Goal: Task Accomplishment & Management: Use online tool/utility

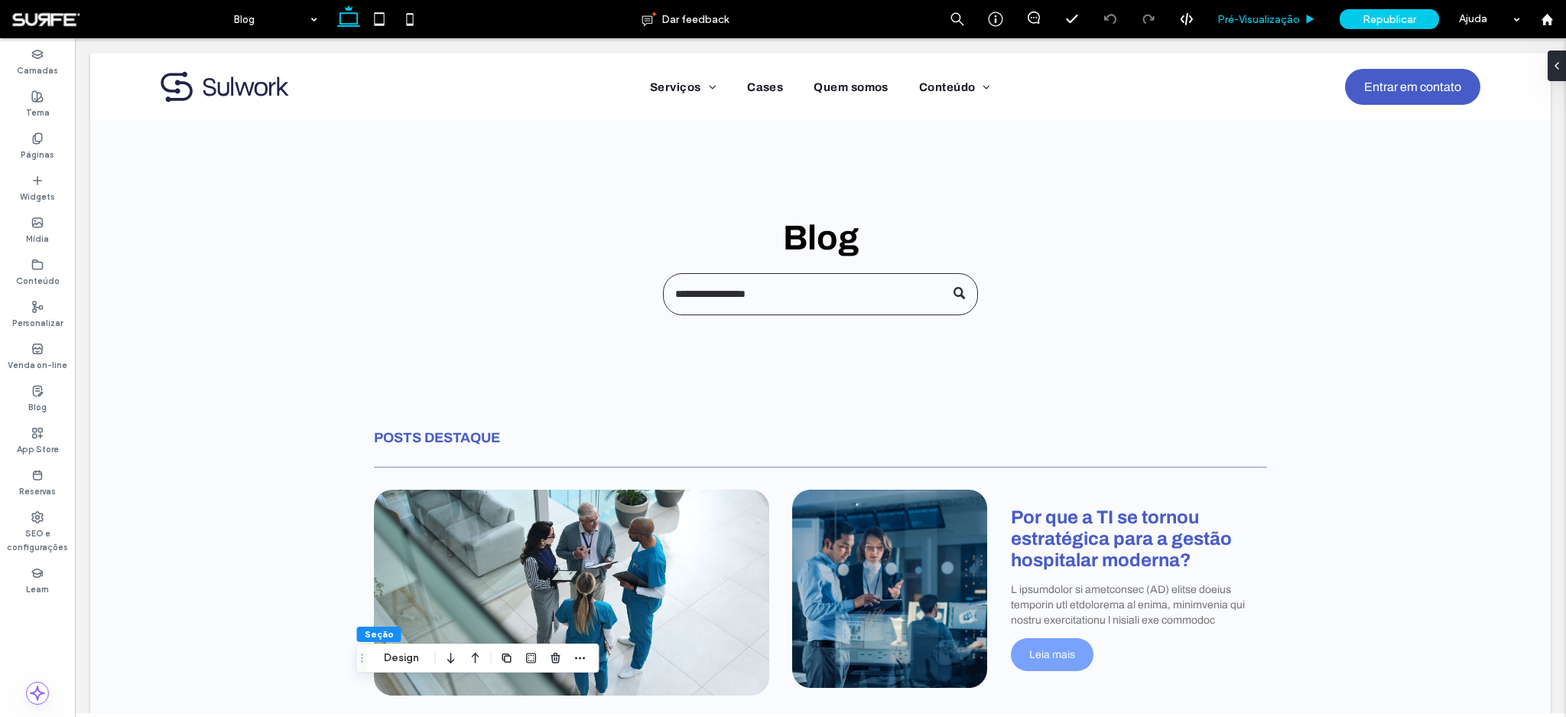
click at [1240, 25] on div "Pré-Visualizaçāo" at bounding box center [1267, 19] width 122 height 38
click at [363, 301] on div "Blog" at bounding box center [821, 238] width 918 height 236
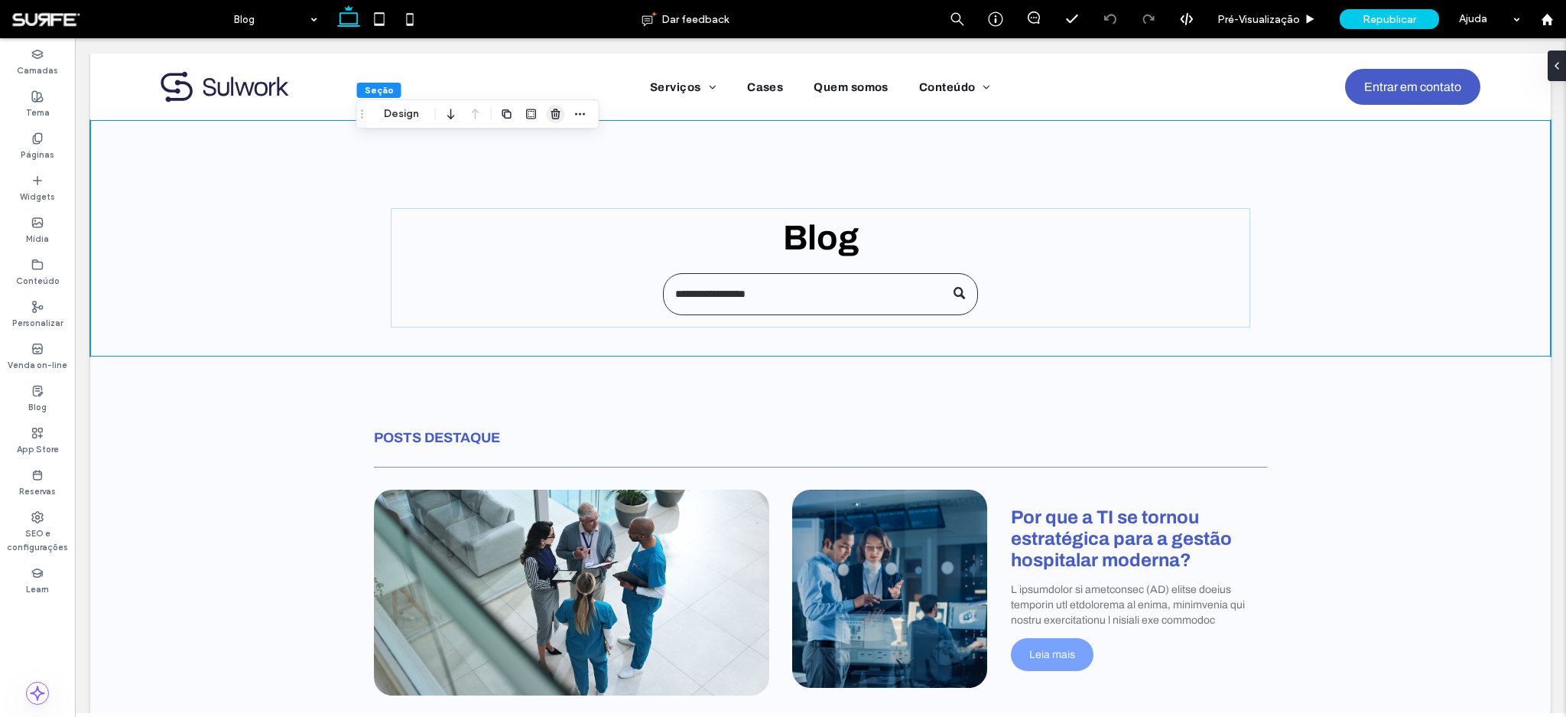
click at [553, 118] on use "button" at bounding box center [555, 114] width 9 height 10
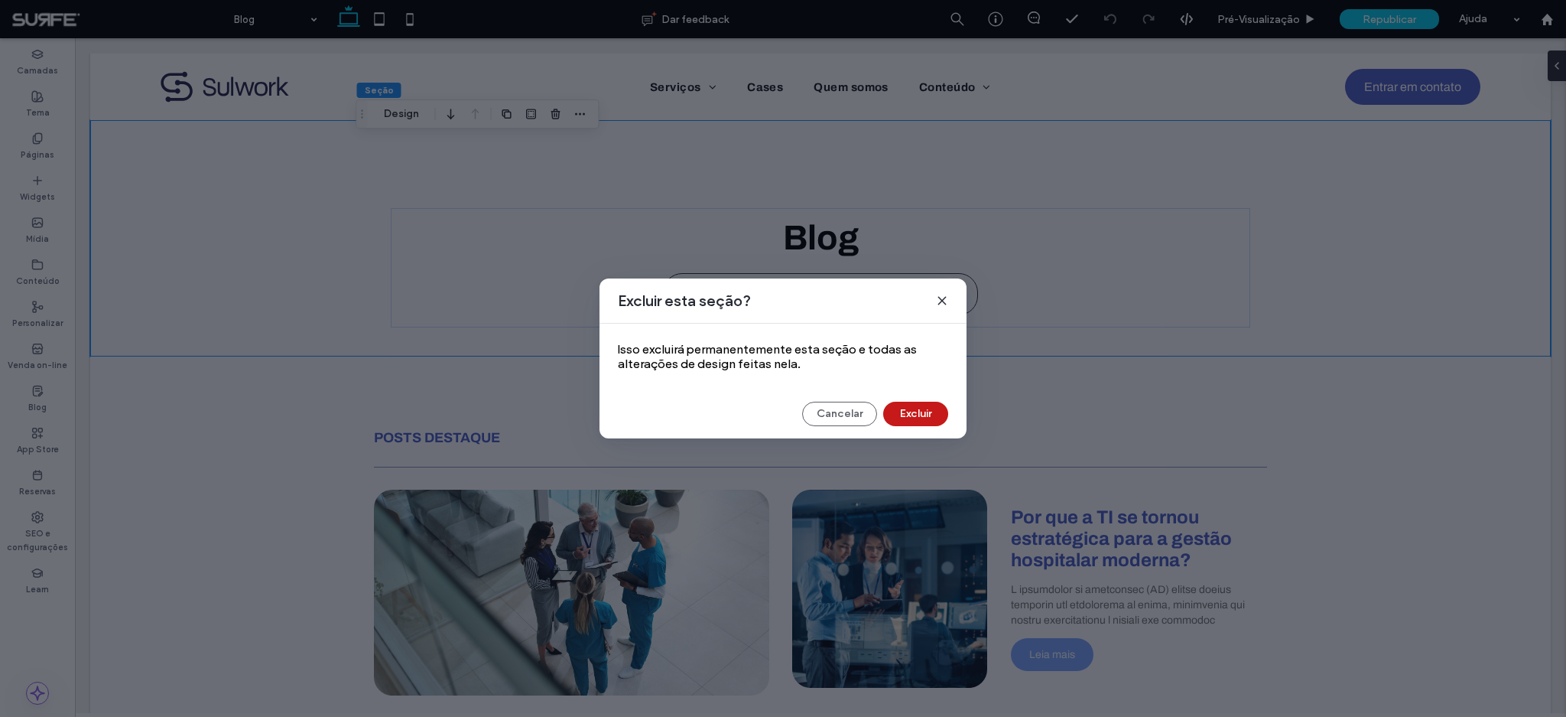
click at [913, 409] on button "Excluir" at bounding box center [915, 413] width 65 height 24
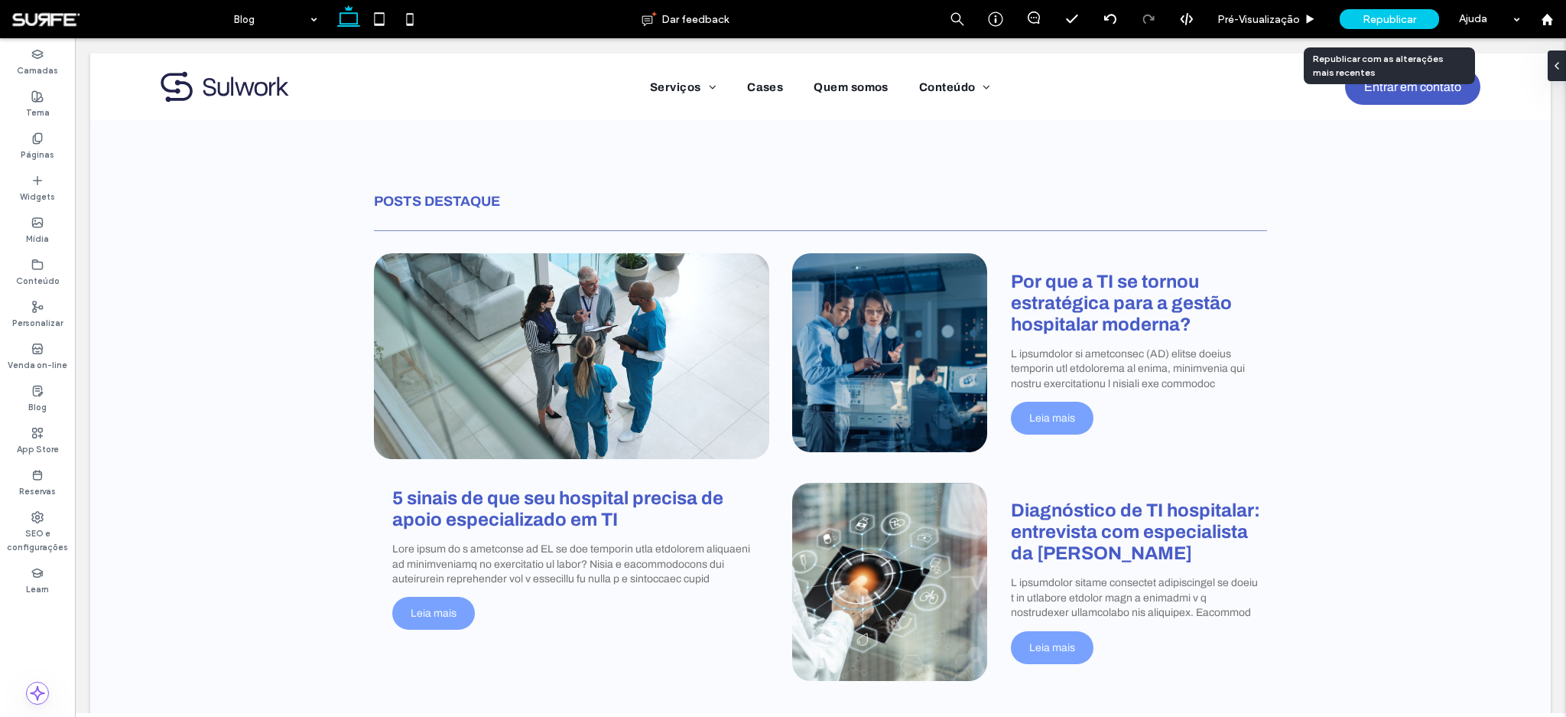
click at [1381, 13] on span "Republicar" at bounding box center [1390, 19] width 54 height 13
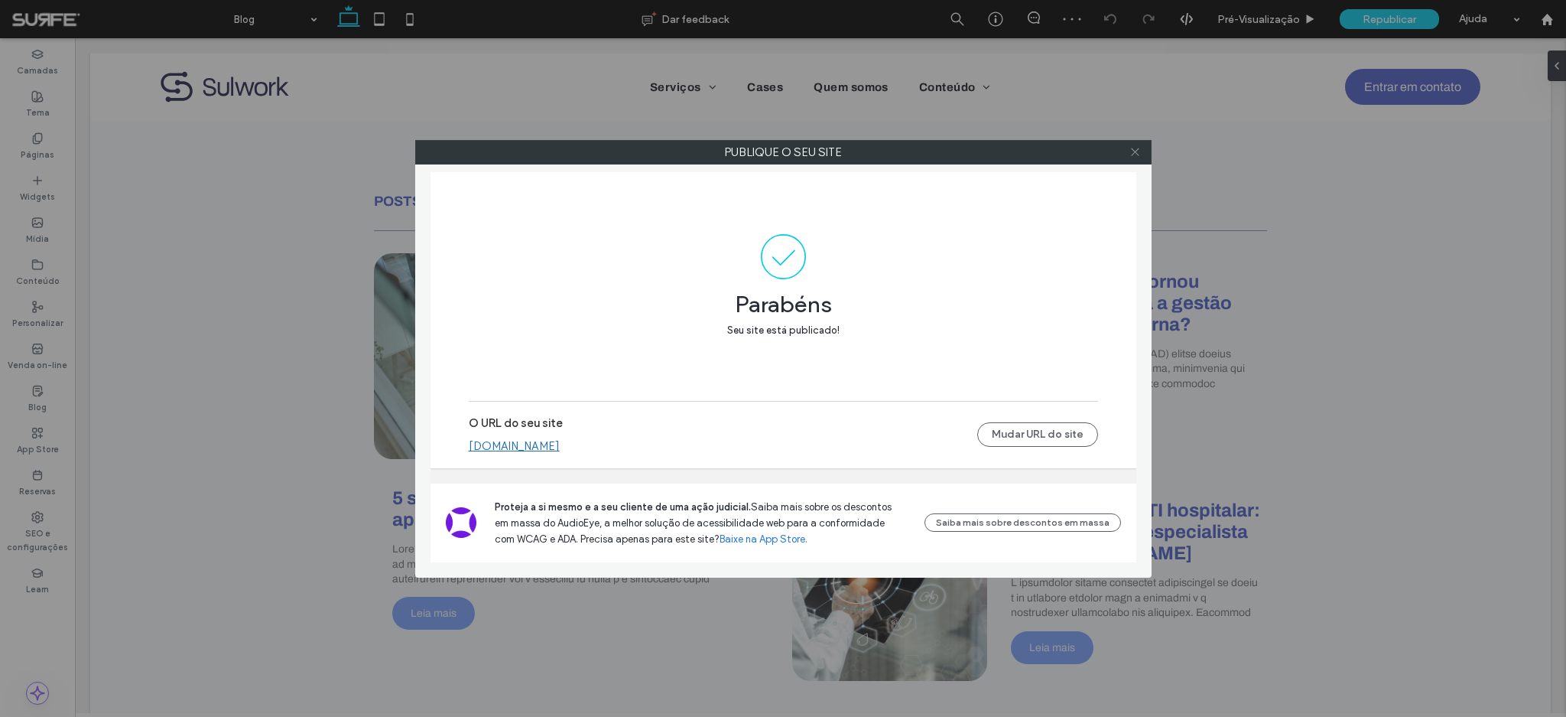
click at [1135, 151] on icon at bounding box center [1135, 151] width 11 height 11
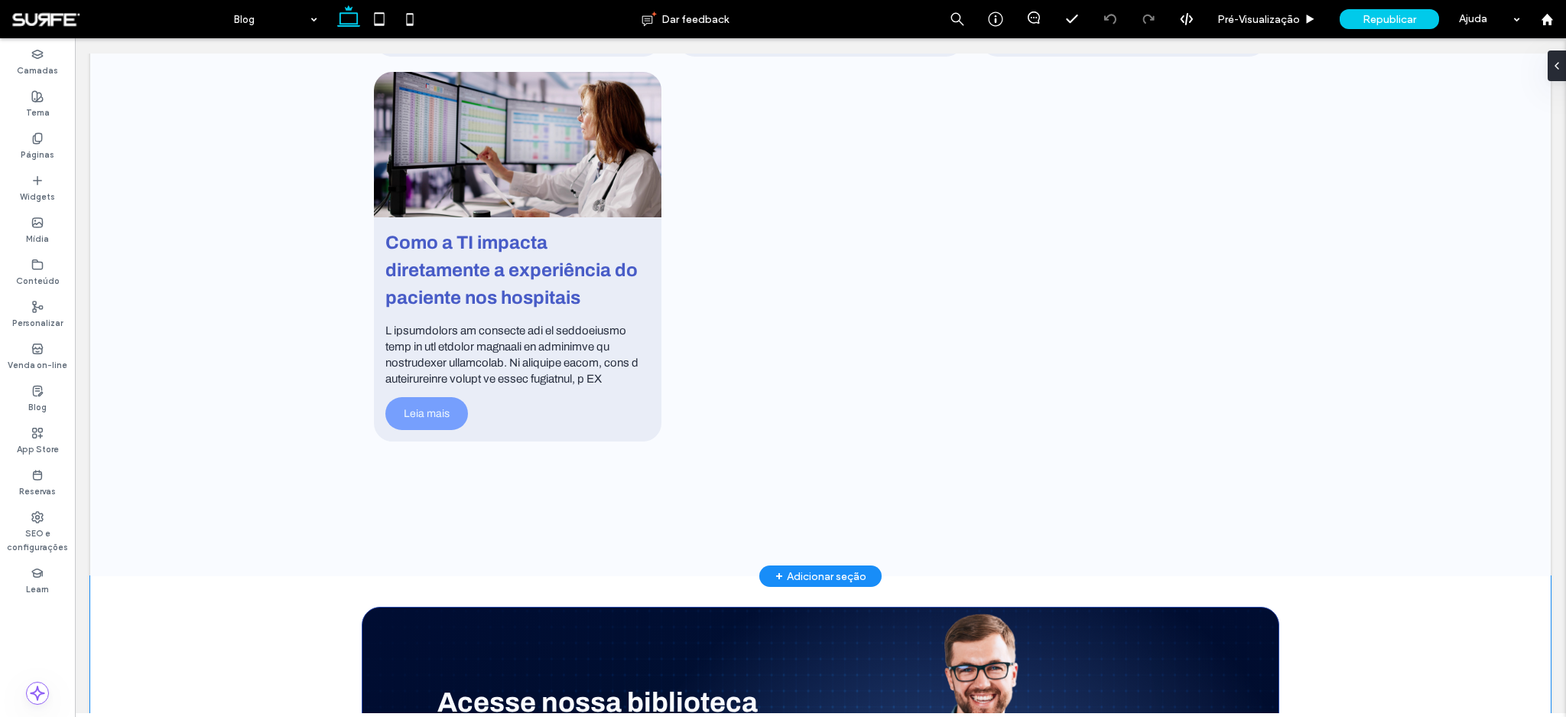
scroll to position [860, 0]
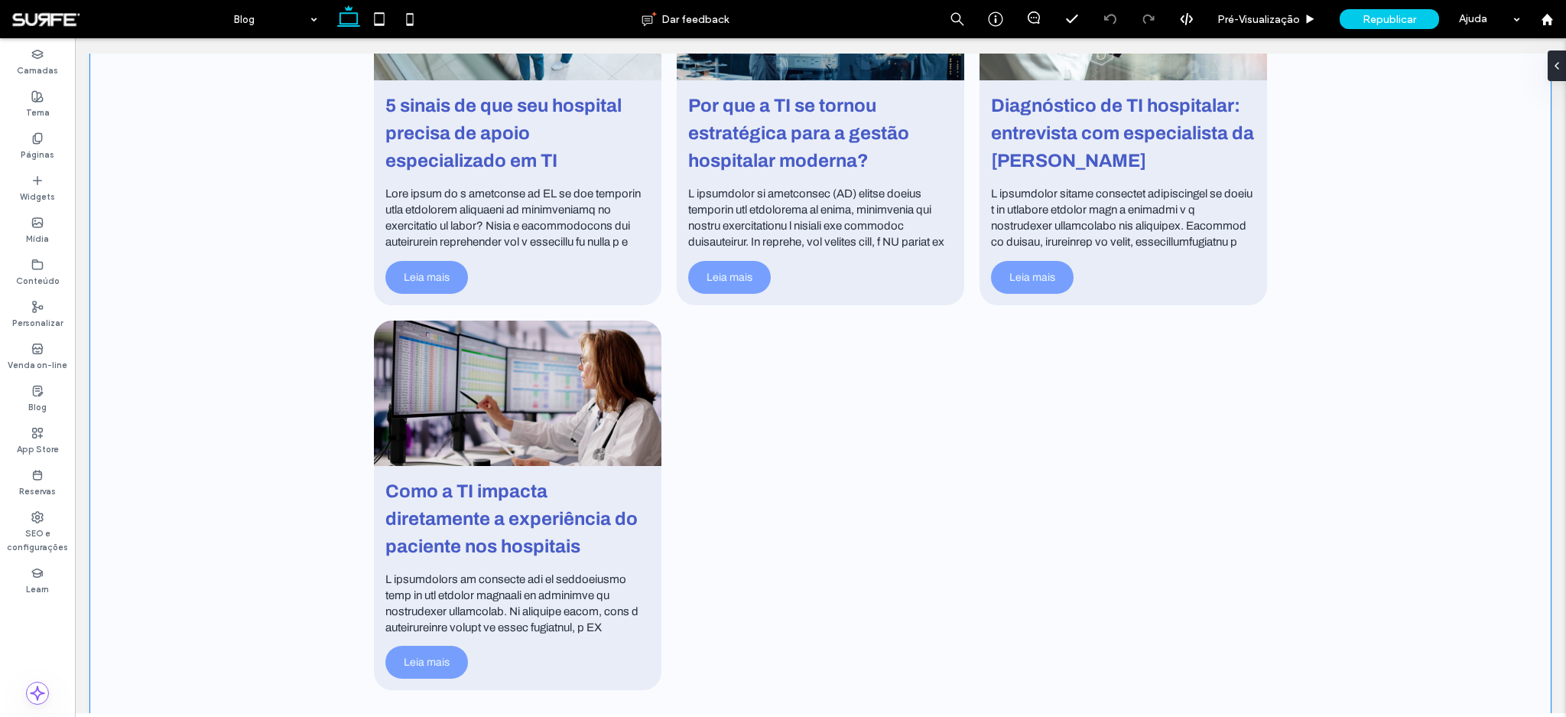
click at [215, 328] on div "Posts recentes 5 sinais de que seu hospital precisa de apoio especializado em T…" at bounding box center [820, 329] width 1461 height 992
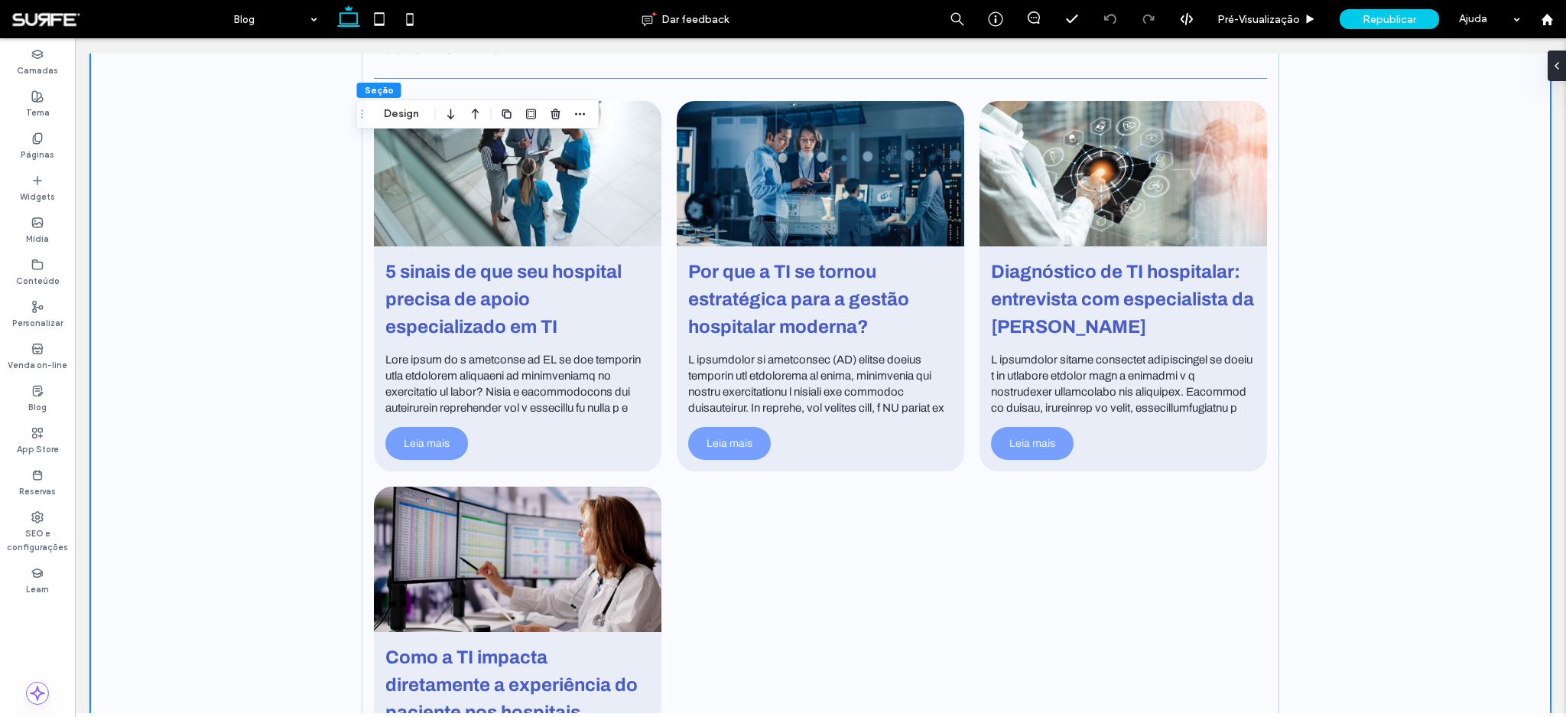
scroll to position [691, 0]
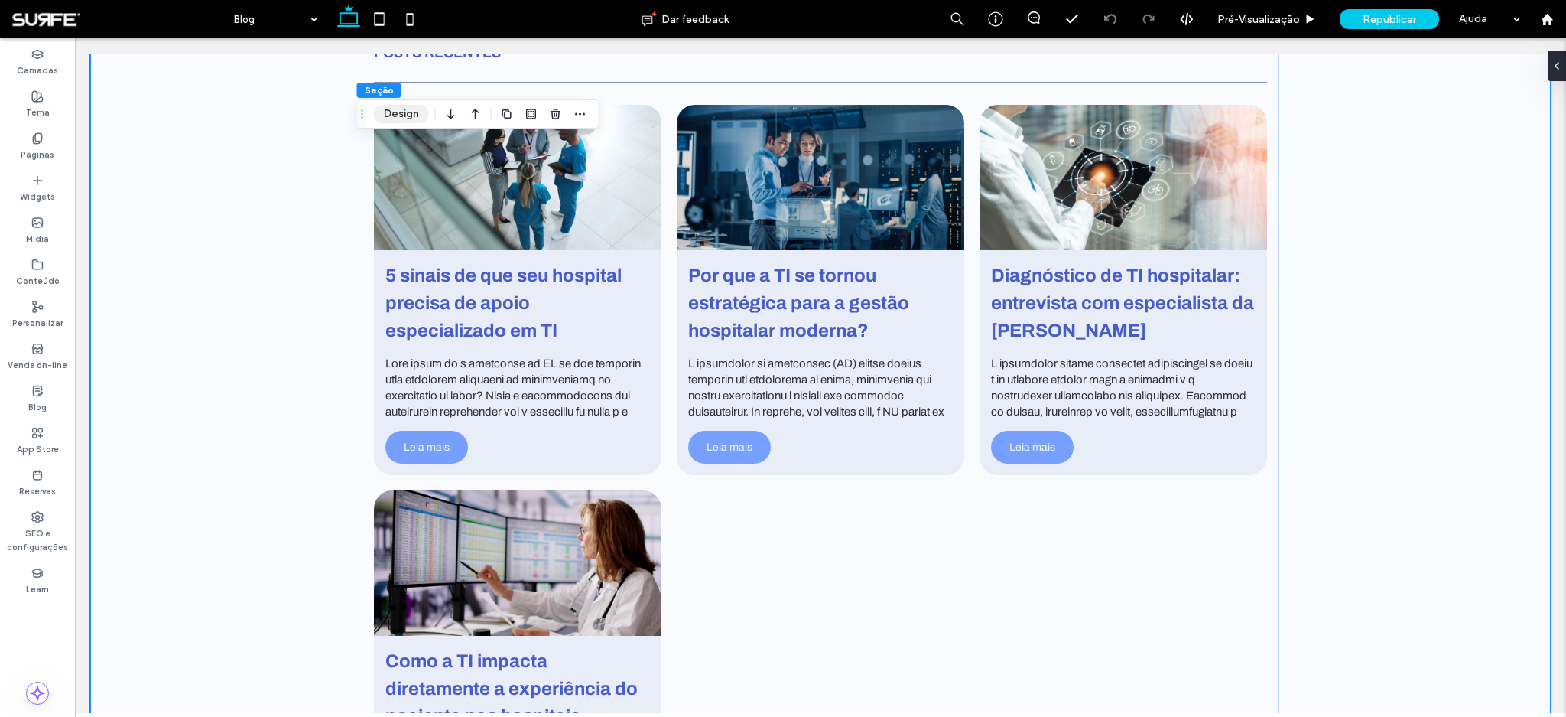
click at [411, 115] on button "Design" at bounding box center [401, 114] width 55 height 18
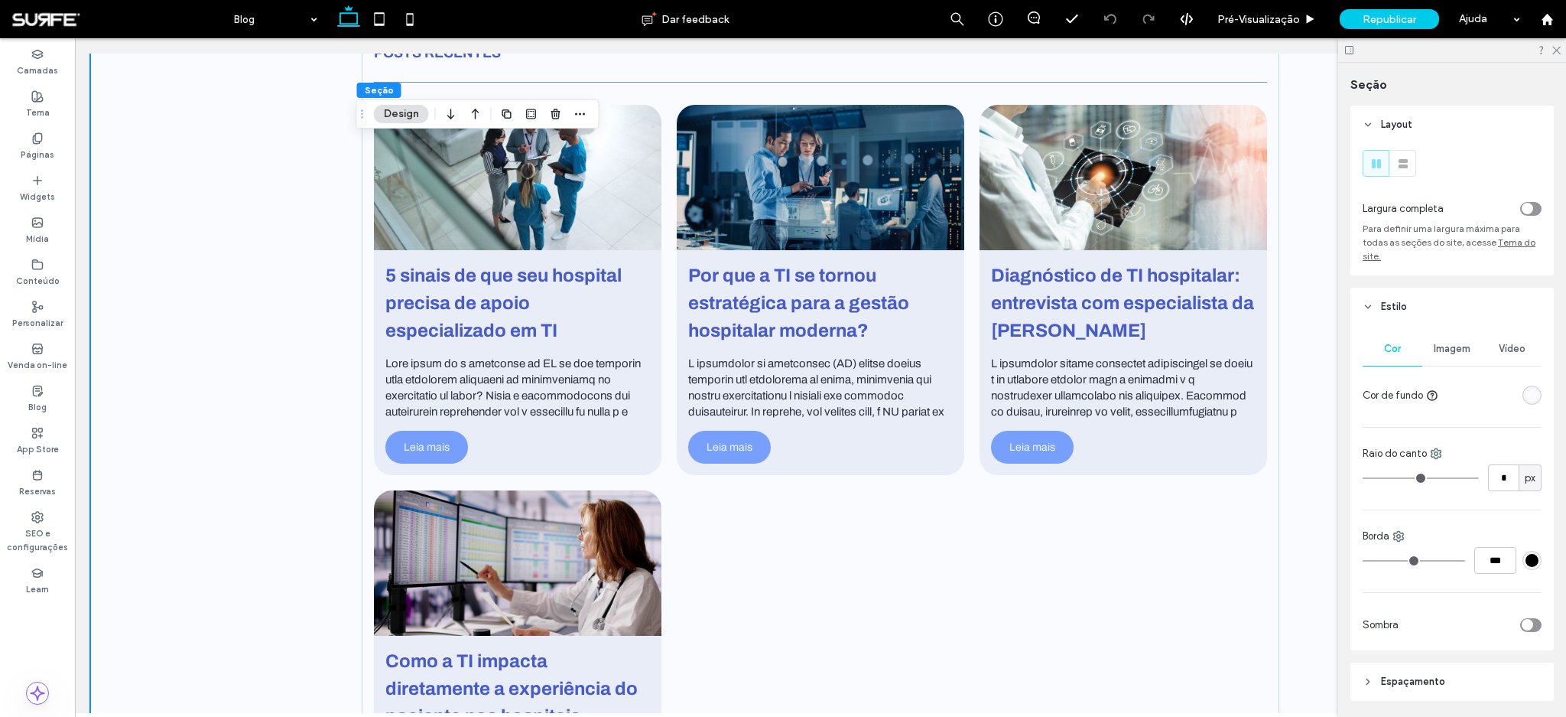
click at [1526, 395] on div "rgba(249, 251, 255, 1)" at bounding box center [1532, 394] width 13 height 13
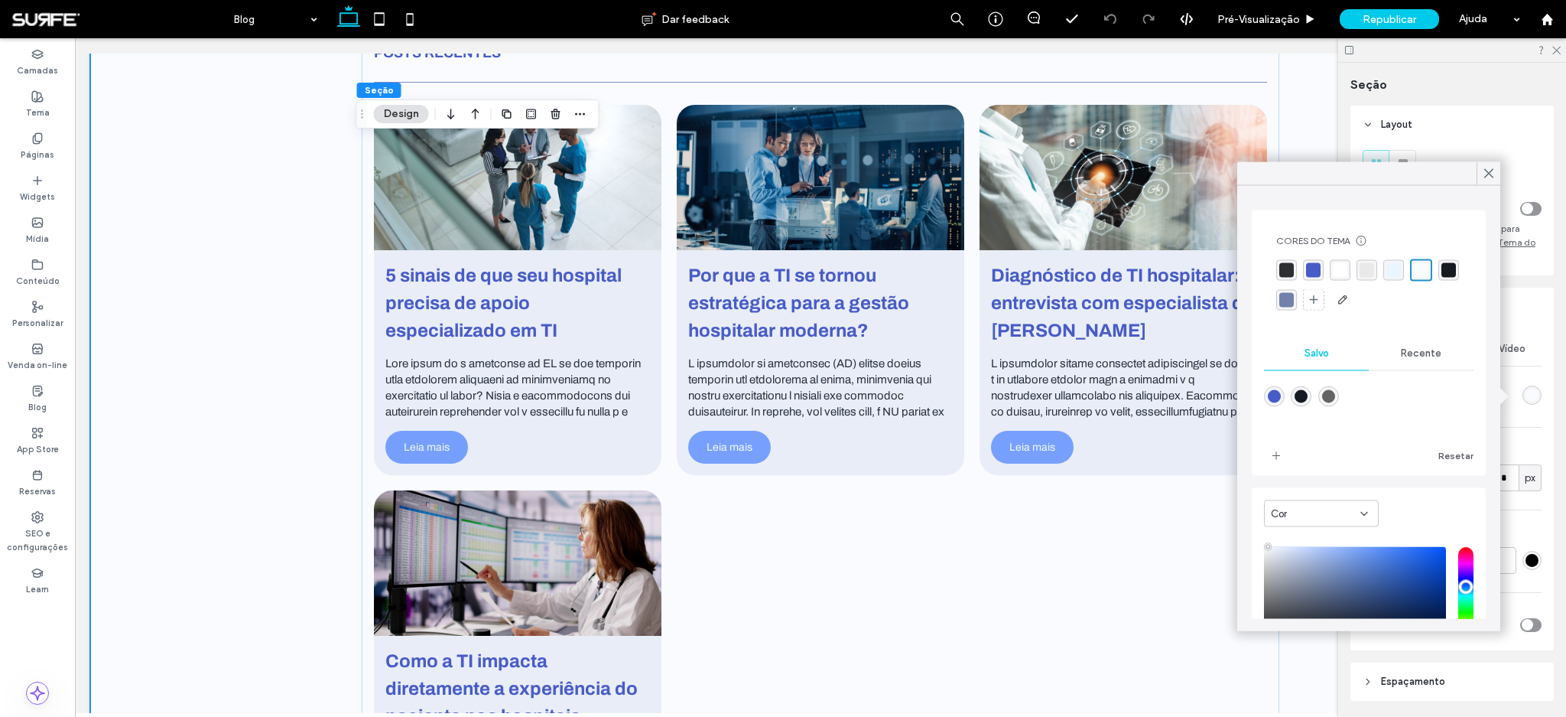
click at [1344, 269] on div "rgba(255, 255, 255, 1)" at bounding box center [1340, 270] width 15 height 15
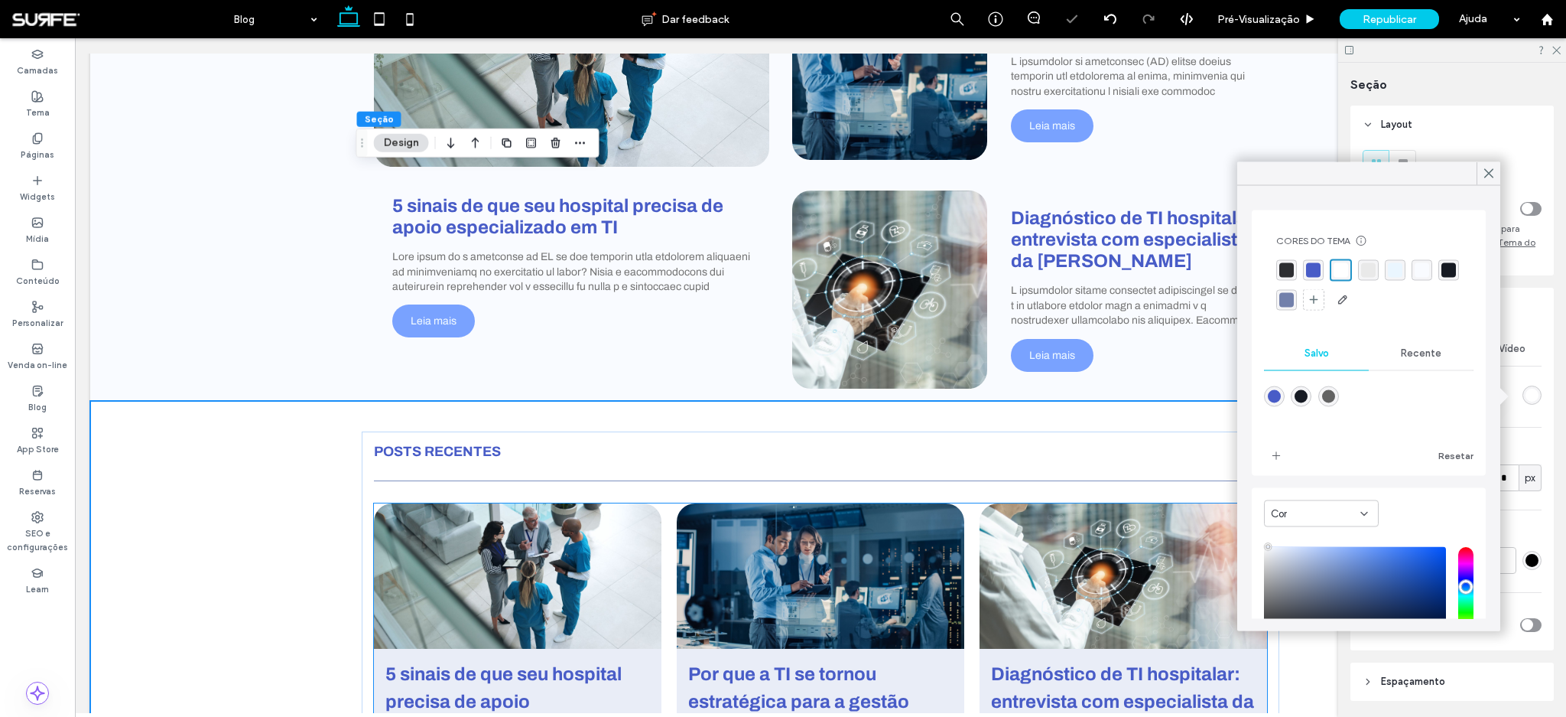
scroll to position [225, 0]
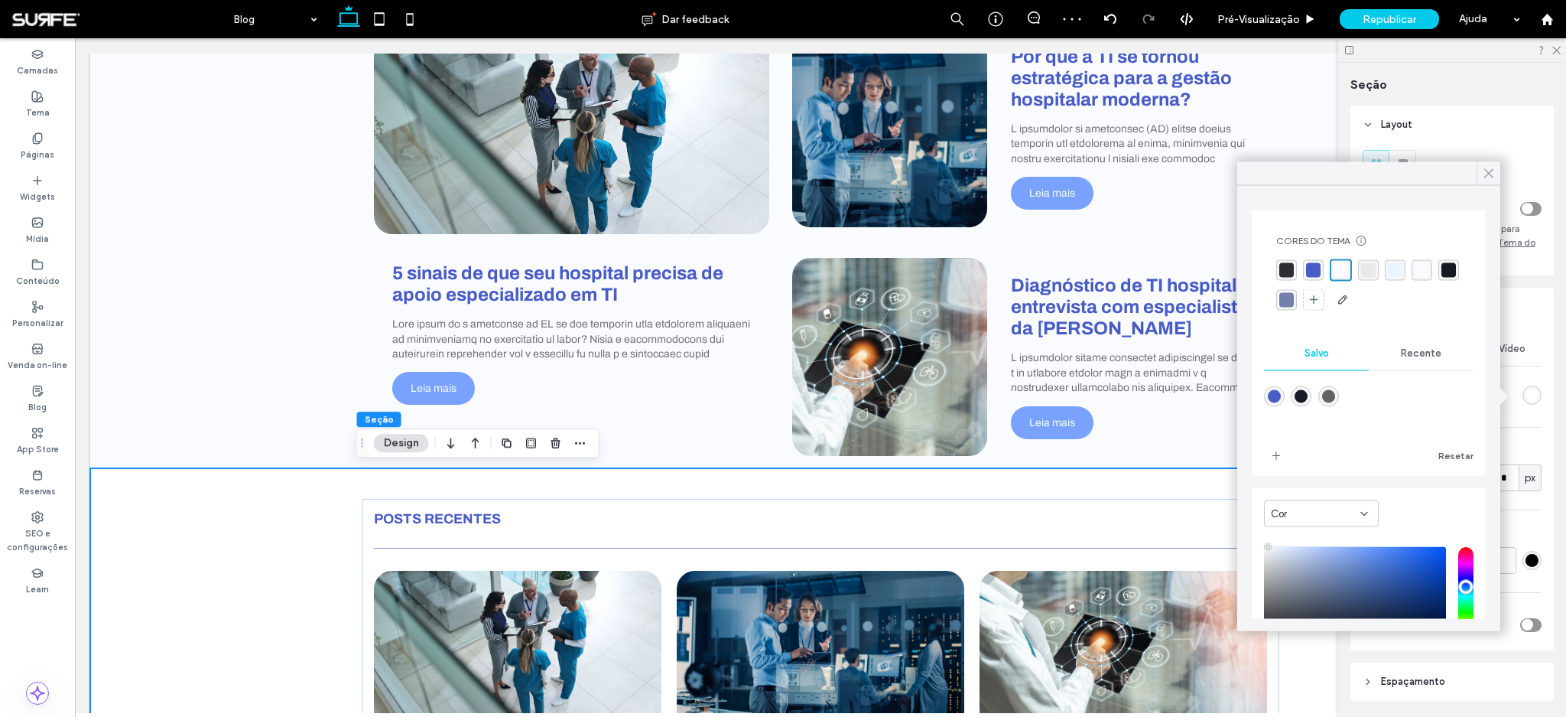
click at [1494, 175] on icon at bounding box center [1489, 174] width 14 height 14
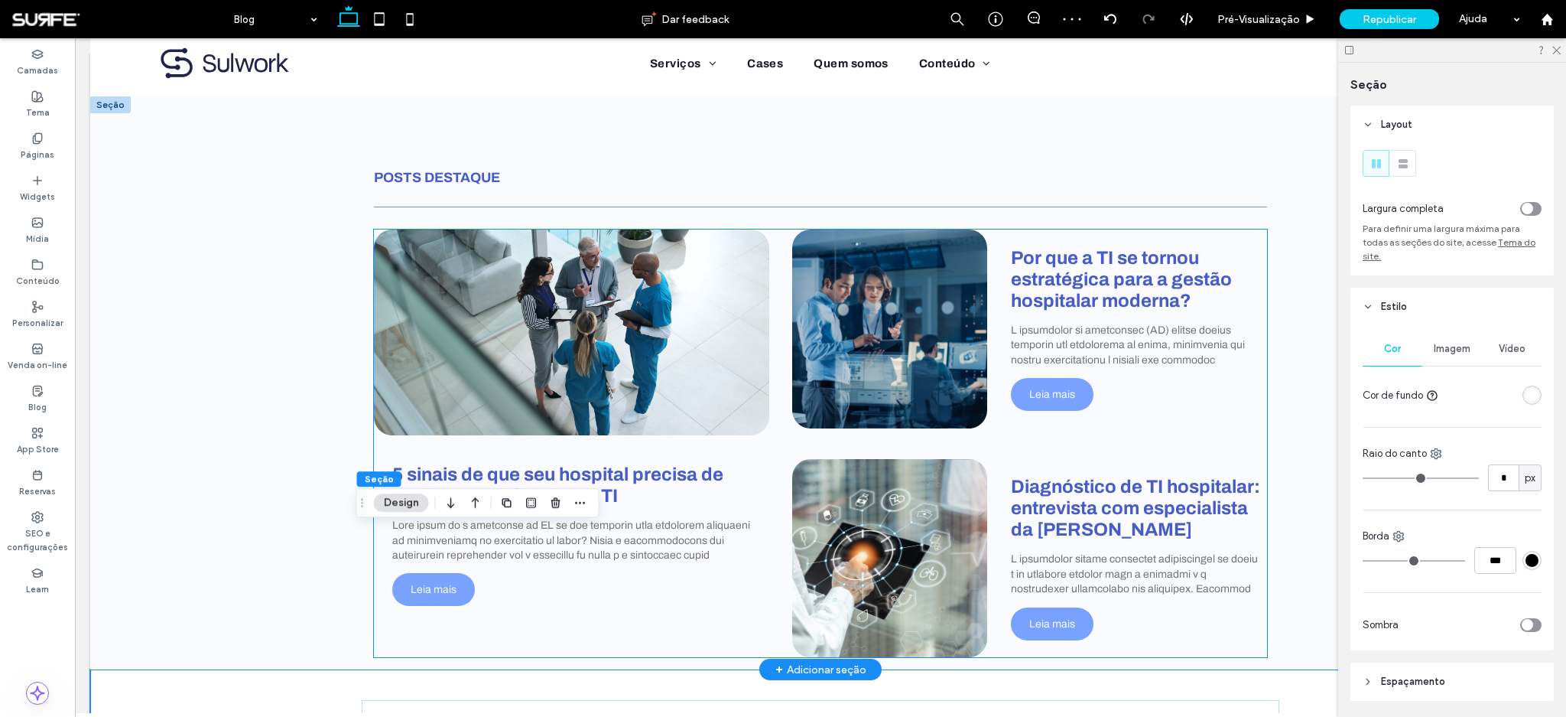
scroll to position [0, 0]
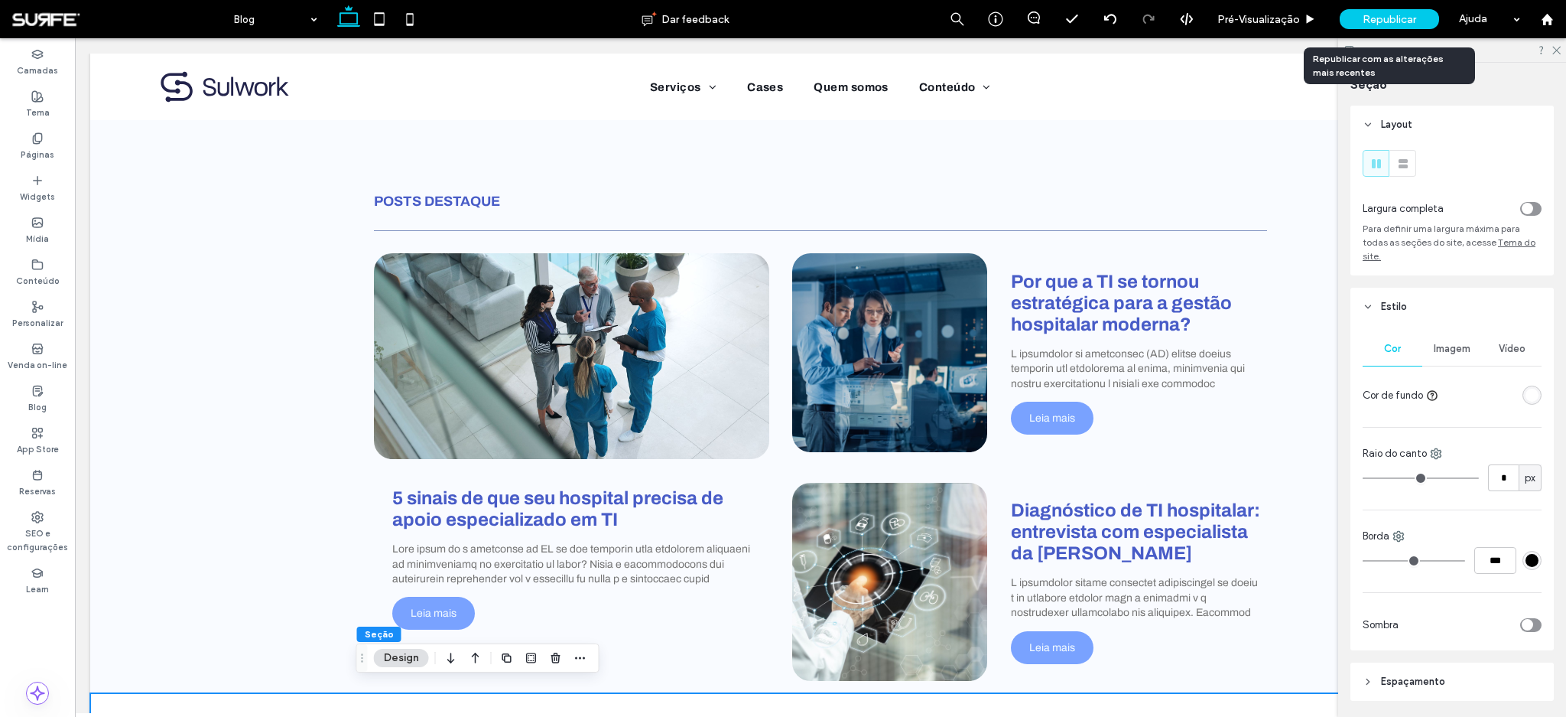
click at [1397, 11] on div "Republicar" at bounding box center [1389, 19] width 99 height 20
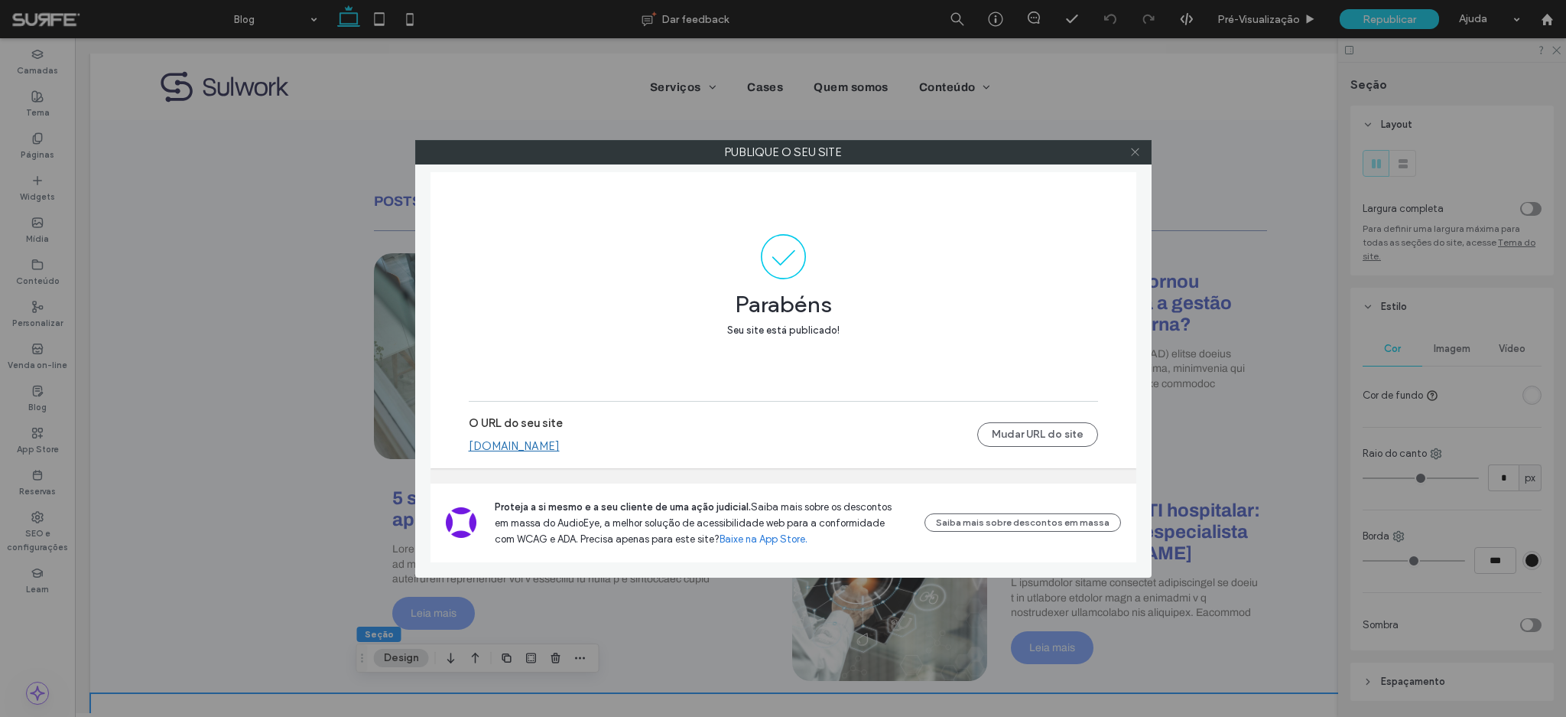
click at [1138, 151] on icon at bounding box center [1135, 151] width 11 height 11
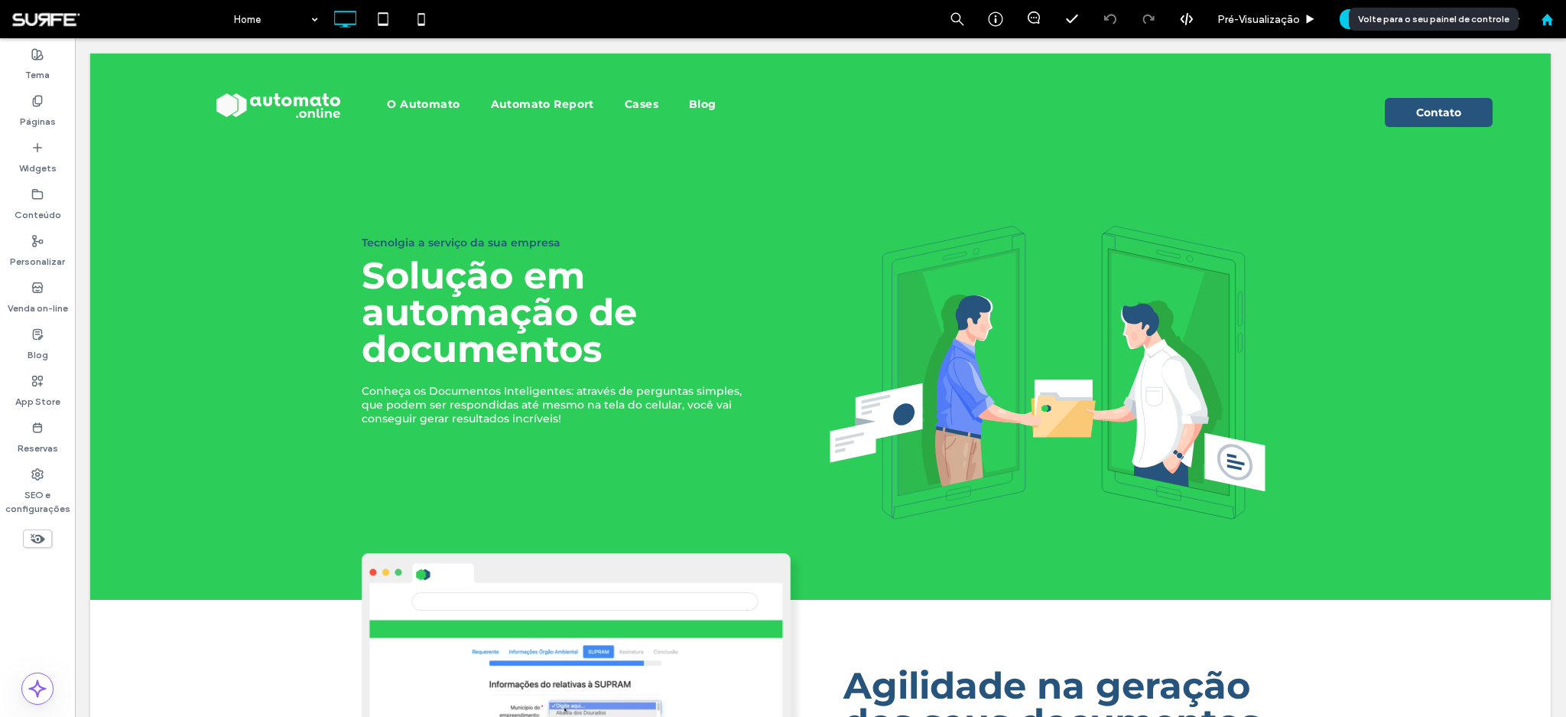
click at [1551, 28] on div at bounding box center [1547, 19] width 38 height 38
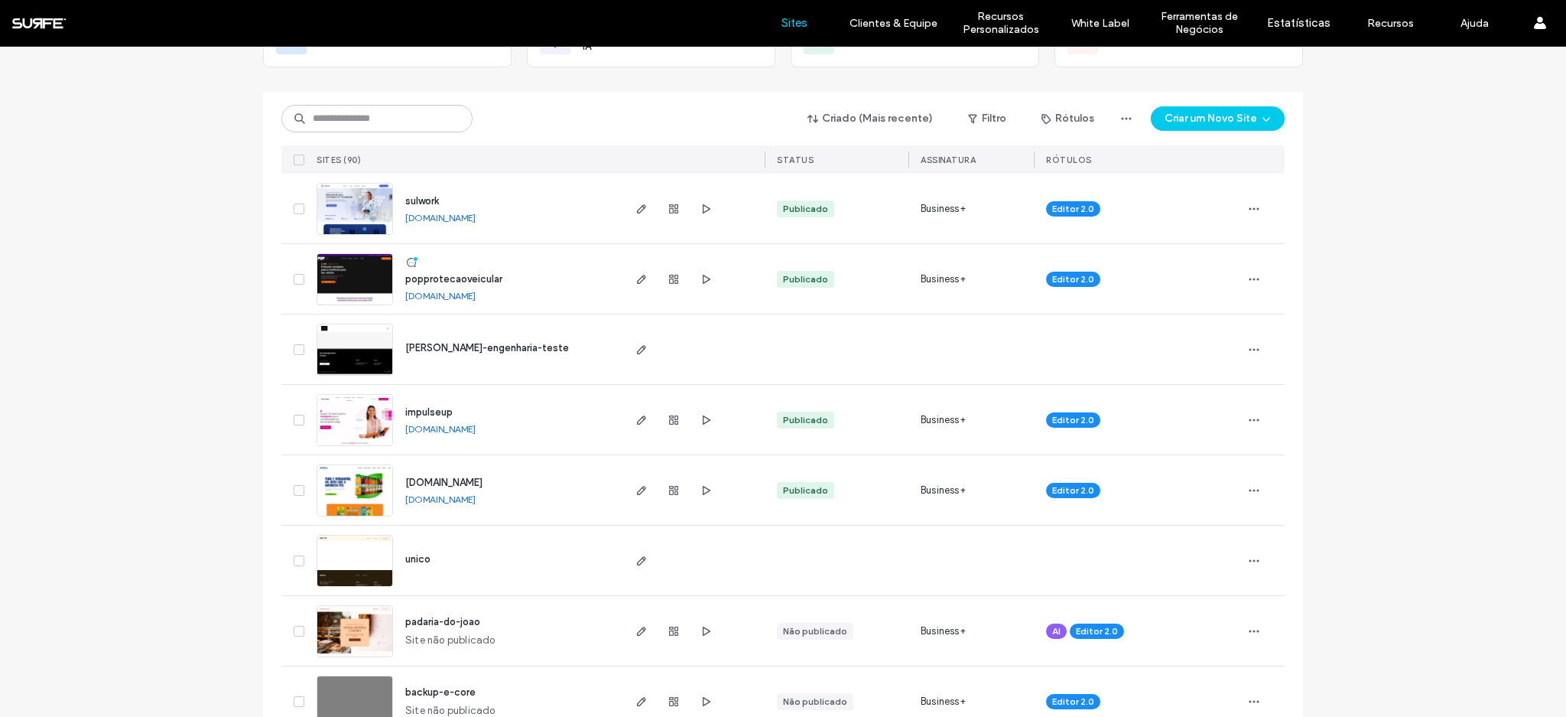
scroll to position [177, 0]
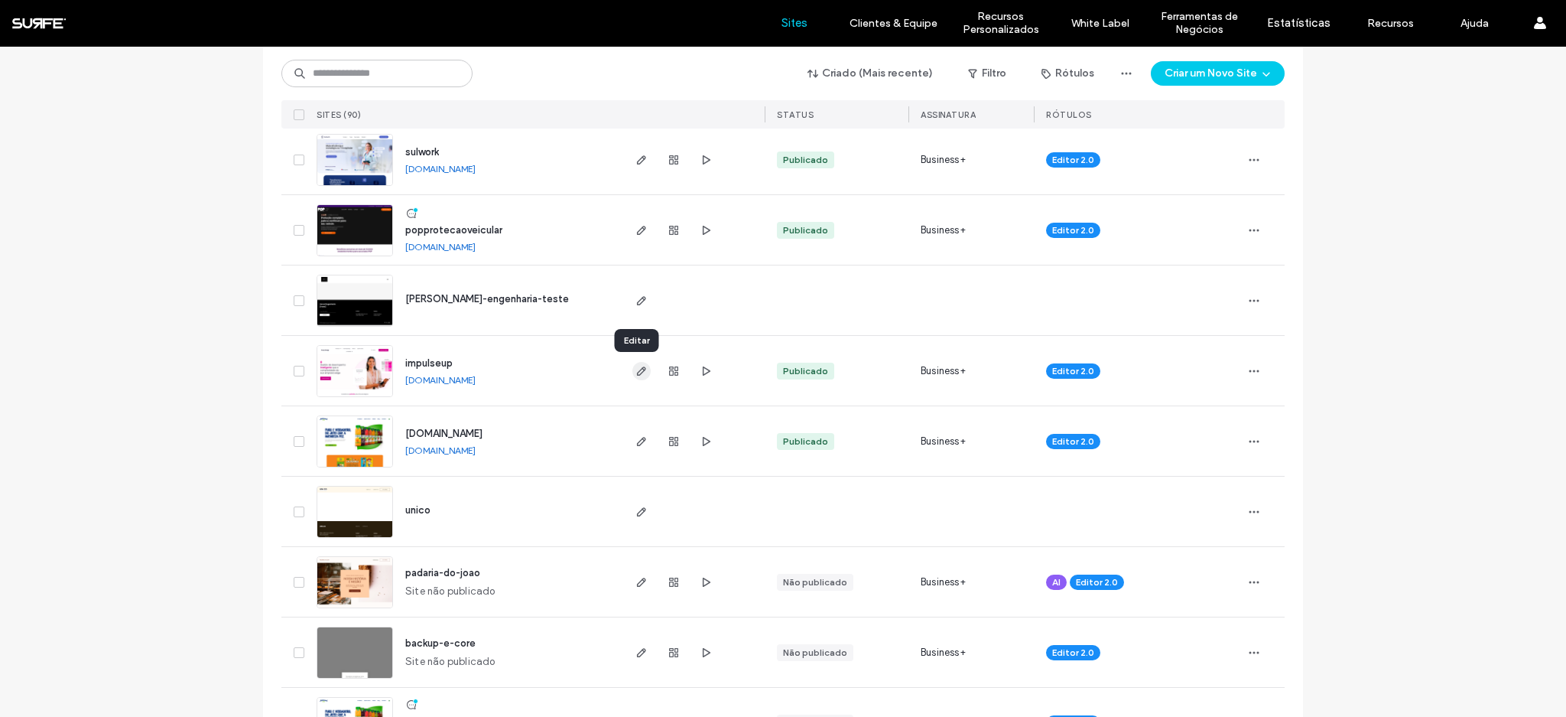
click at [639, 372] on icon "button" at bounding box center [642, 371] width 12 height 12
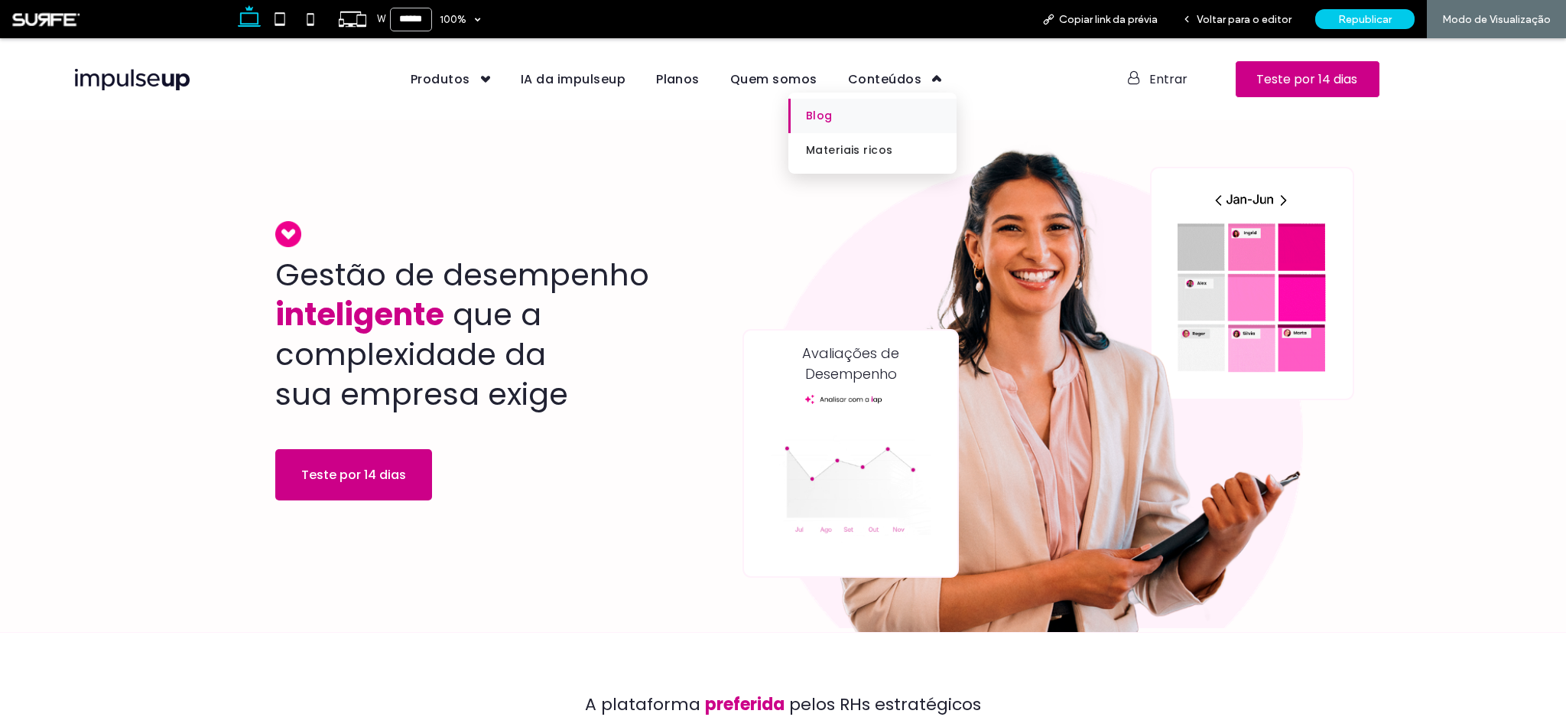
click at [837, 116] on link "Blog" at bounding box center [872, 116] width 168 height 34
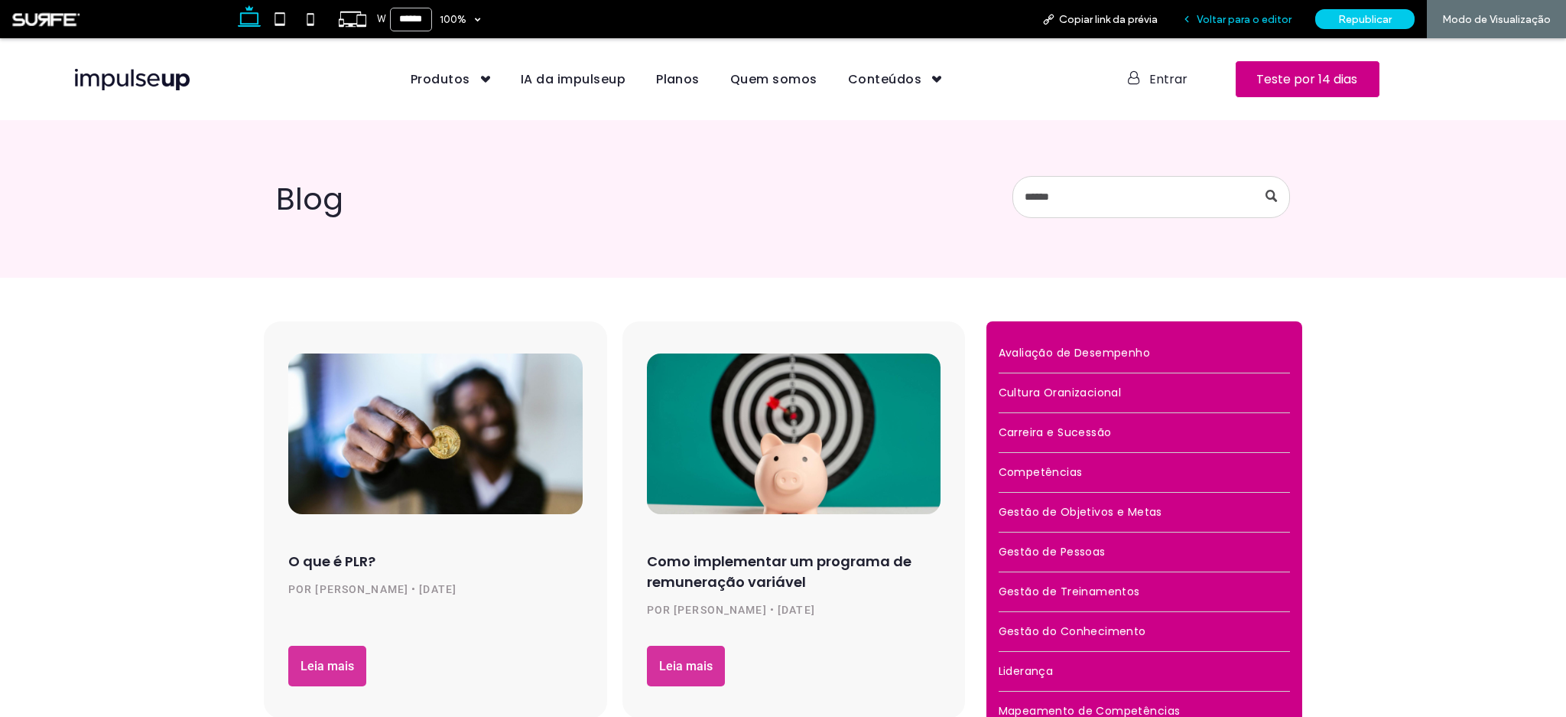
click at [1231, 24] on span "Voltar para o editor" at bounding box center [1244, 19] width 95 height 13
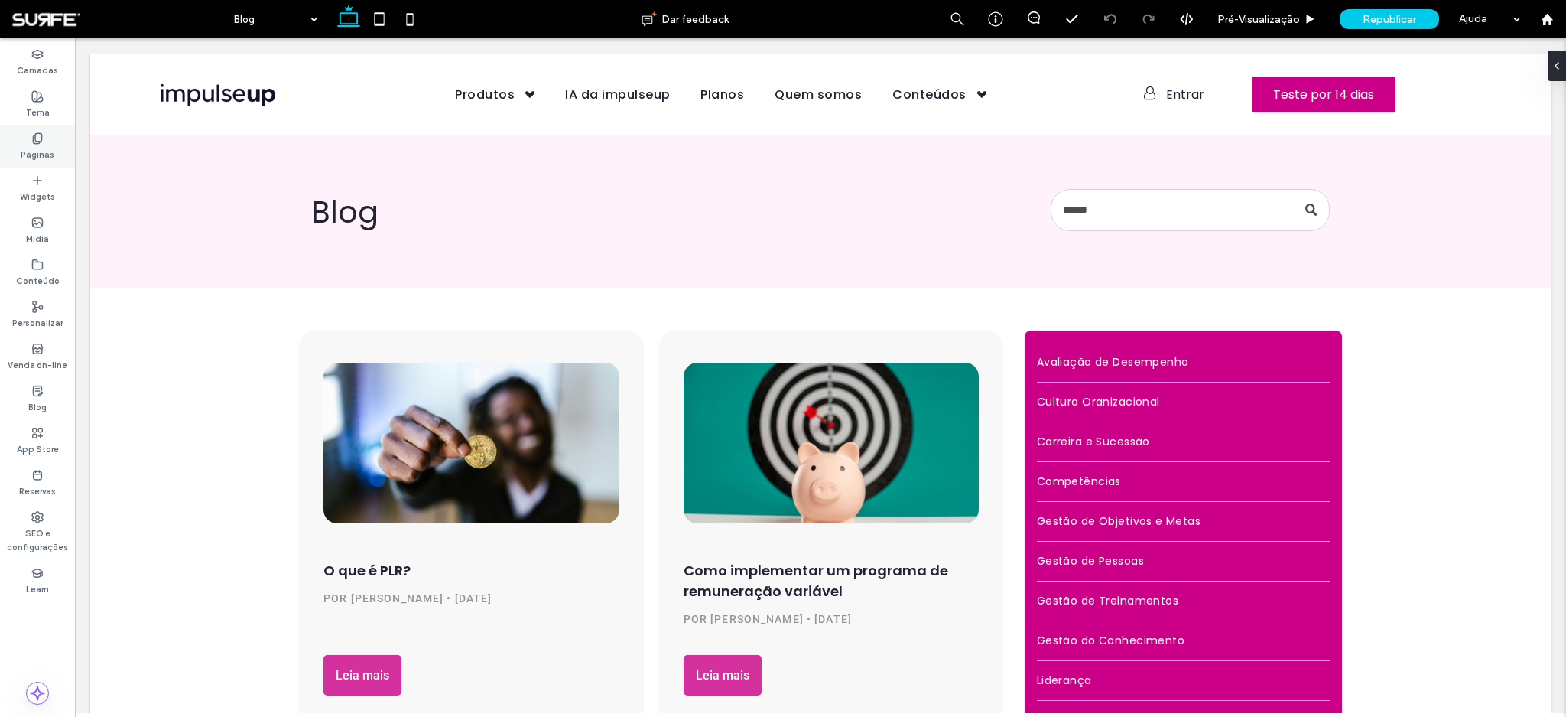
click at [37, 146] on label "Páginas" at bounding box center [38, 153] width 34 height 17
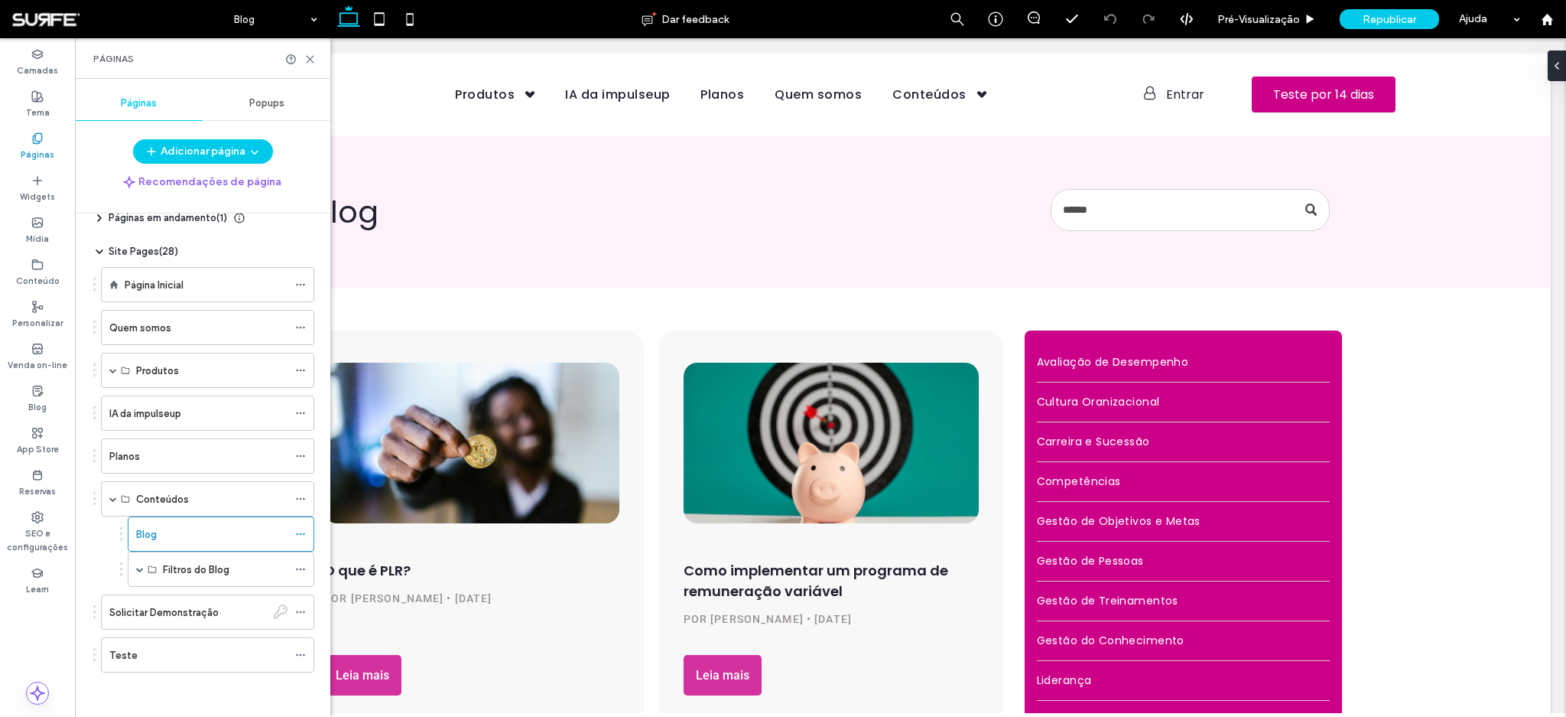
scroll to position [23, 0]
click at [312, 59] on icon at bounding box center [309, 59] width 11 height 11
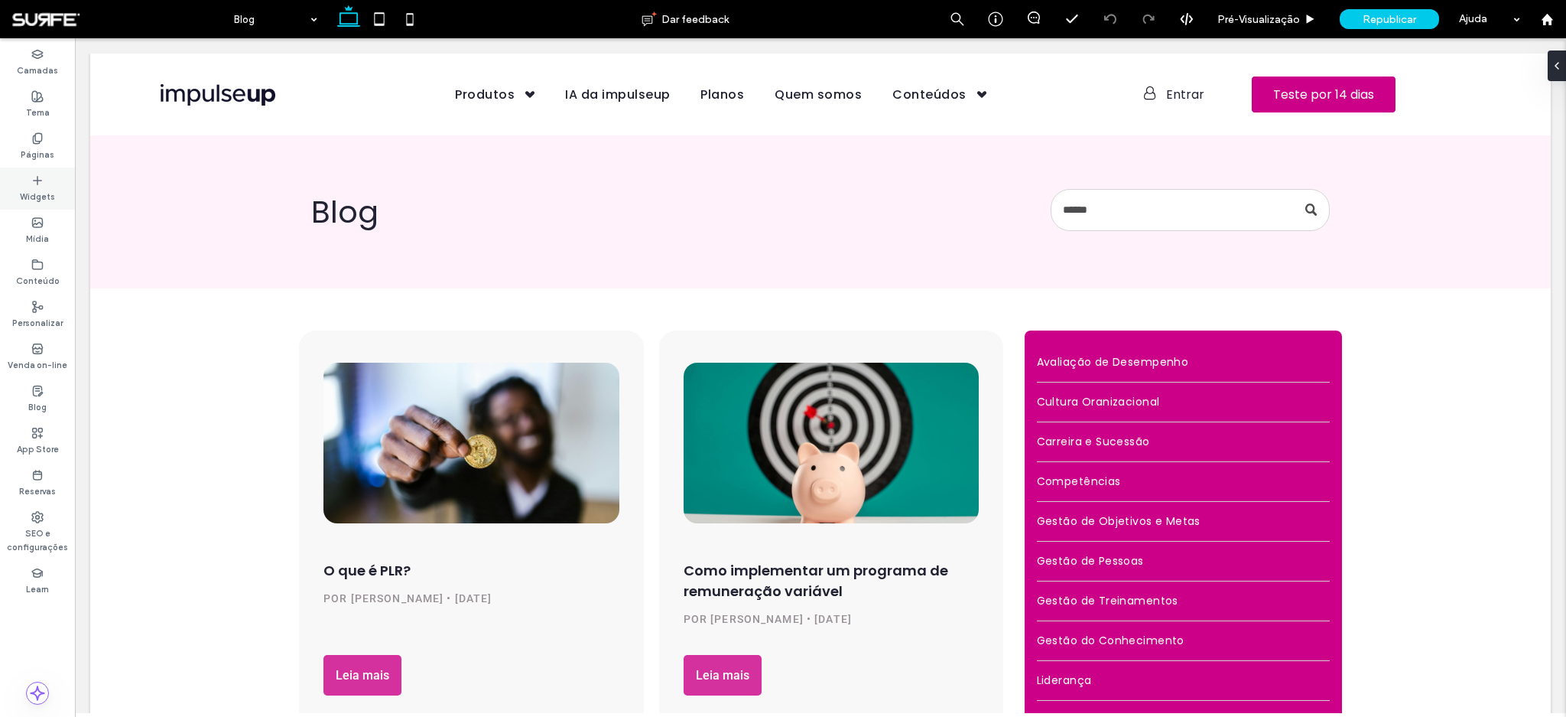
click at [41, 180] on use at bounding box center [38, 180] width 8 height 8
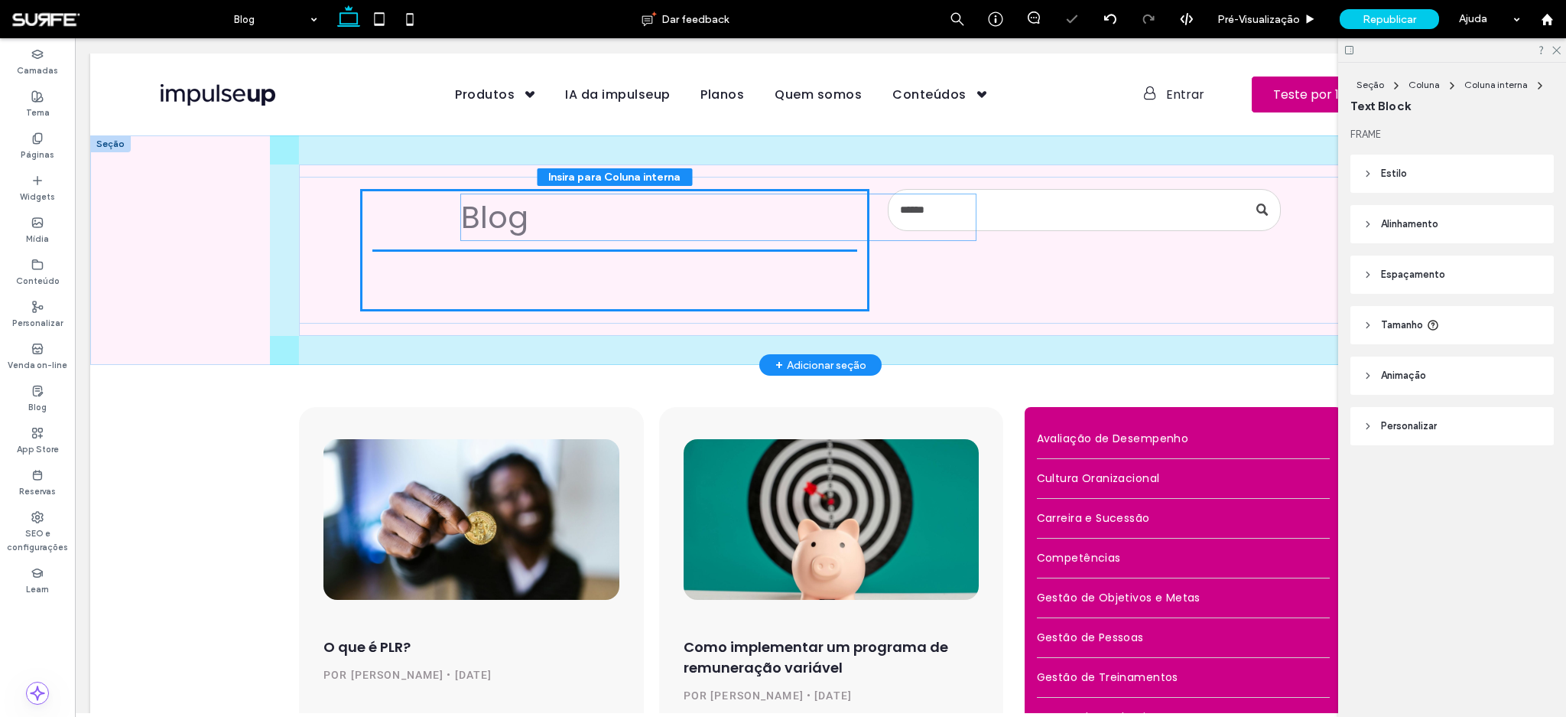
drag, startPoint x: 617, startPoint y: 219, endPoint x: 484, endPoint y: 226, distance: 133.2
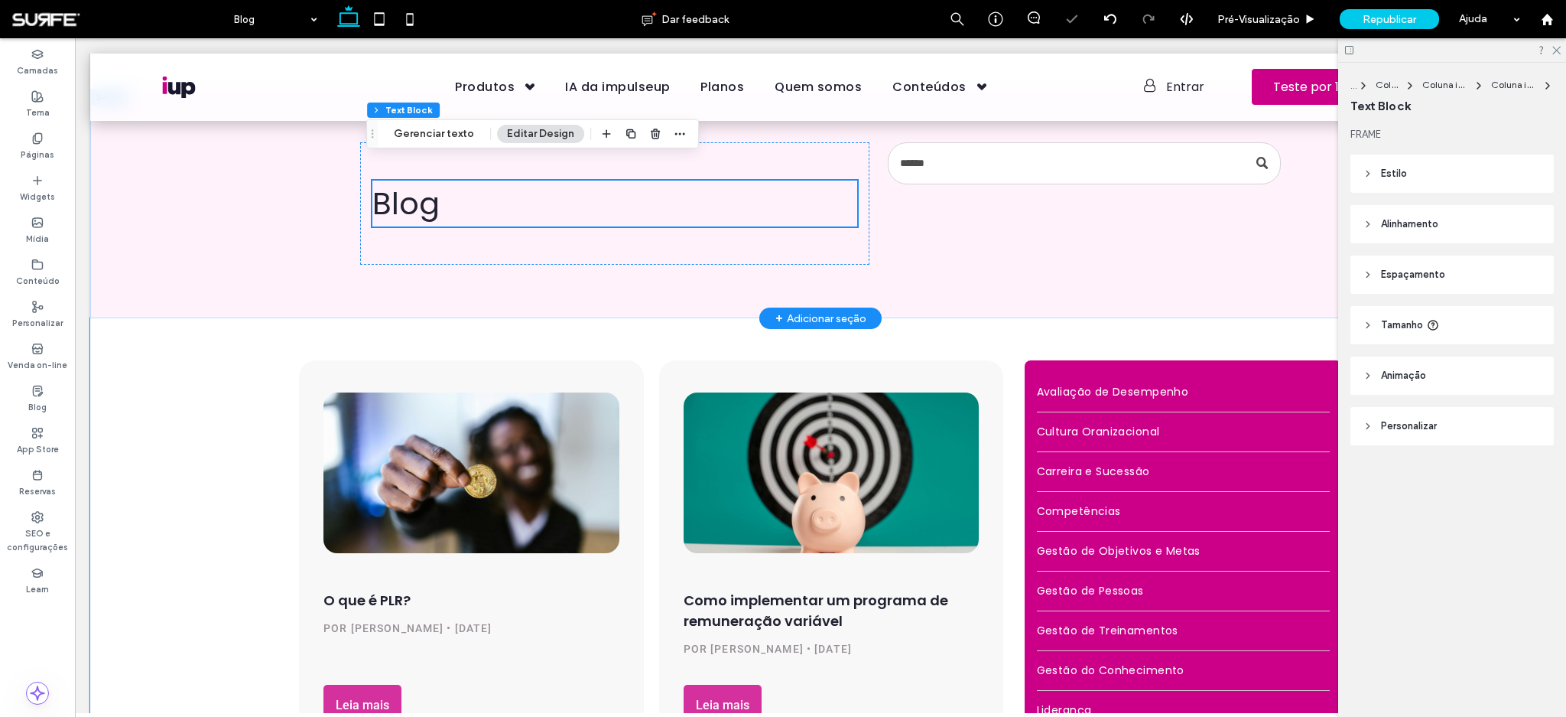
scroll to position [0, 0]
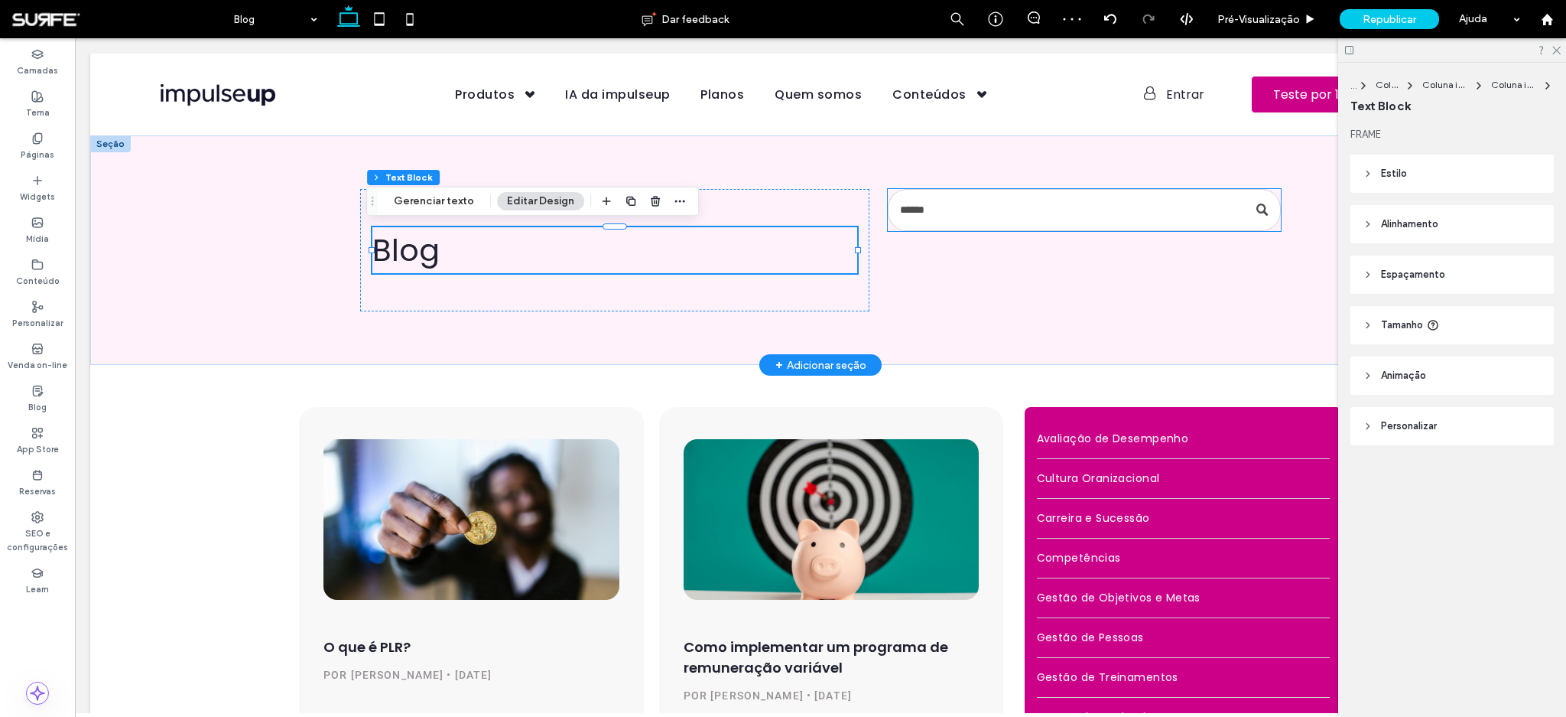
click at [902, 217] on input "Busca" at bounding box center [1084, 210] width 393 height 42
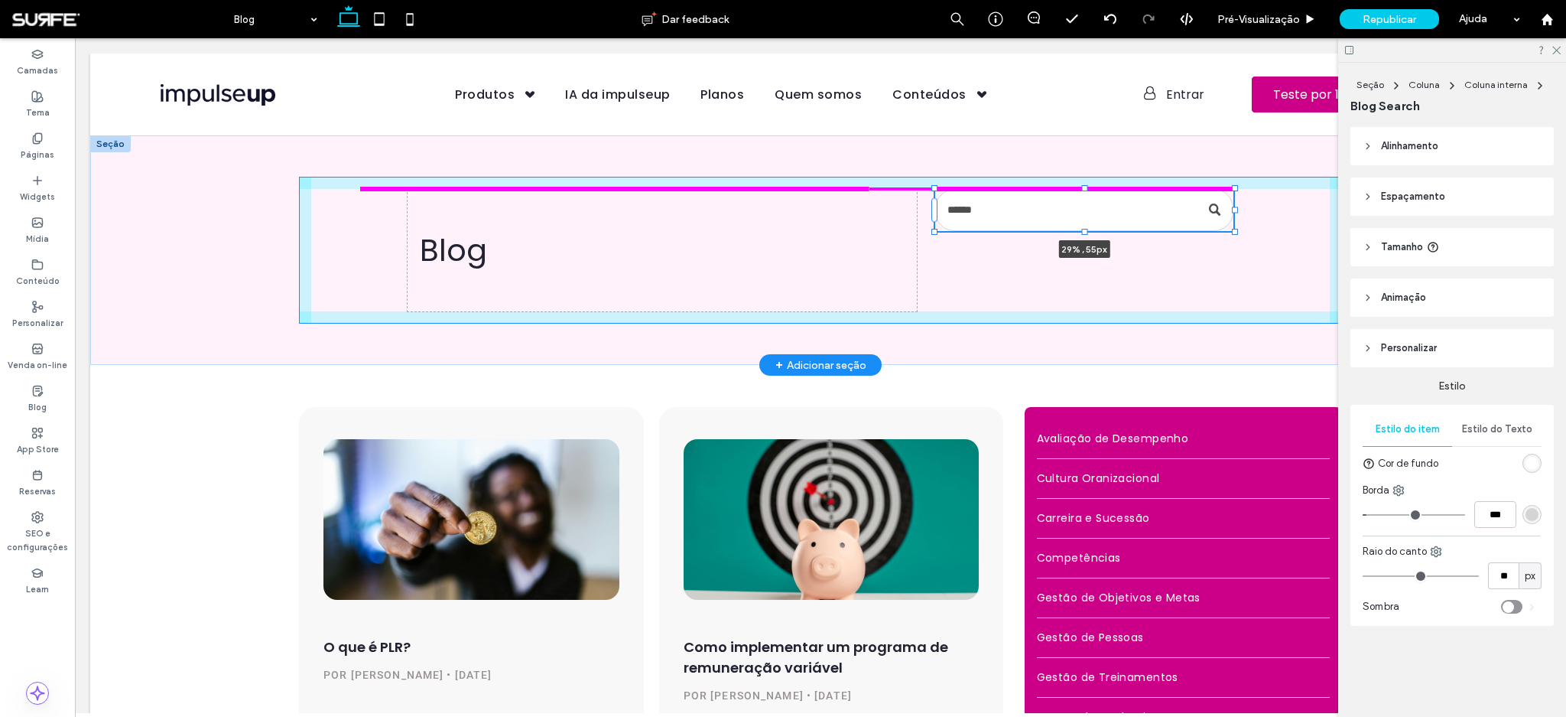
drag, startPoint x: 1277, startPoint y: 208, endPoint x: 1230, endPoint y: 206, distance: 47.4
click at [1232, 207] on div at bounding box center [1235, 210] width 6 height 6
type input "**"
type input "****"
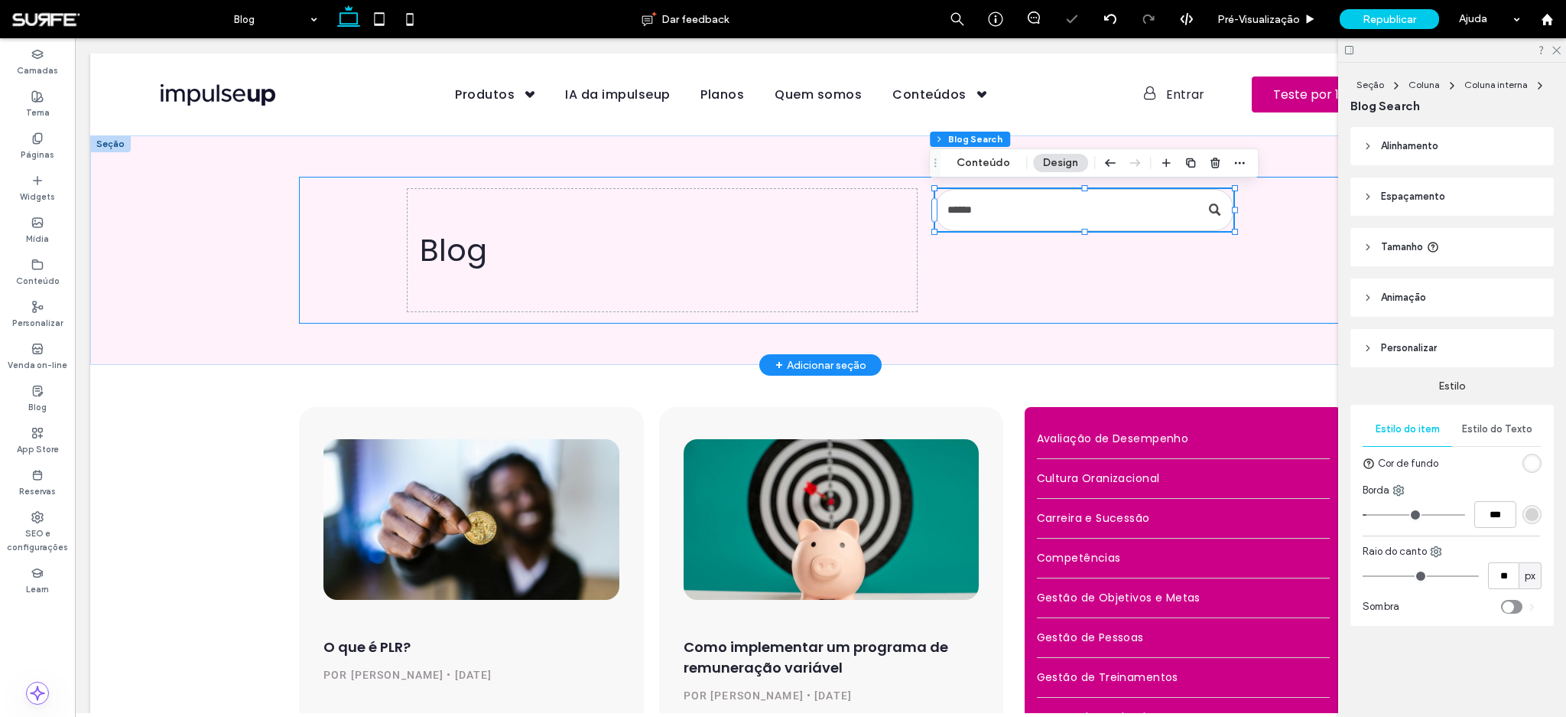
click at [1137, 268] on div "Blog 29% , 55px" at bounding box center [820, 250] width 1043 height 147
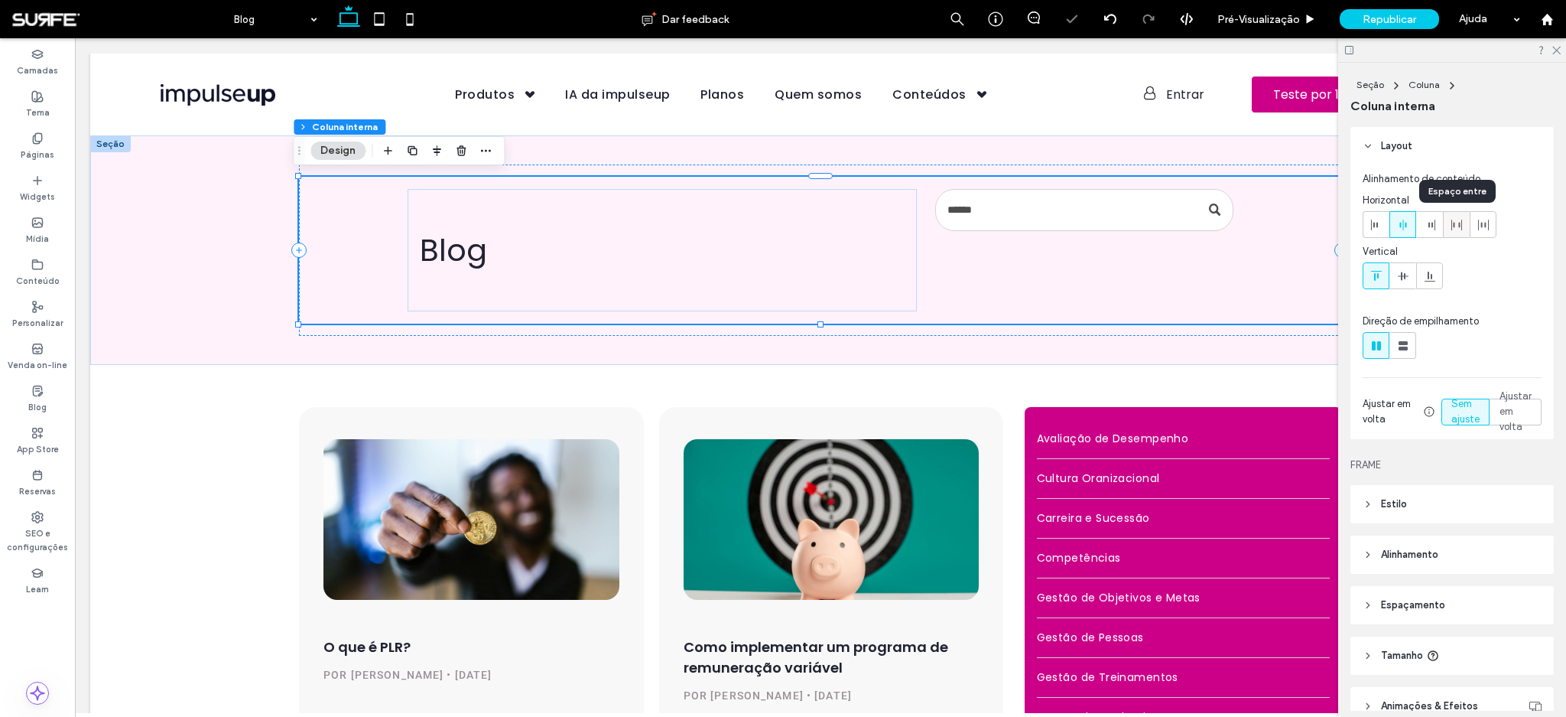
click at [1452, 228] on use at bounding box center [1457, 224] width 11 height 11
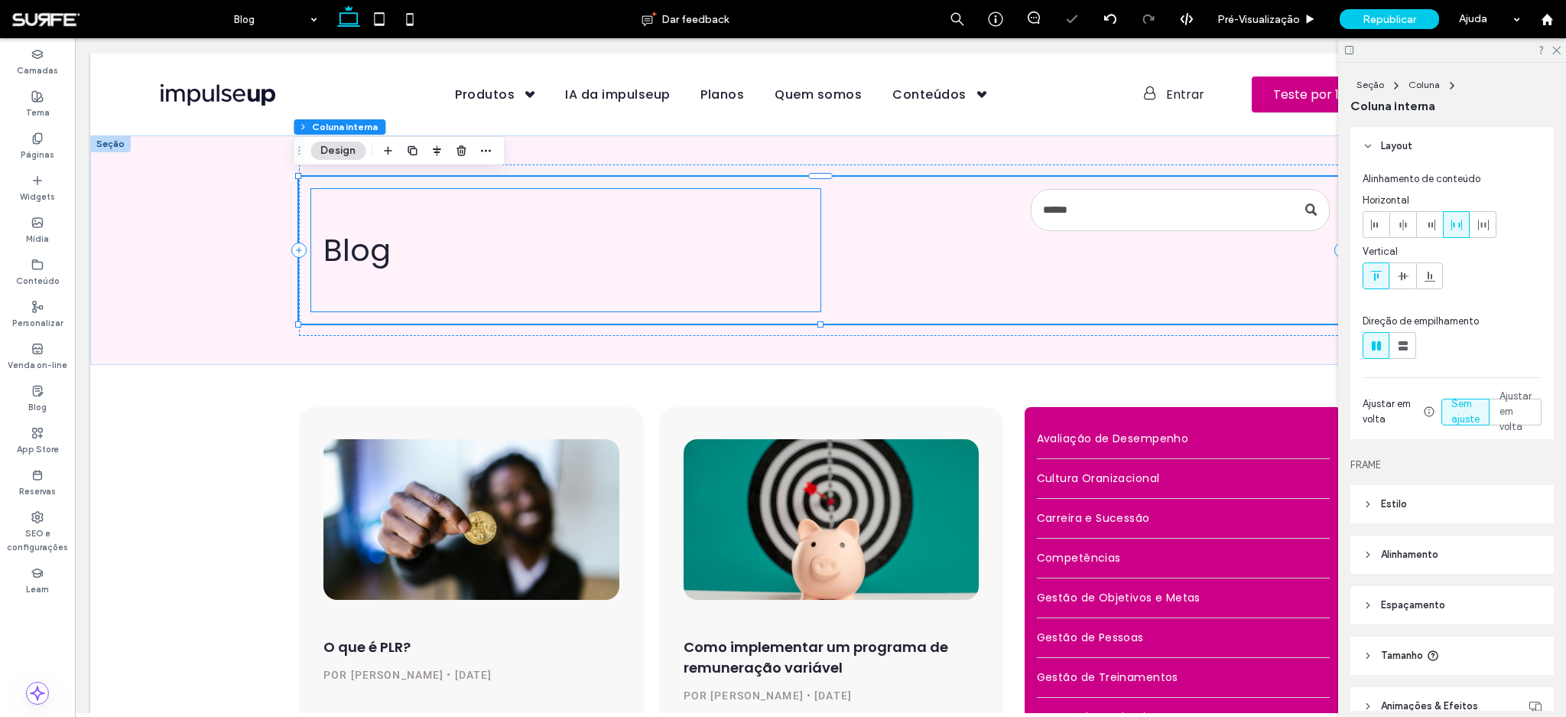
click at [348, 249] on span "Blog" at bounding box center [356, 250] width 67 height 43
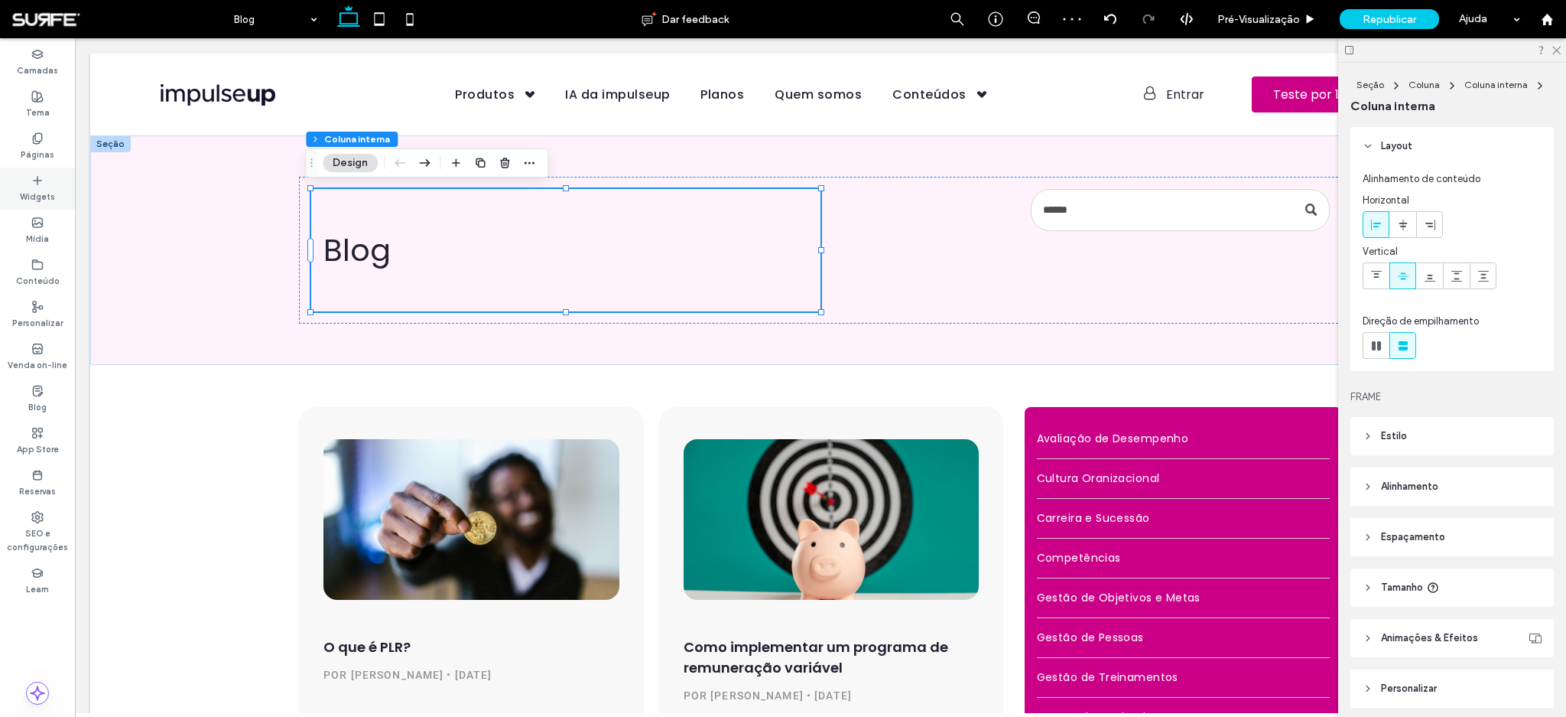
click at [36, 185] on icon at bounding box center [37, 180] width 12 height 12
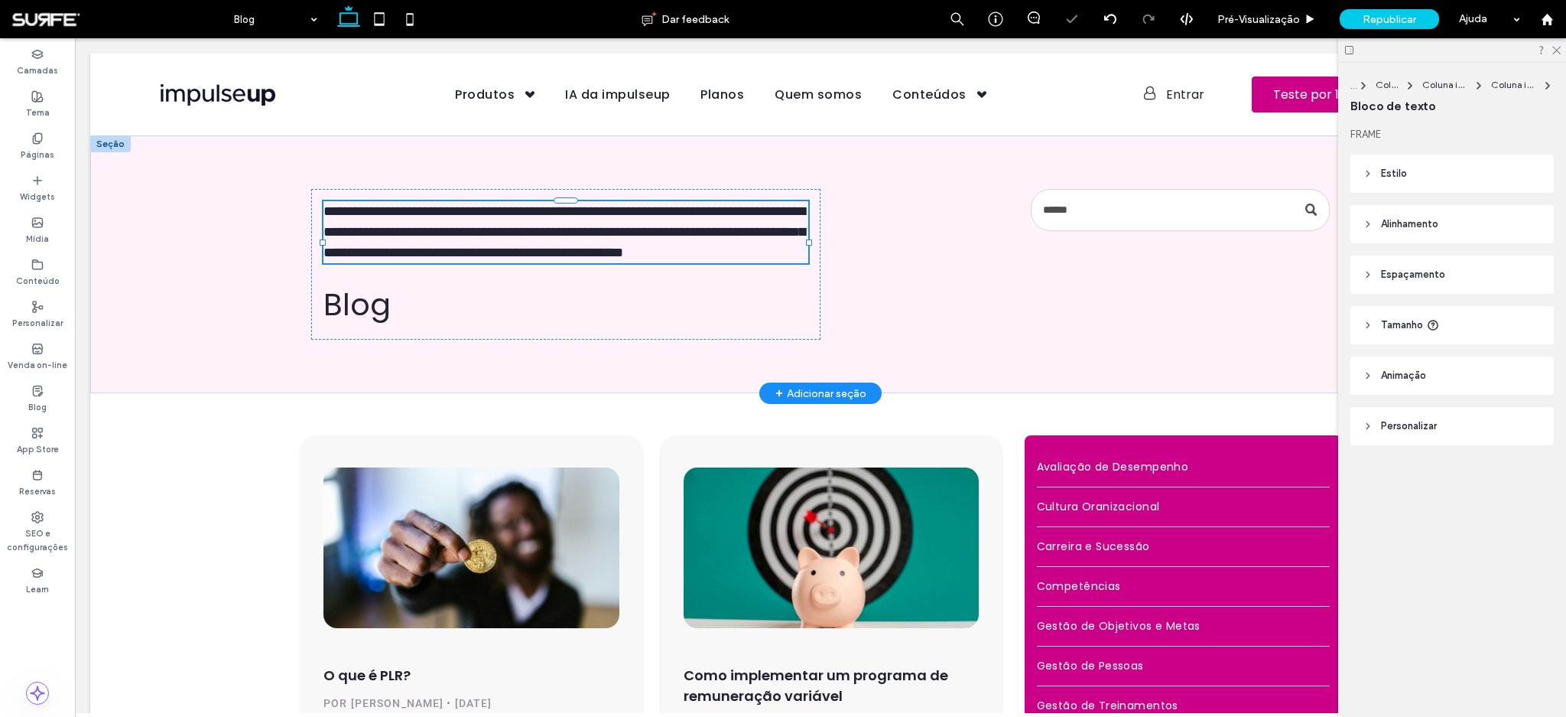
type input "*******"
type input "**"
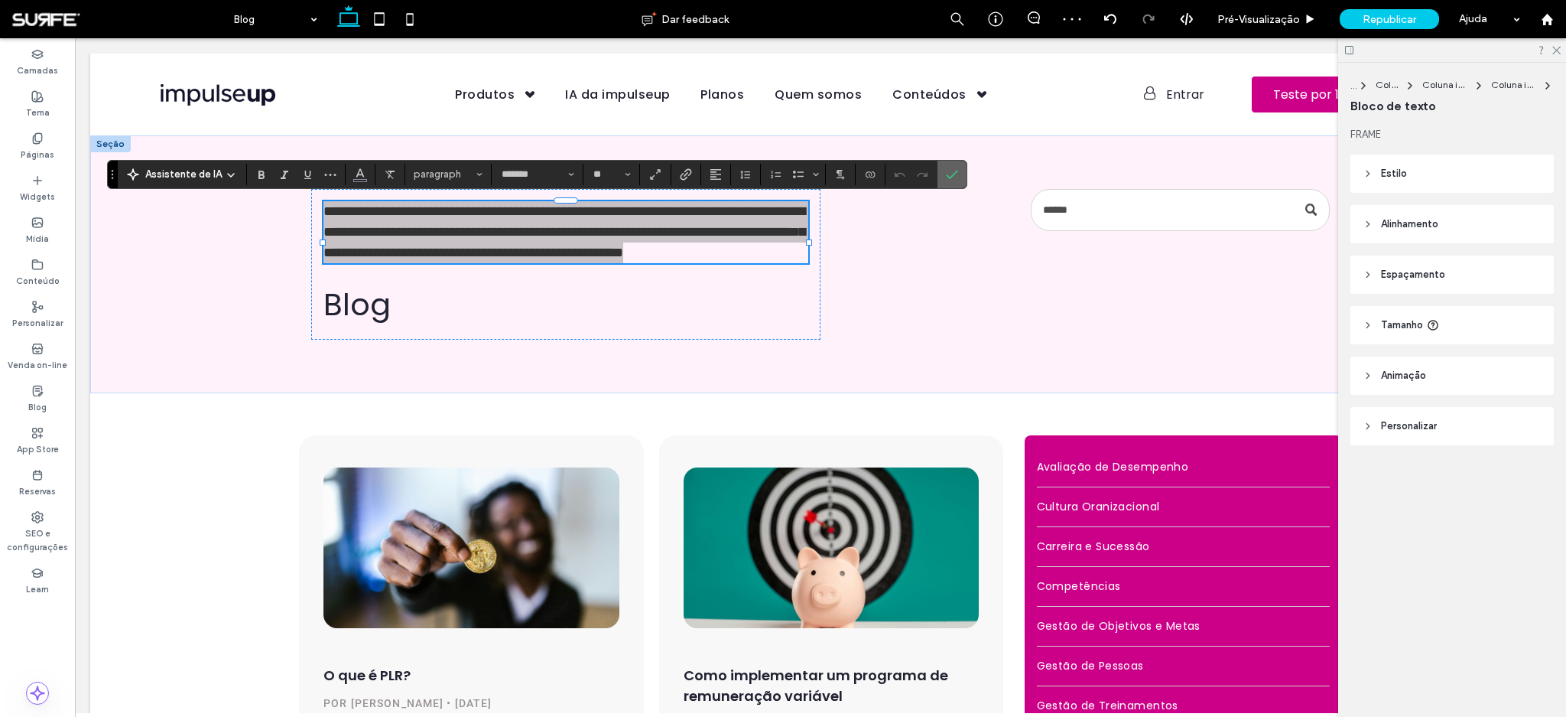
click at [954, 183] on span "Confirmar" at bounding box center [952, 174] width 12 height 26
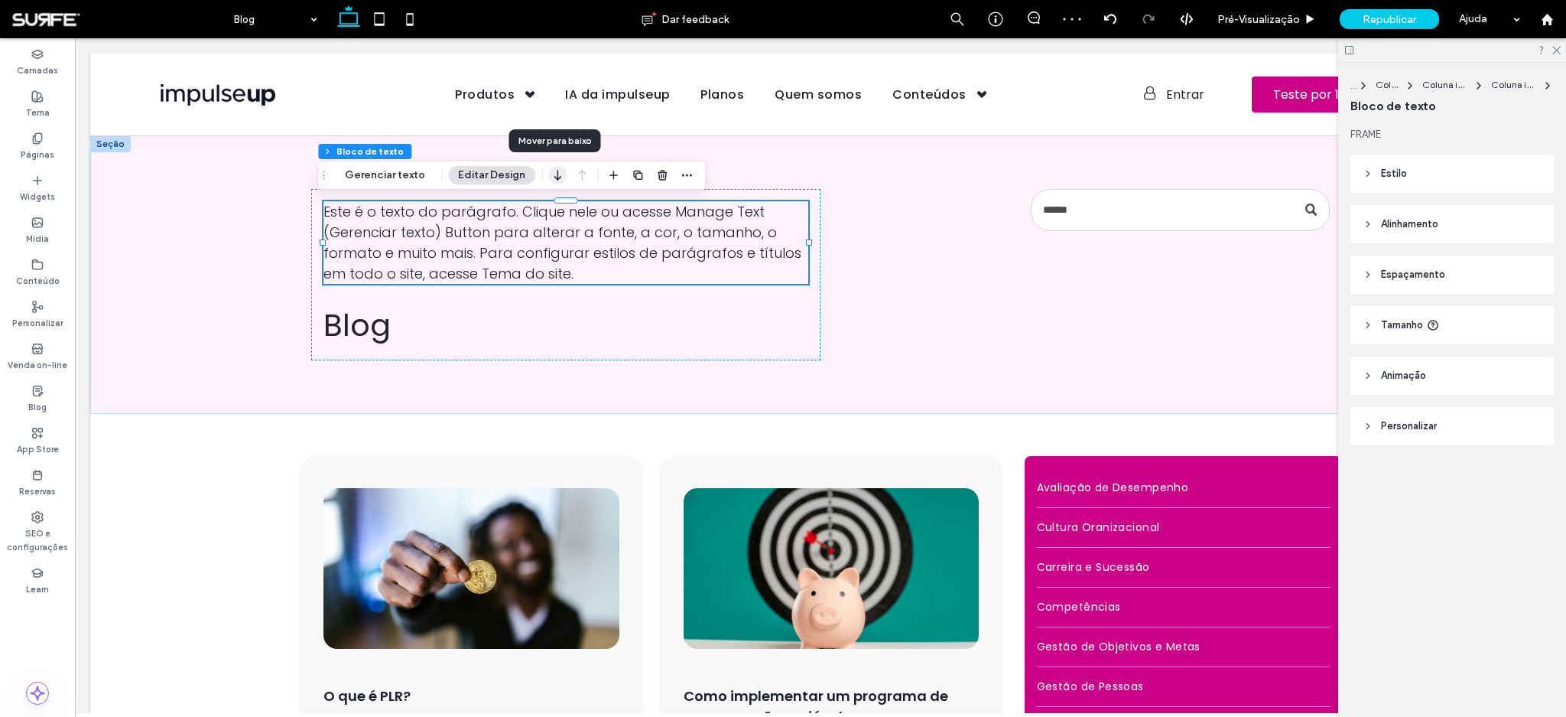
click at [554, 177] on use "button" at bounding box center [557, 175] width 7 height 11
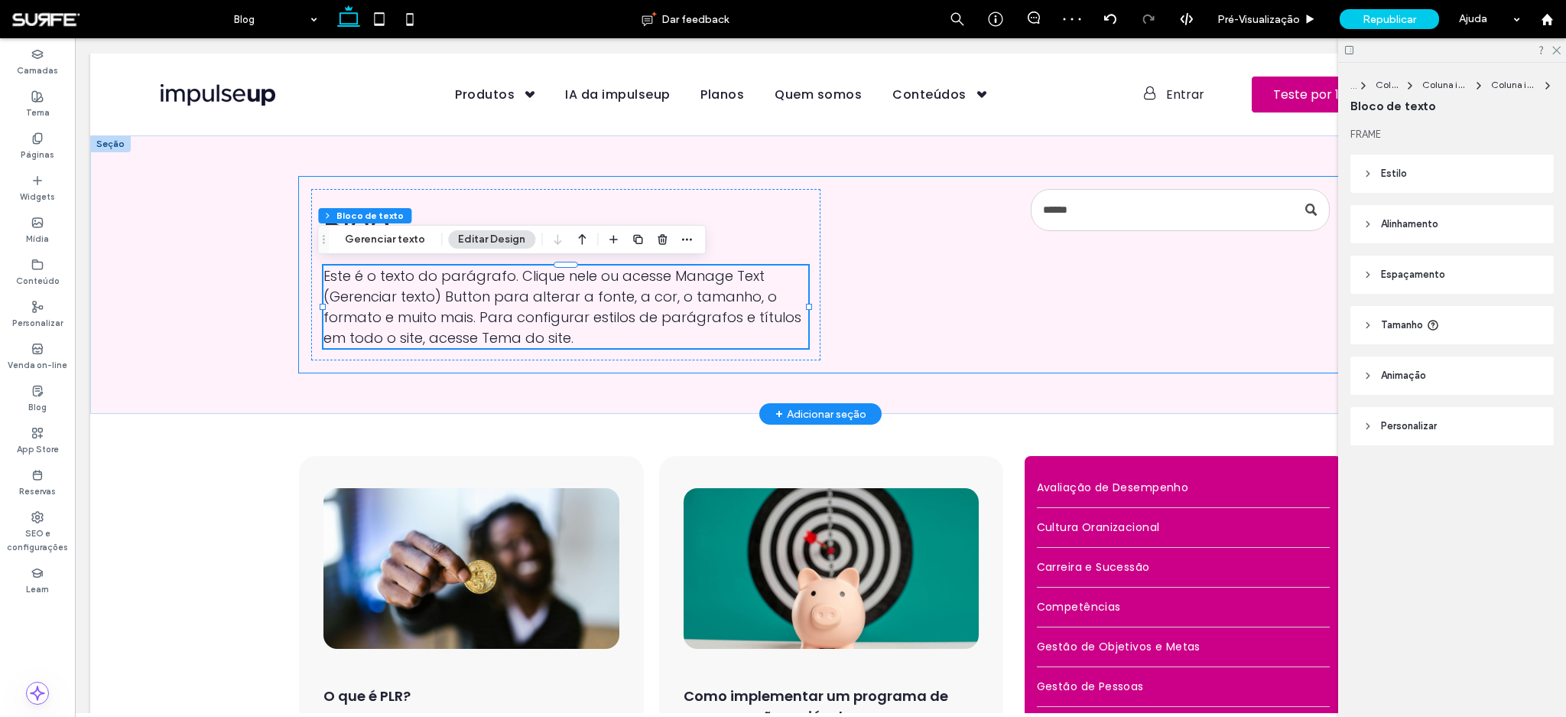
click at [971, 257] on div "Blog Este é o texto do parágrafo. Clique nele ou acesse Manage Text (Gerenciar …" at bounding box center [820, 275] width 1043 height 196
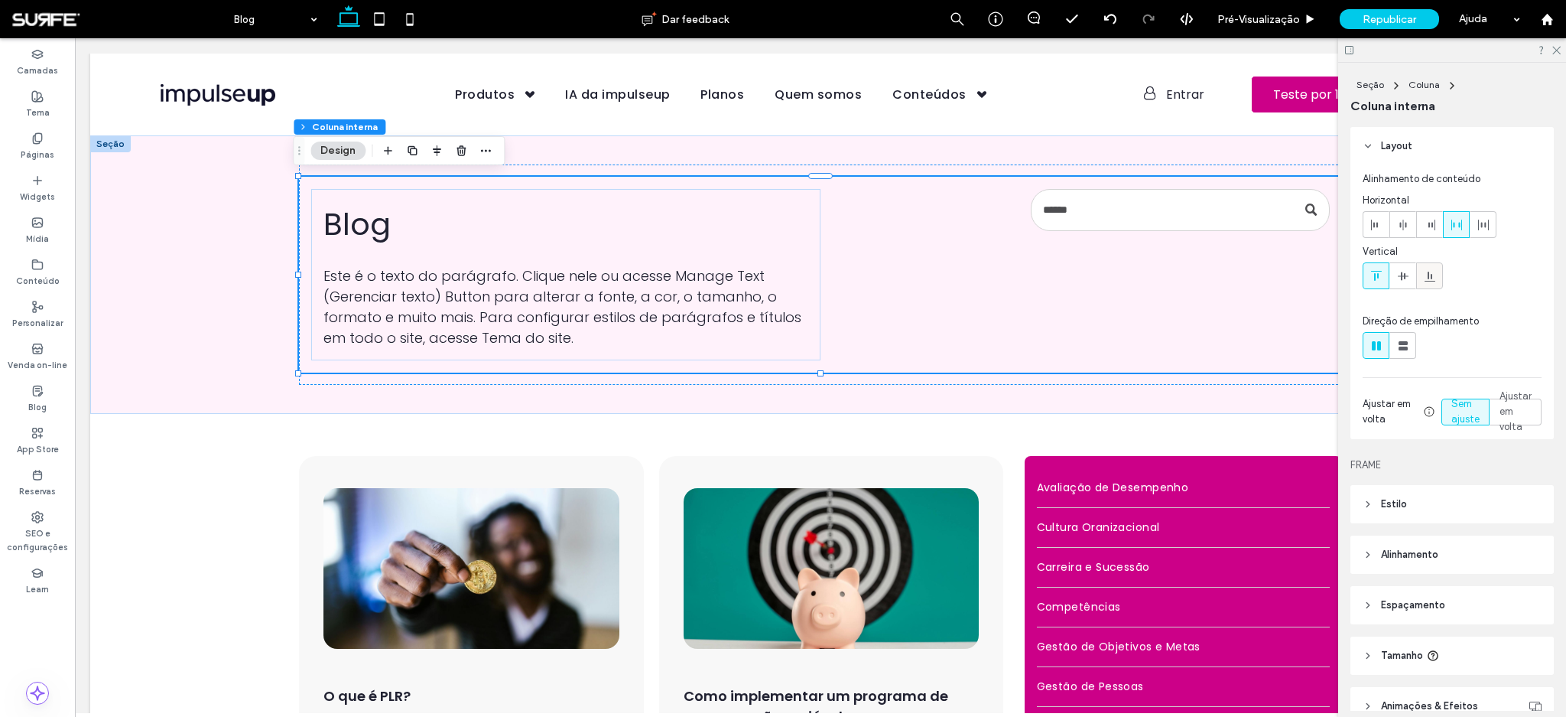
click at [1424, 281] on icon at bounding box center [1430, 276] width 12 height 12
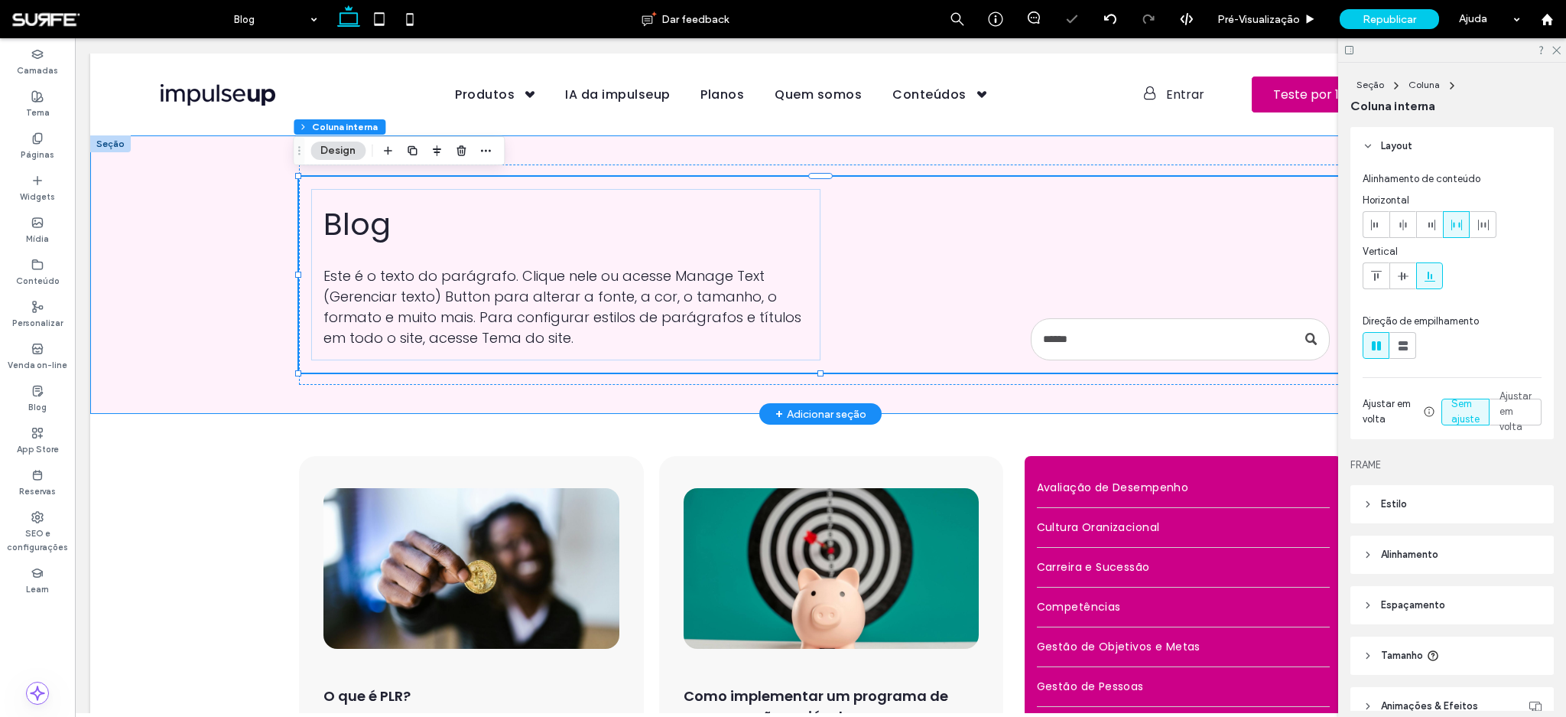
click at [213, 287] on div "Blog Este é o texto do parágrafo. Clique nele ou acesse Manage Text (Gerenciar …" at bounding box center [820, 274] width 1461 height 278
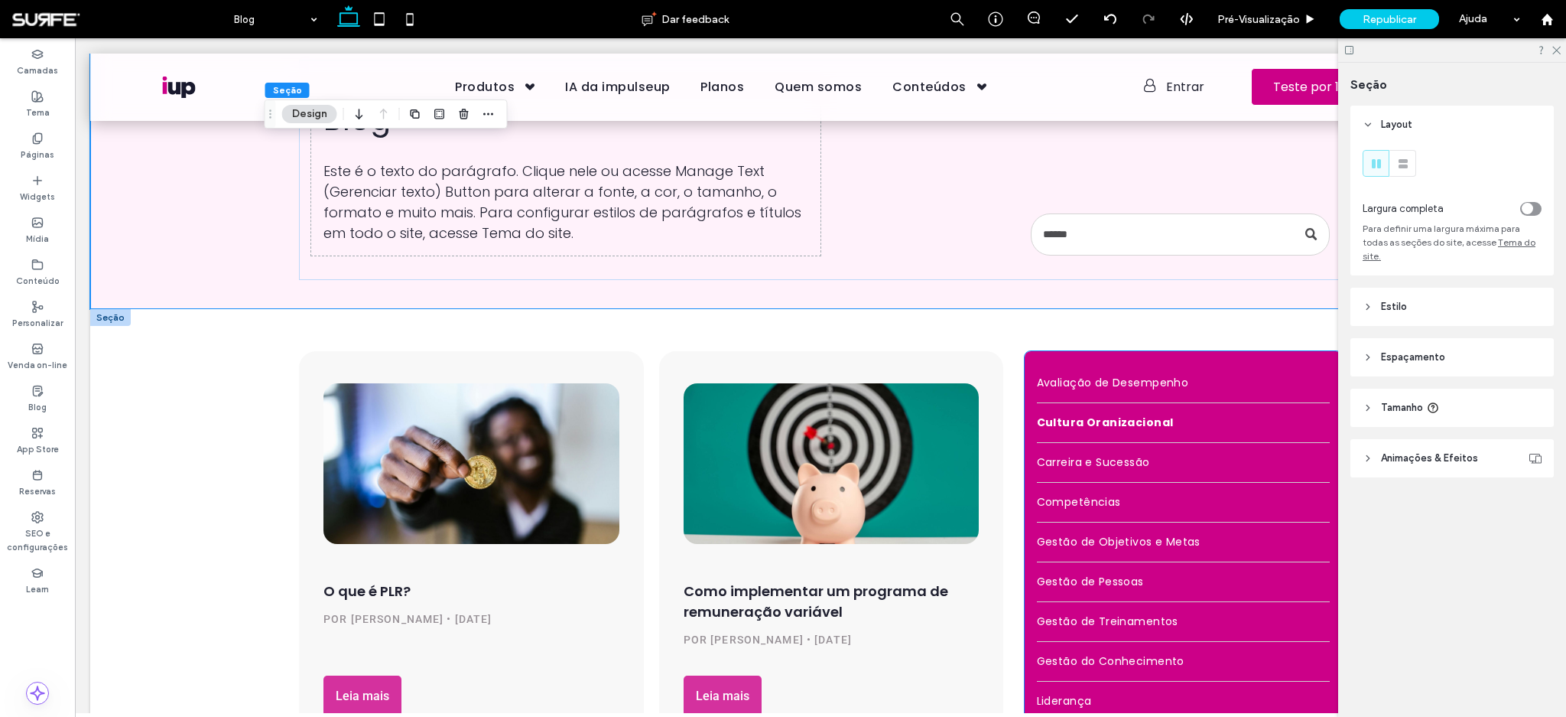
scroll to position [96, 0]
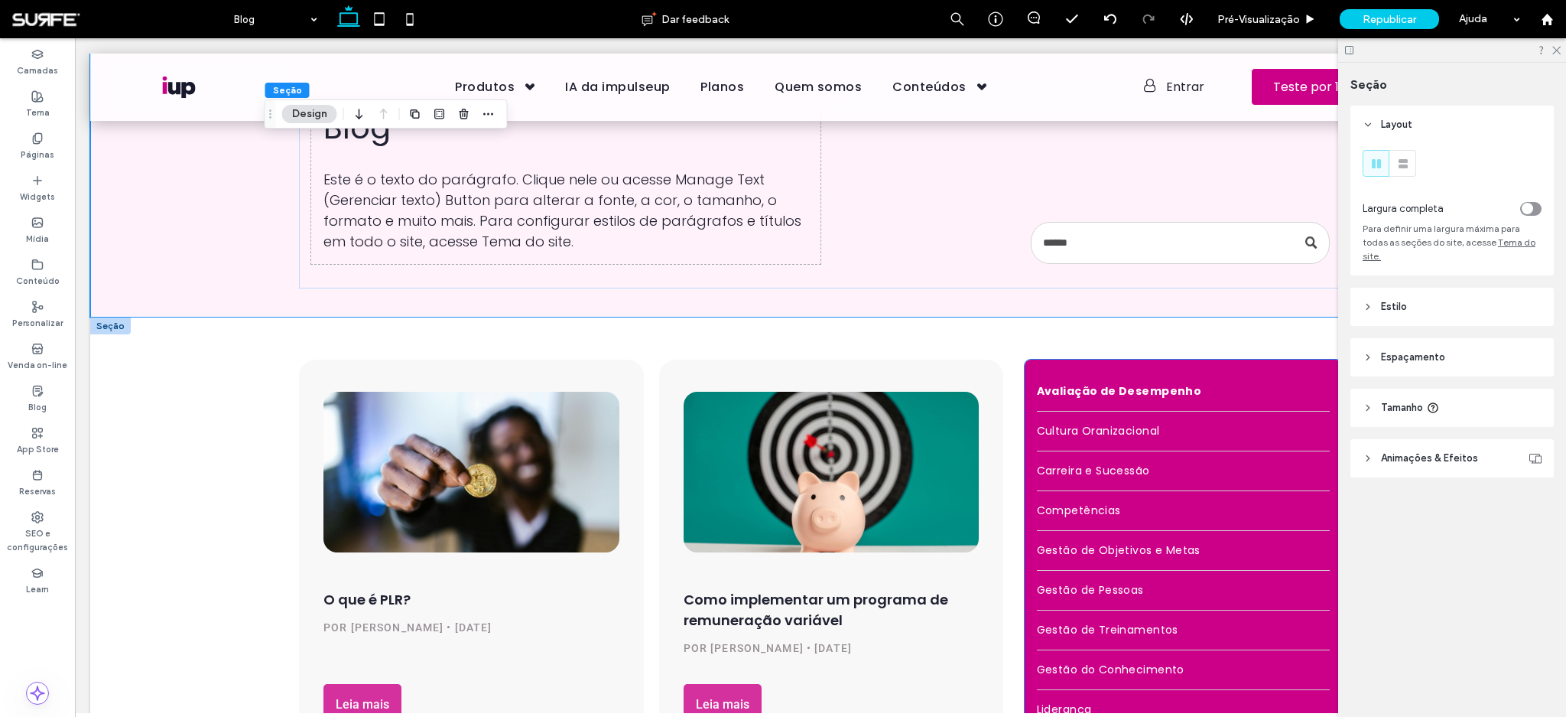
click at [1247, 388] on link "Avaliação de Desempenho" at bounding box center [1183, 391] width 293 height 39
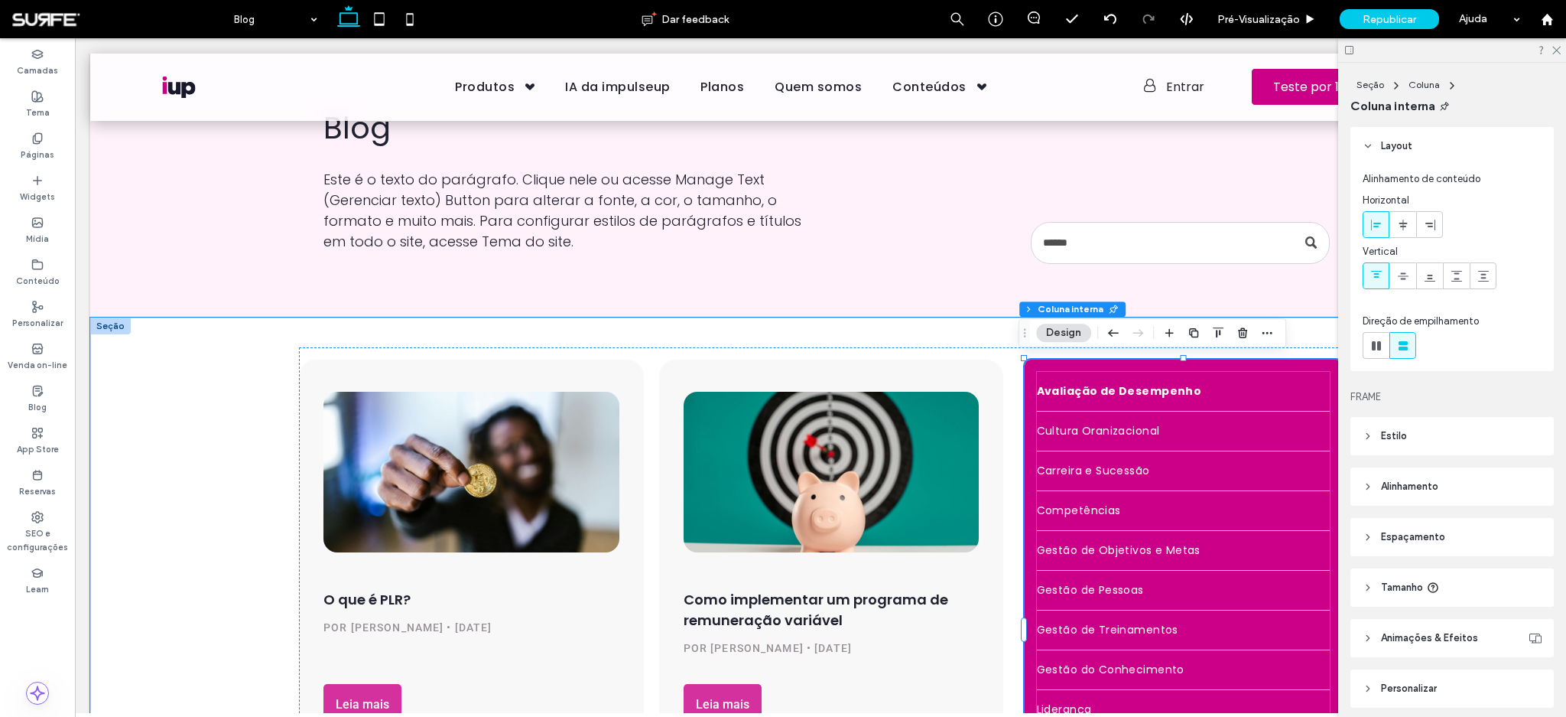
click at [1133, 395] on span "Avaliação de Desempenho" at bounding box center [1119, 391] width 165 height 16
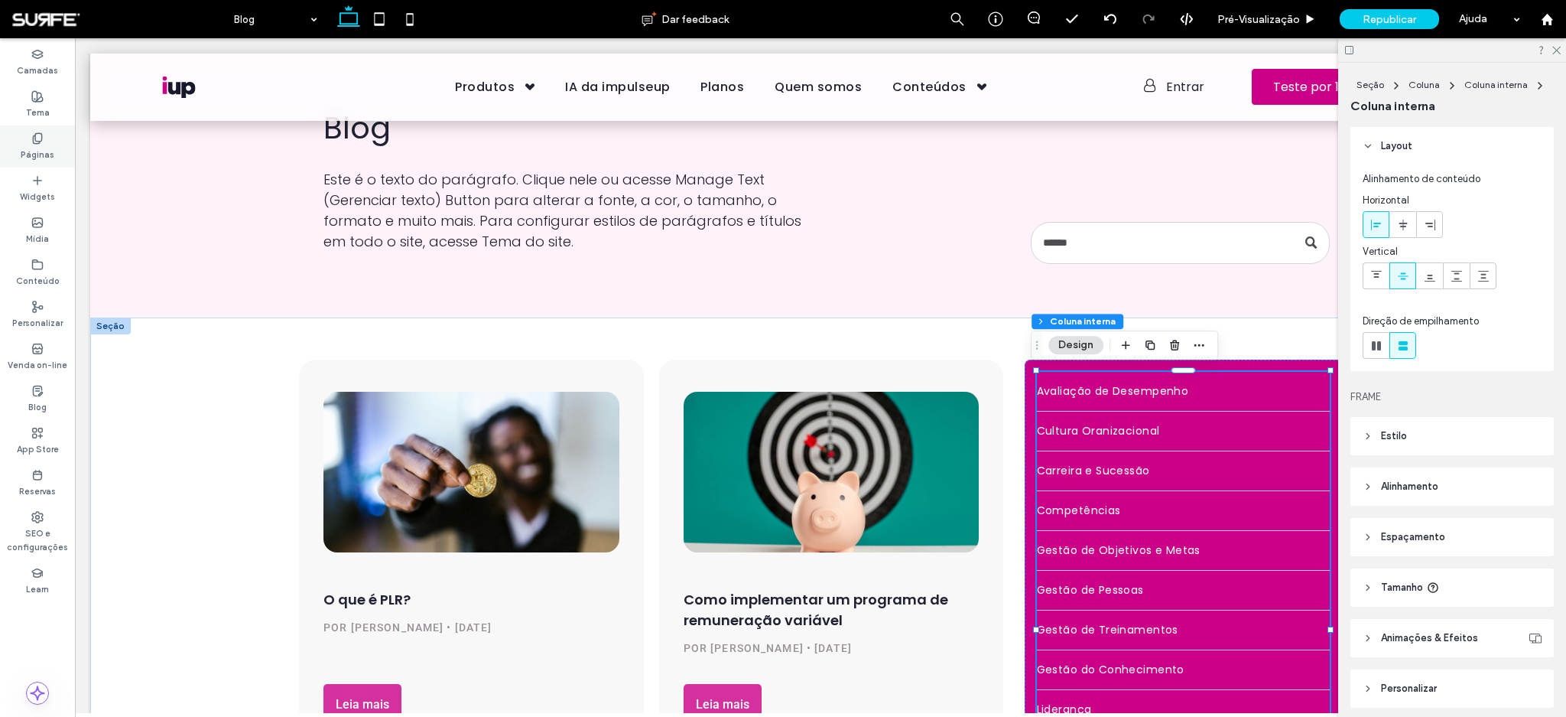
click at [35, 151] on label "Páginas" at bounding box center [38, 153] width 34 height 17
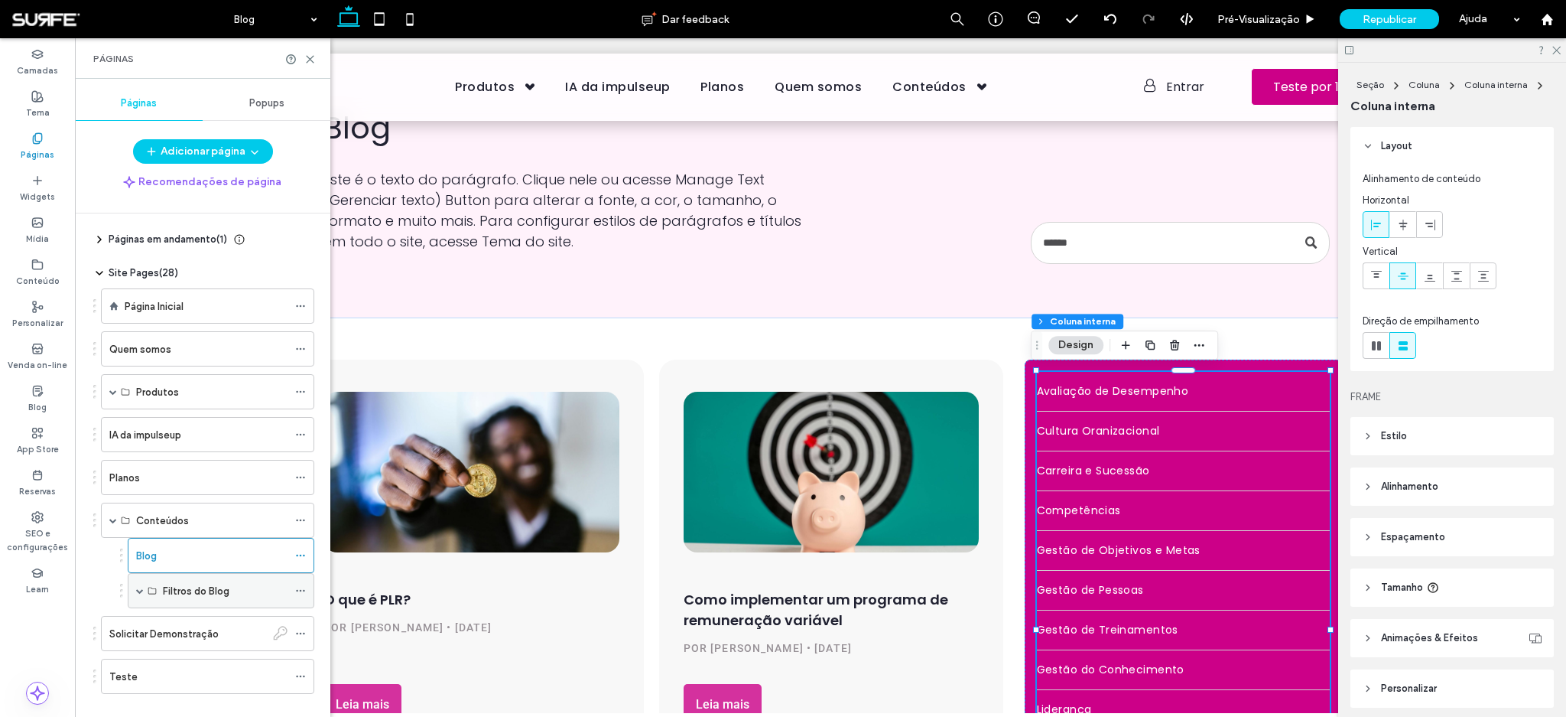
click at [138, 588] on span at bounding box center [140, 591] width 8 height 8
click at [188, 623] on label "Avaliação de Desempenho" at bounding box center [224, 626] width 122 height 27
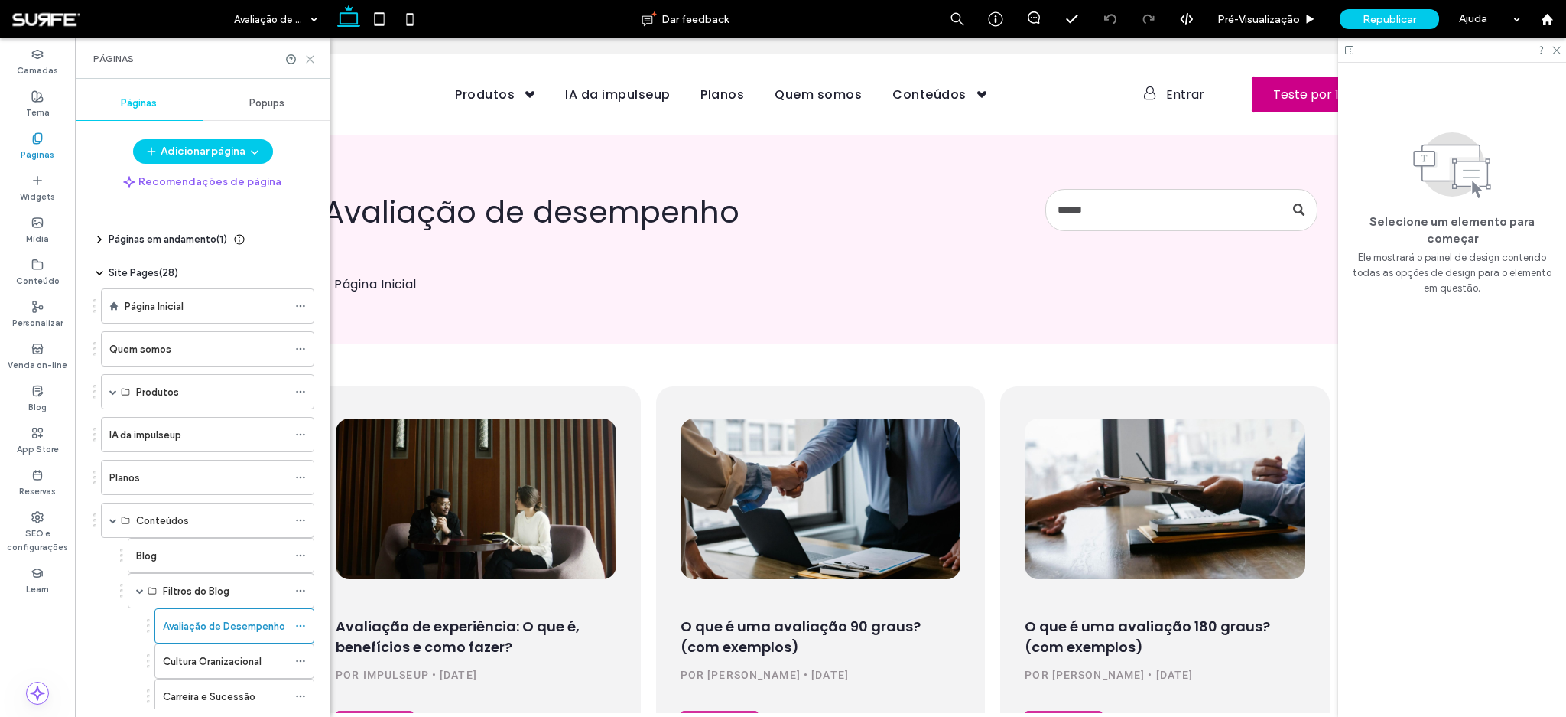
click at [312, 60] on use at bounding box center [310, 59] width 7 height 7
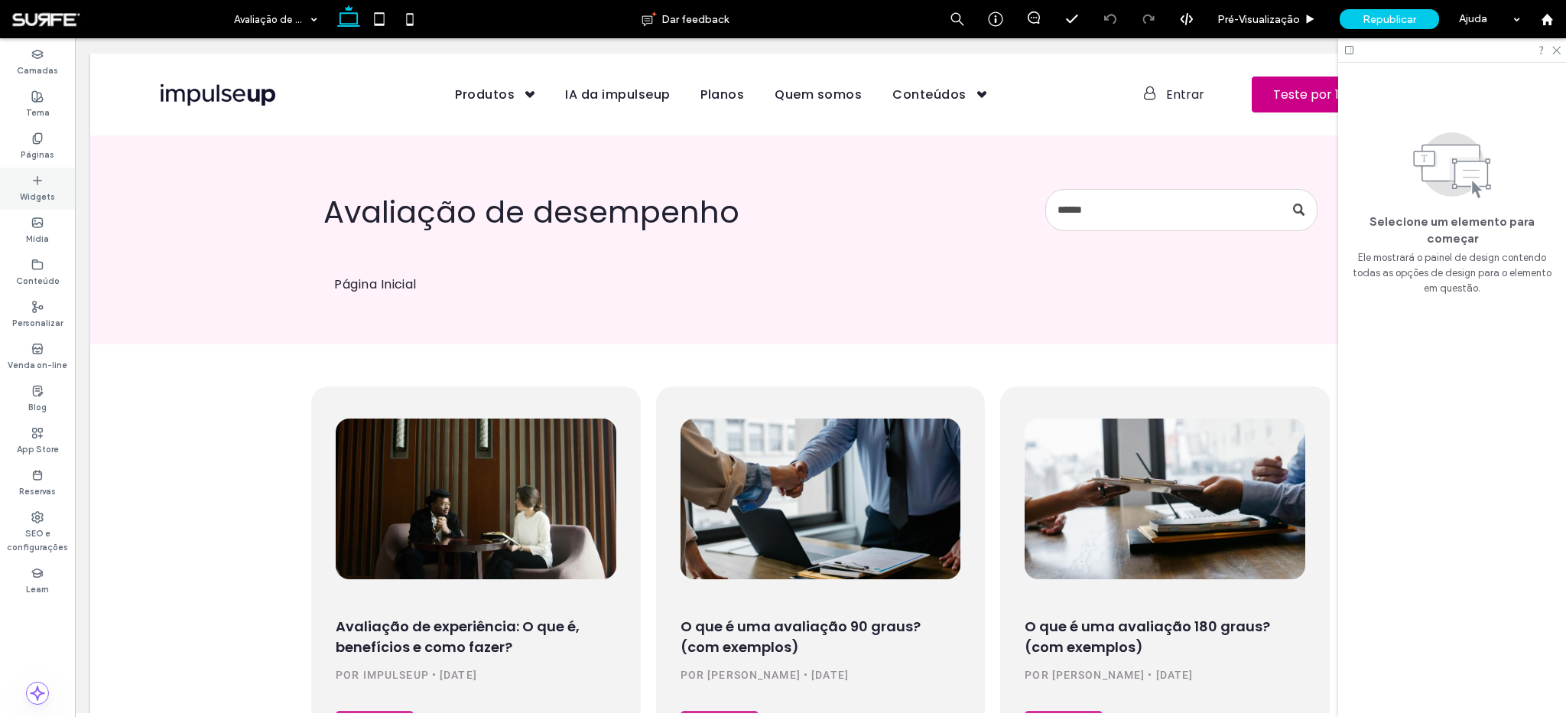
click at [29, 190] on label "Widgets" at bounding box center [37, 195] width 35 height 17
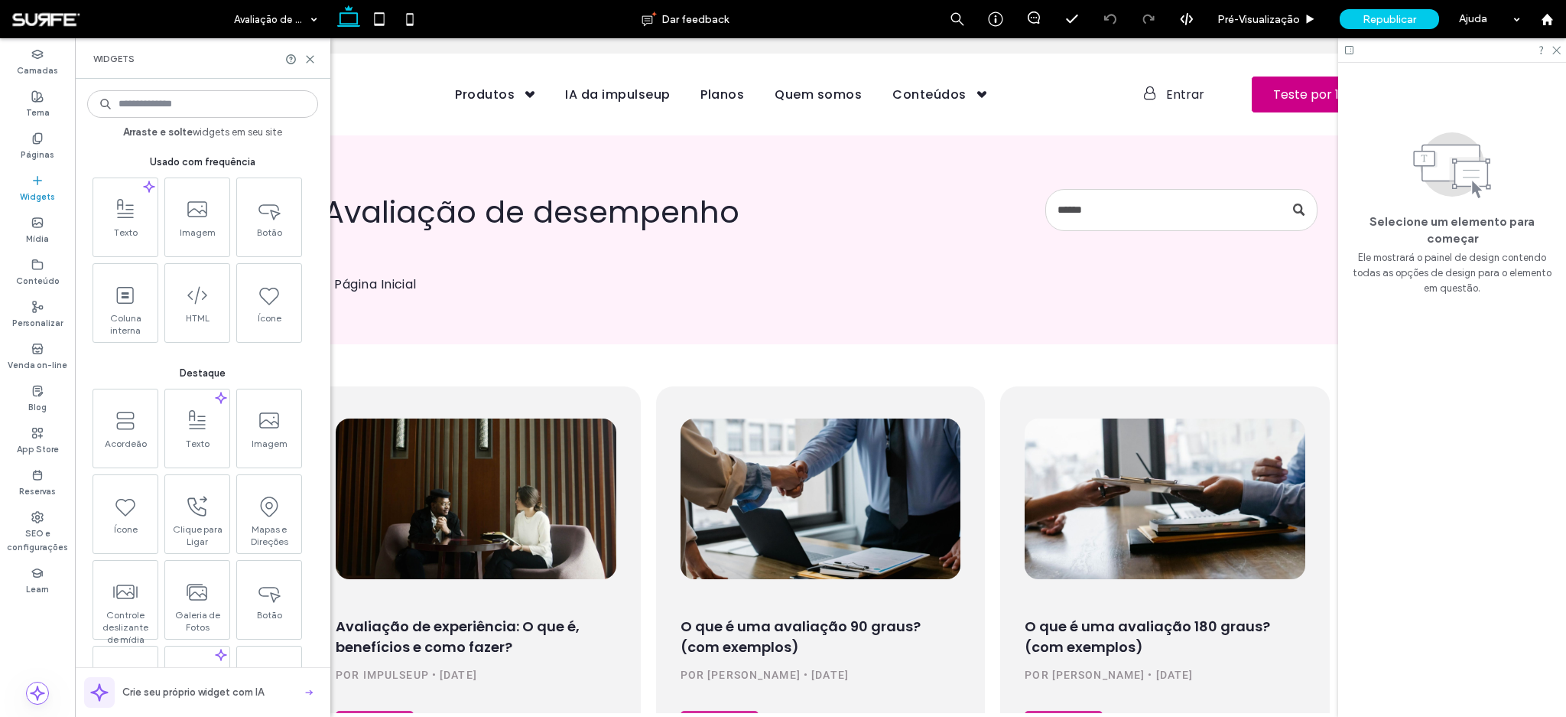
click at [34, 179] on icon at bounding box center [37, 180] width 12 height 12
click at [30, 150] on label "Páginas" at bounding box center [38, 153] width 34 height 17
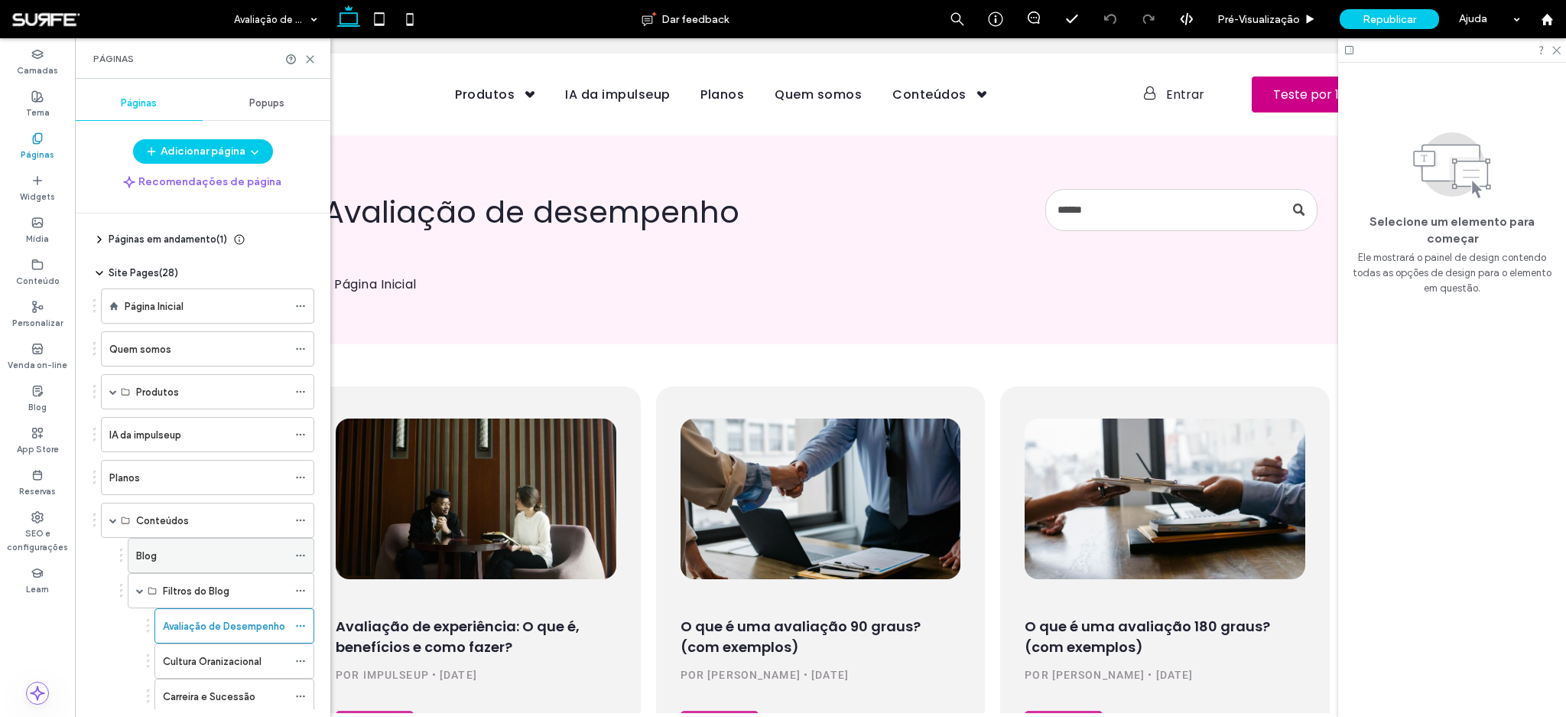
scroll to position [81, 0]
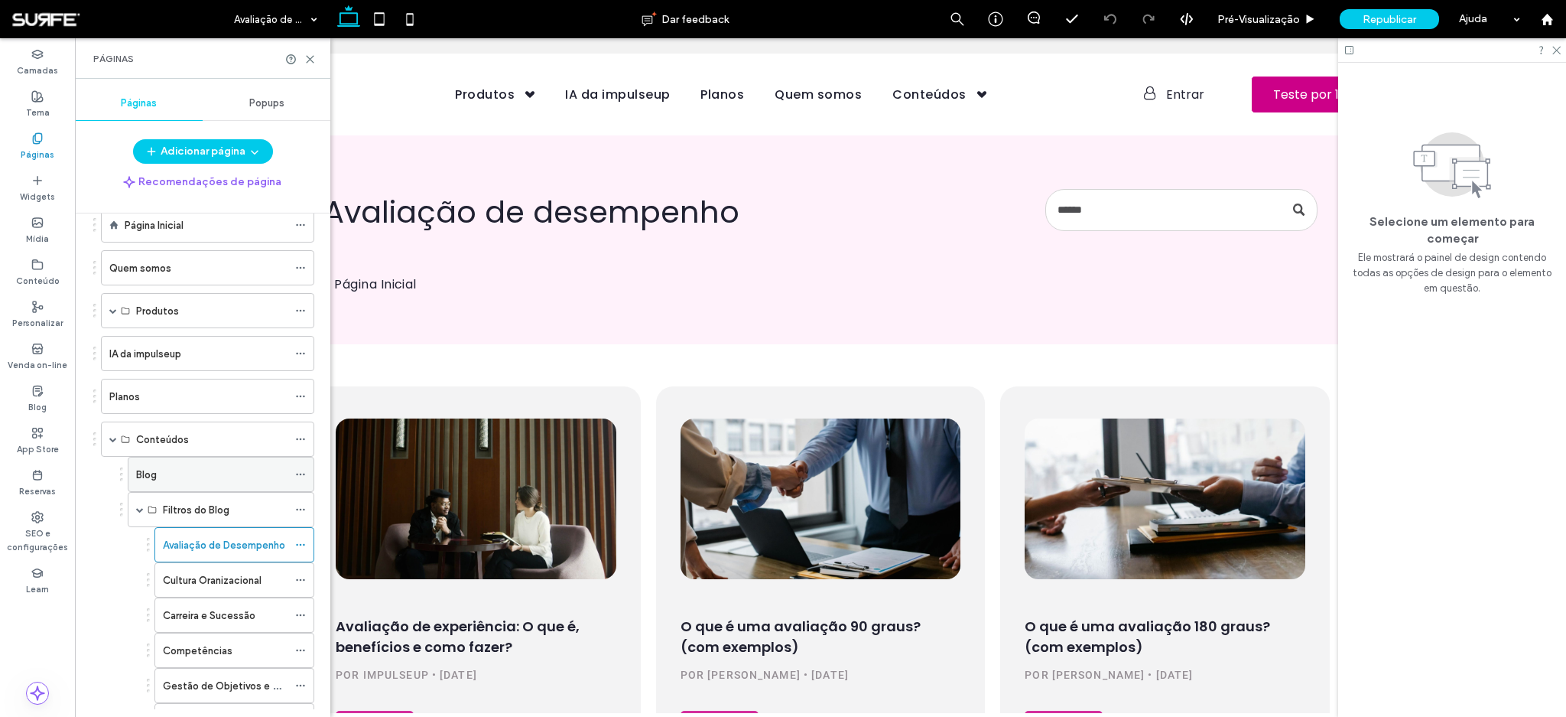
click at [166, 467] on div "Blog" at bounding box center [211, 475] width 151 height 16
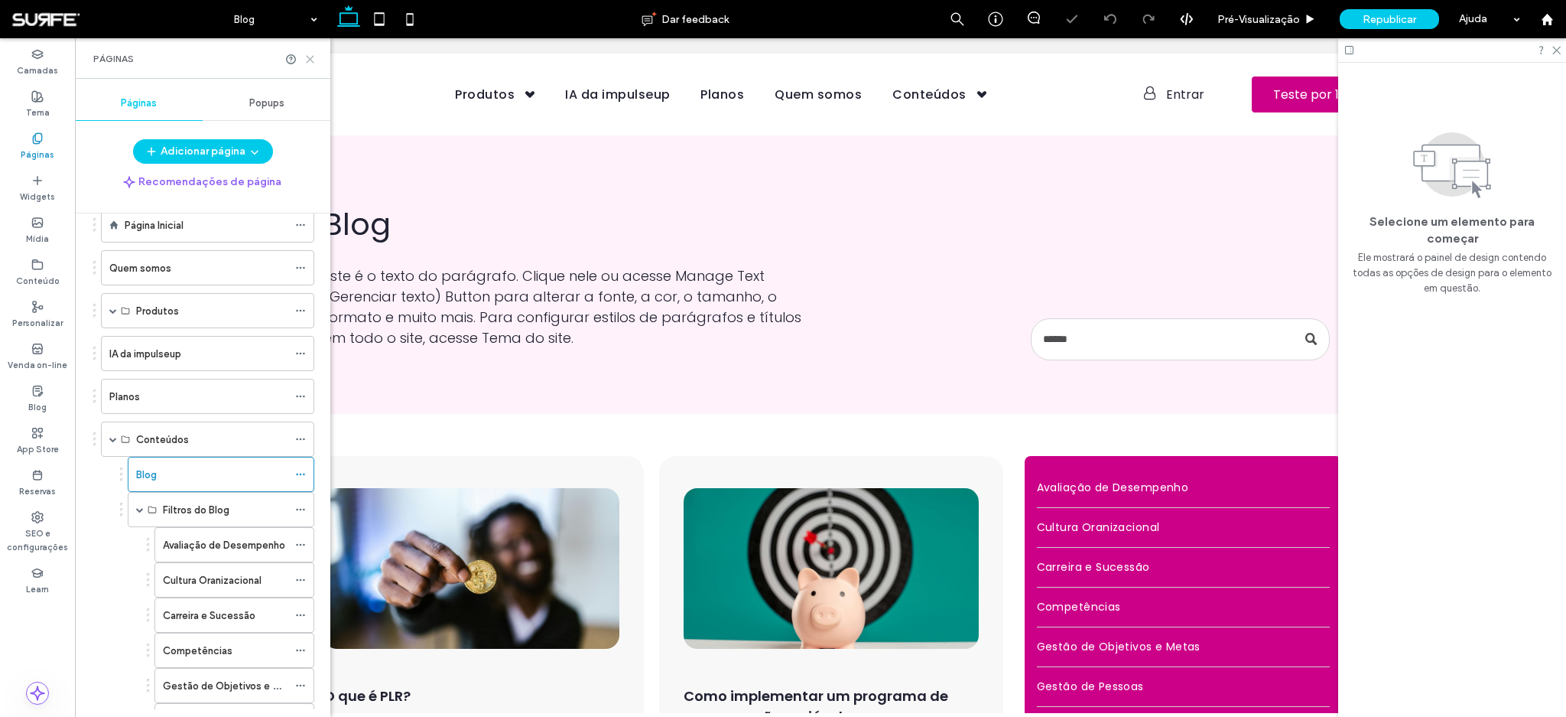
click at [314, 57] on icon at bounding box center [309, 59] width 11 height 11
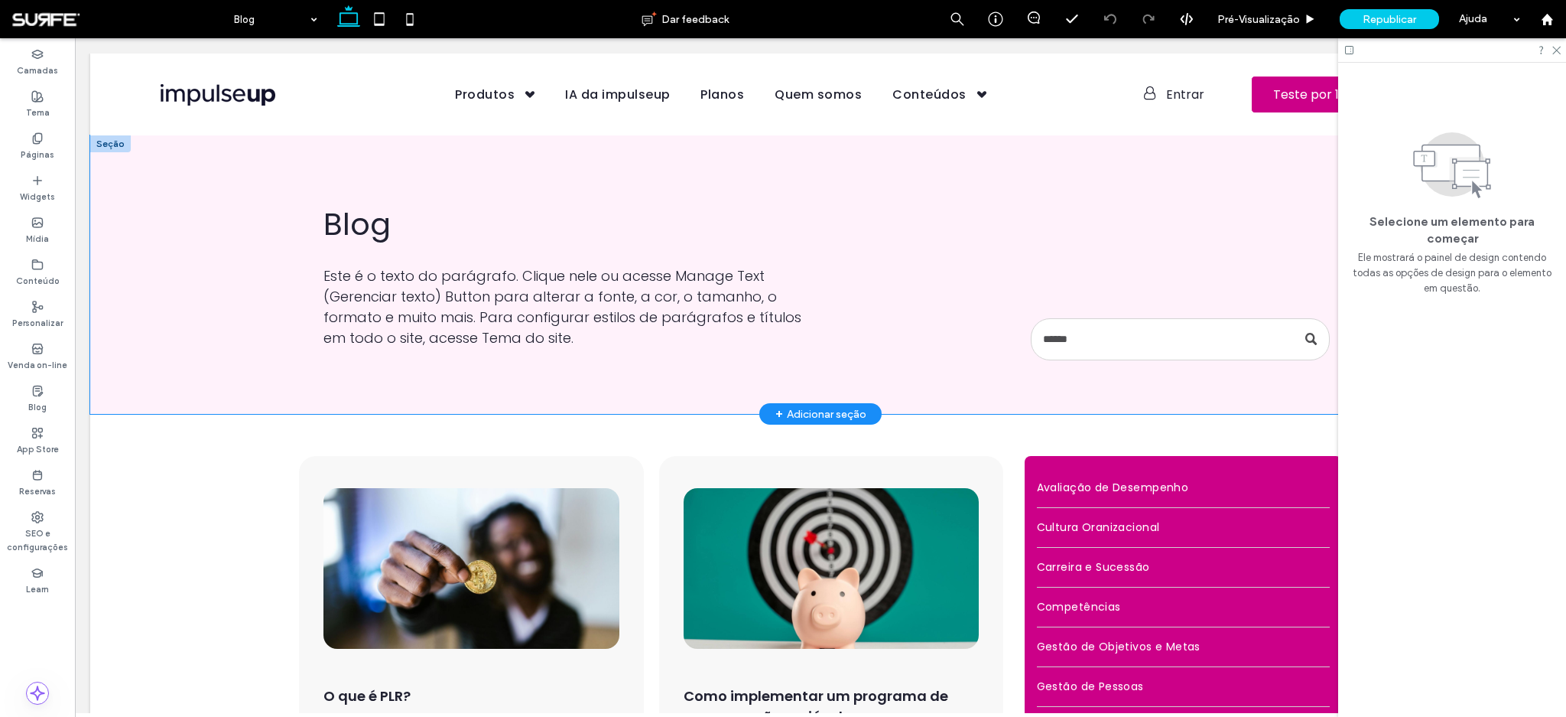
click at [216, 366] on div "Blog Este é o texto do parágrafo. Clique nele ou acesse Manage Text (Gerenciar …" at bounding box center [820, 274] width 1461 height 278
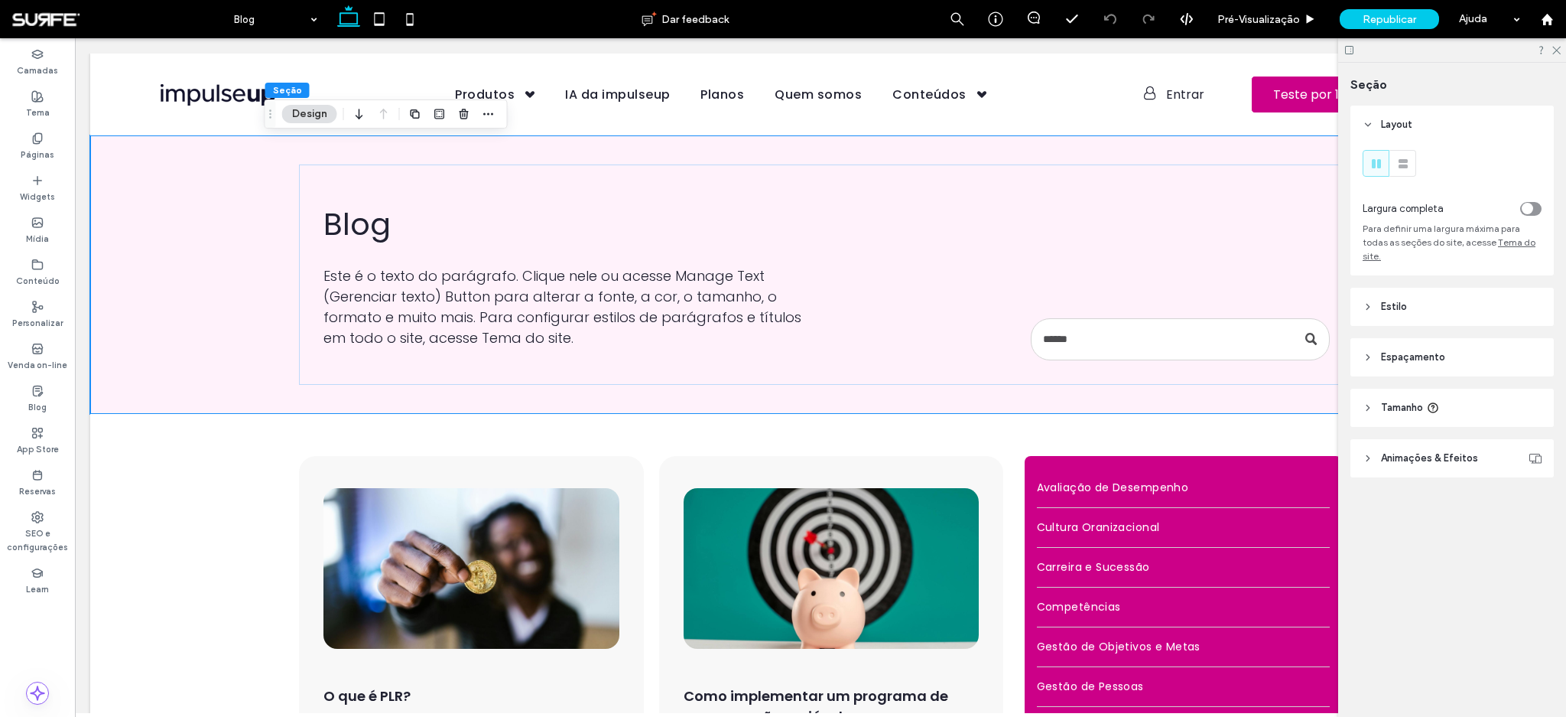
click at [1367, 304] on use at bounding box center [1368, 306] width 3 height 5
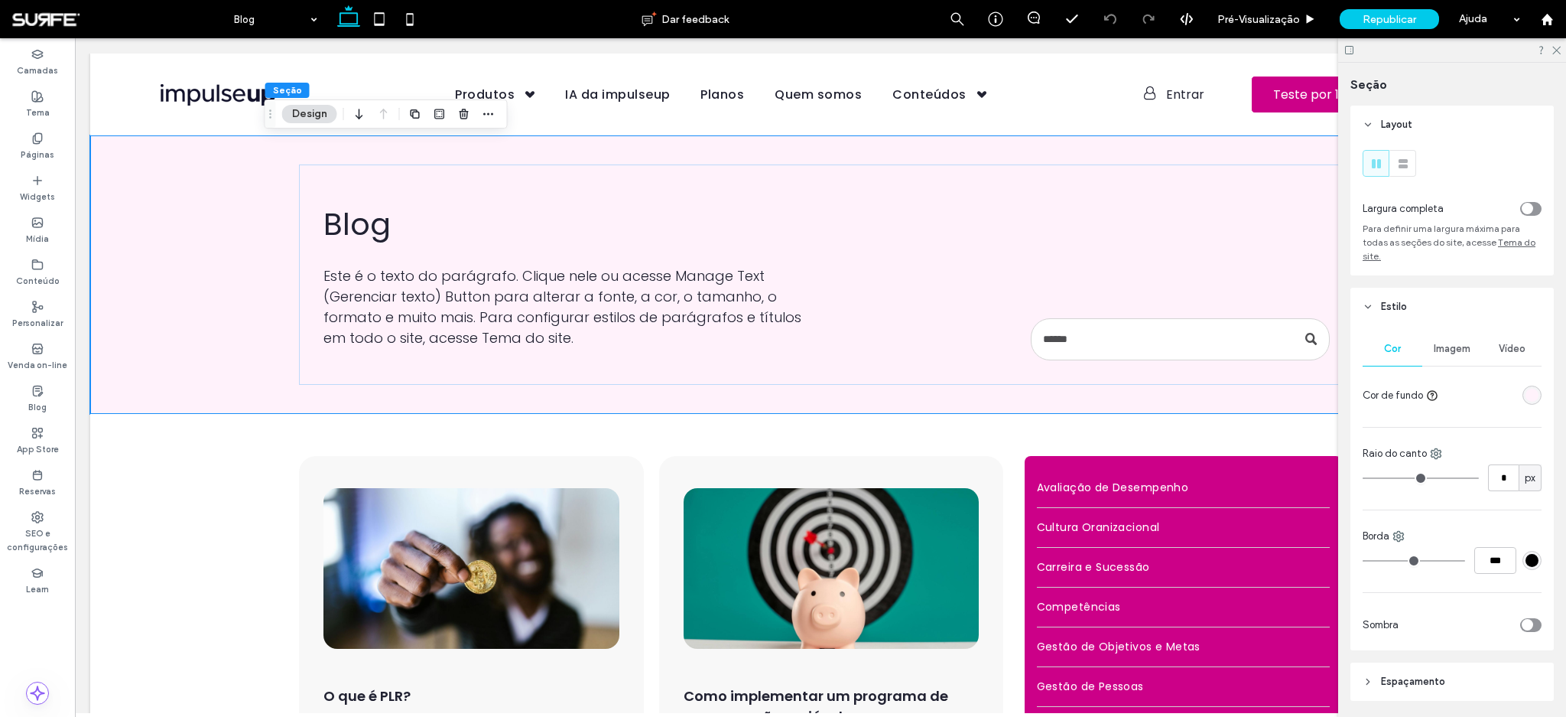
click at [1527, 395] on div "rgba(255, 242, 251, 1)" at bounding box center [1532, 394] width 13 height 13
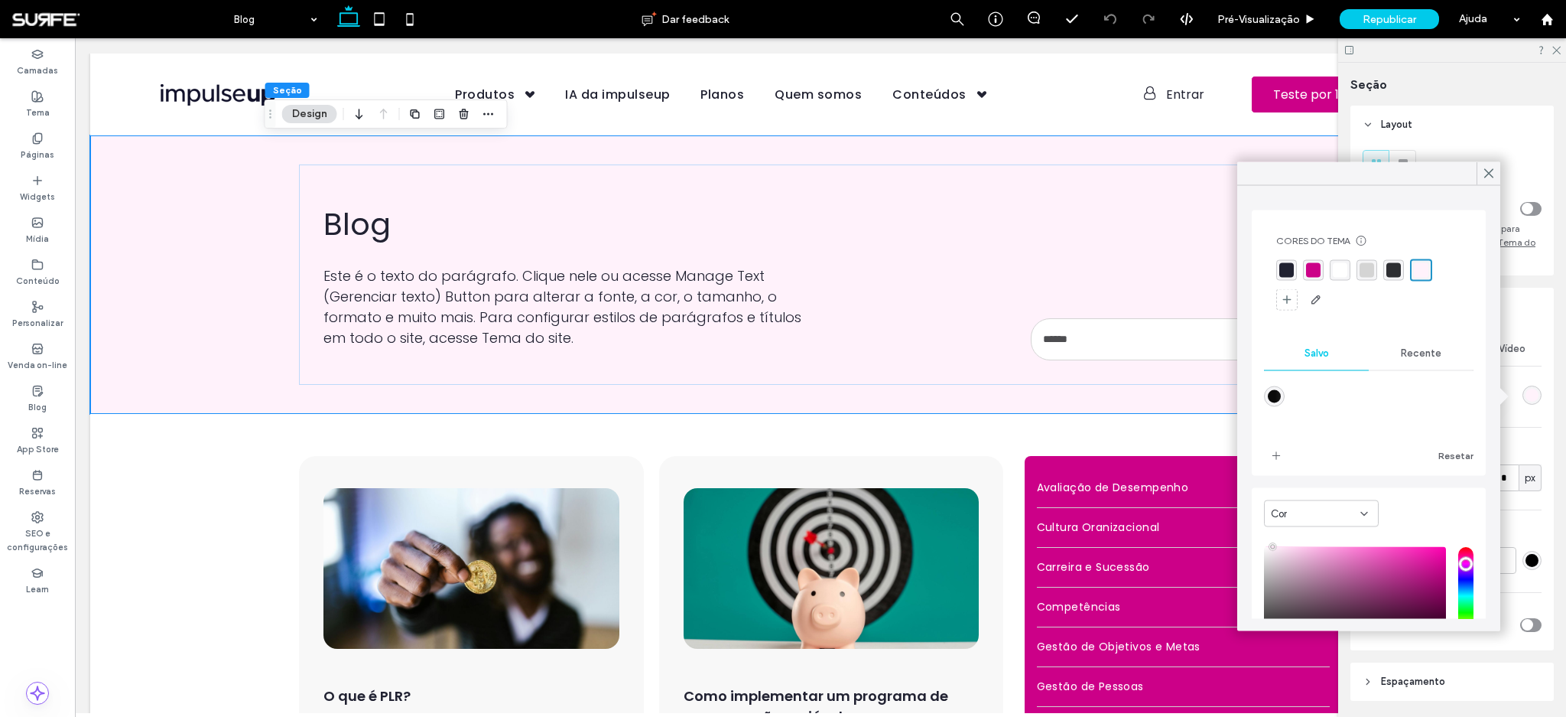
click at [1339, 271] on div "rgba(255, 255, 255, 1)" at bounding box center [1340, 270] width 15 height 15
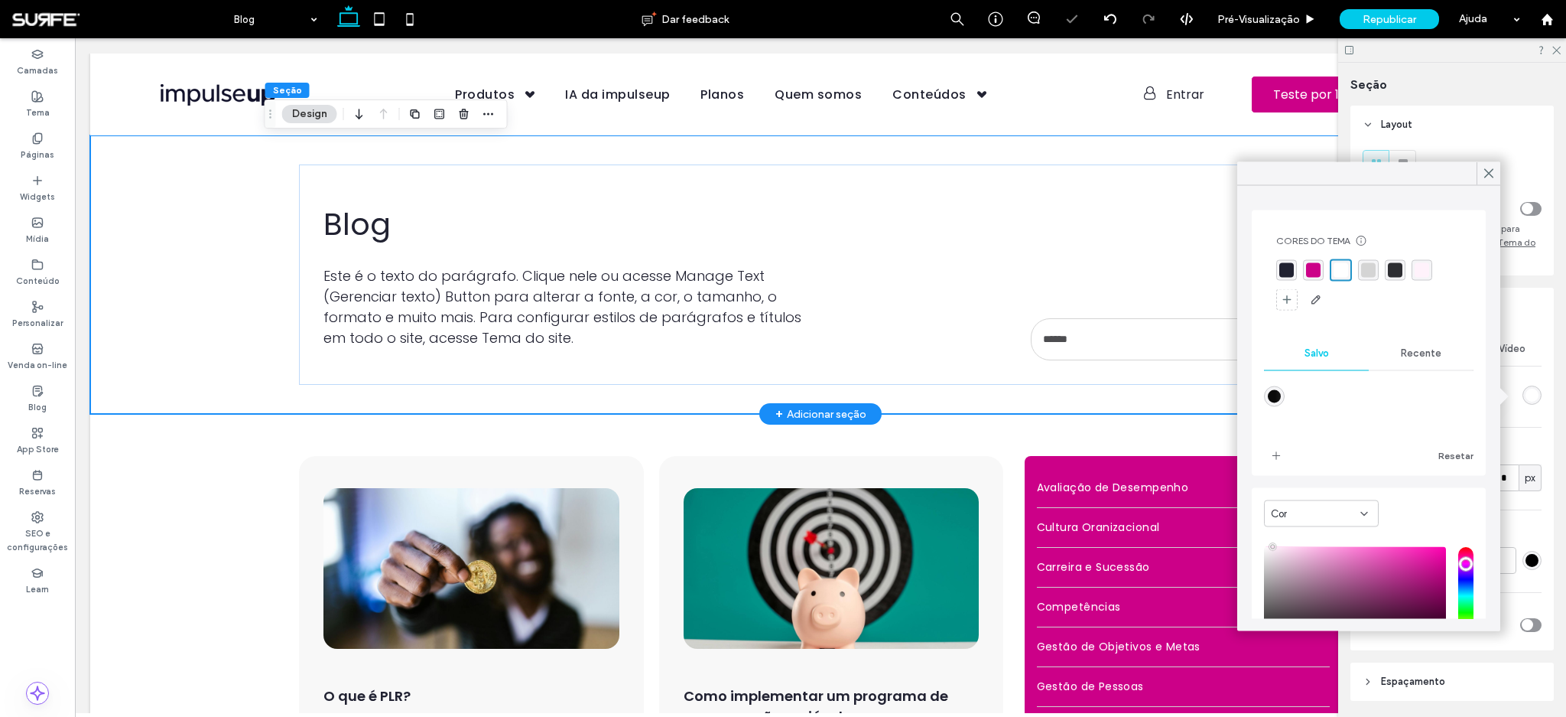
click at [276, 396] on div "Blog Este é o texto do parágrafo. Clique nele ou acesse Manage Text (Gerenciar …" at bounding box center [820, 274] width 1101 height 278
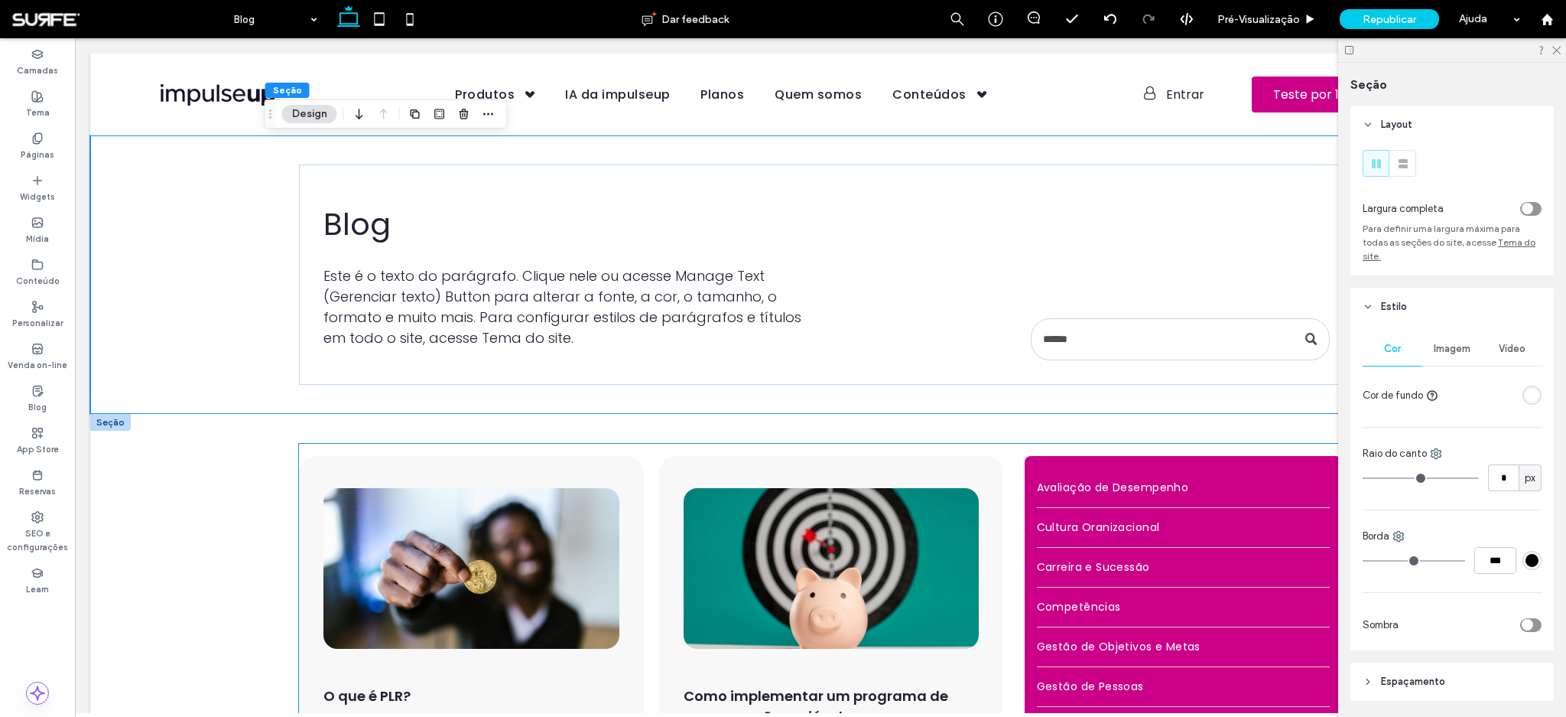
scroll to position [201, 0]
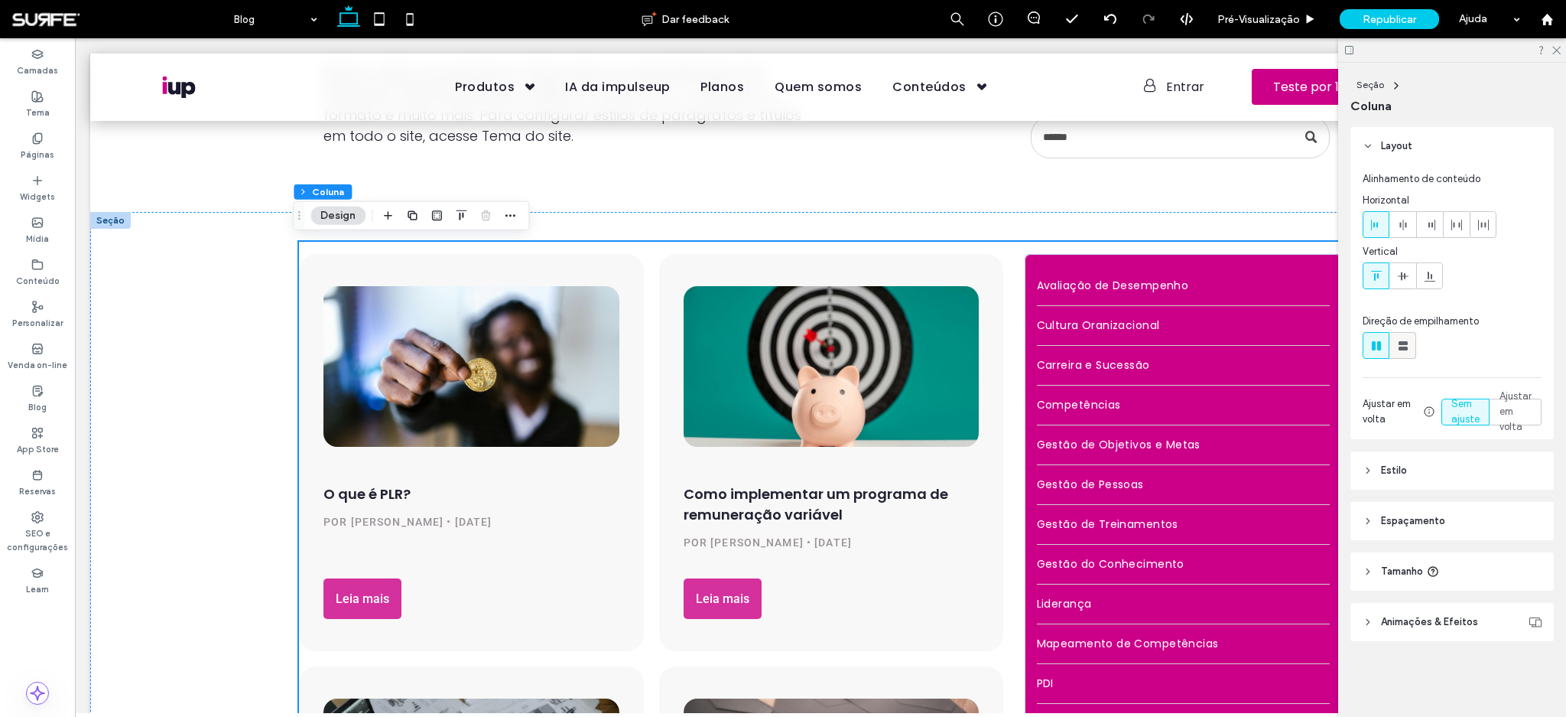
click at [1399, 343] on use at bounding box center [1403, 345] width 9 height 9
type input "**"
type input "****"
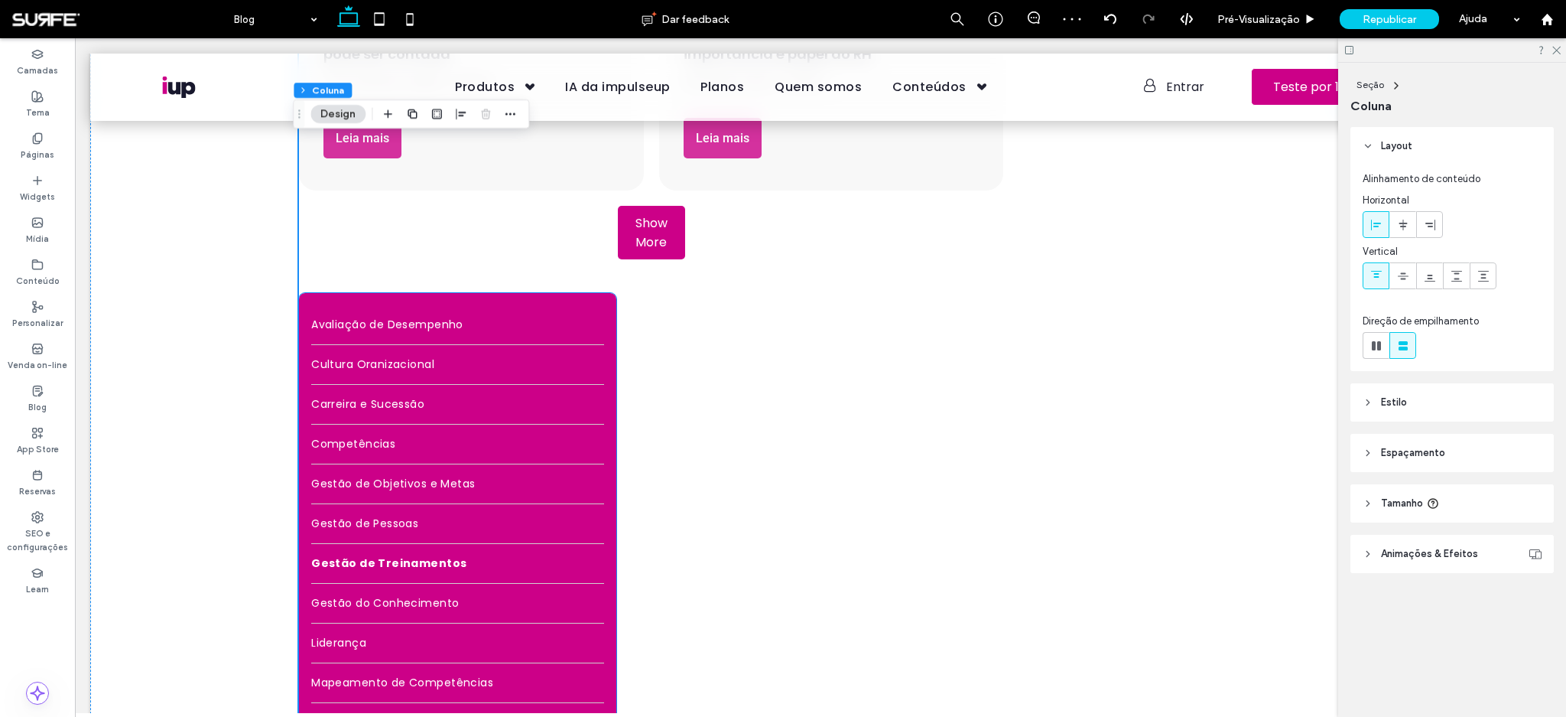
scroll to position [1489, 0]
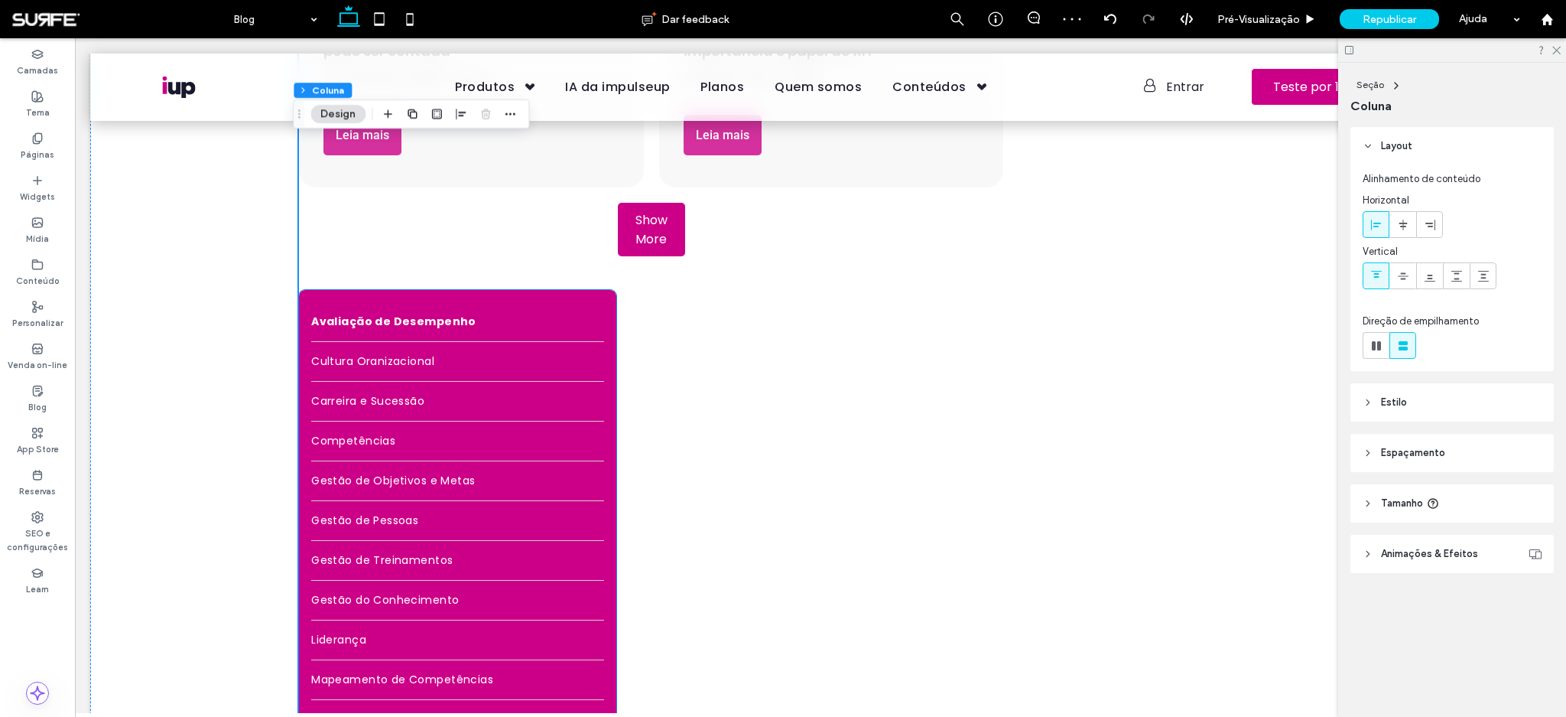
click at [564, 335] on link "Avaliação de Desempenho" at bounding box center [457, 321] width 293 height 39
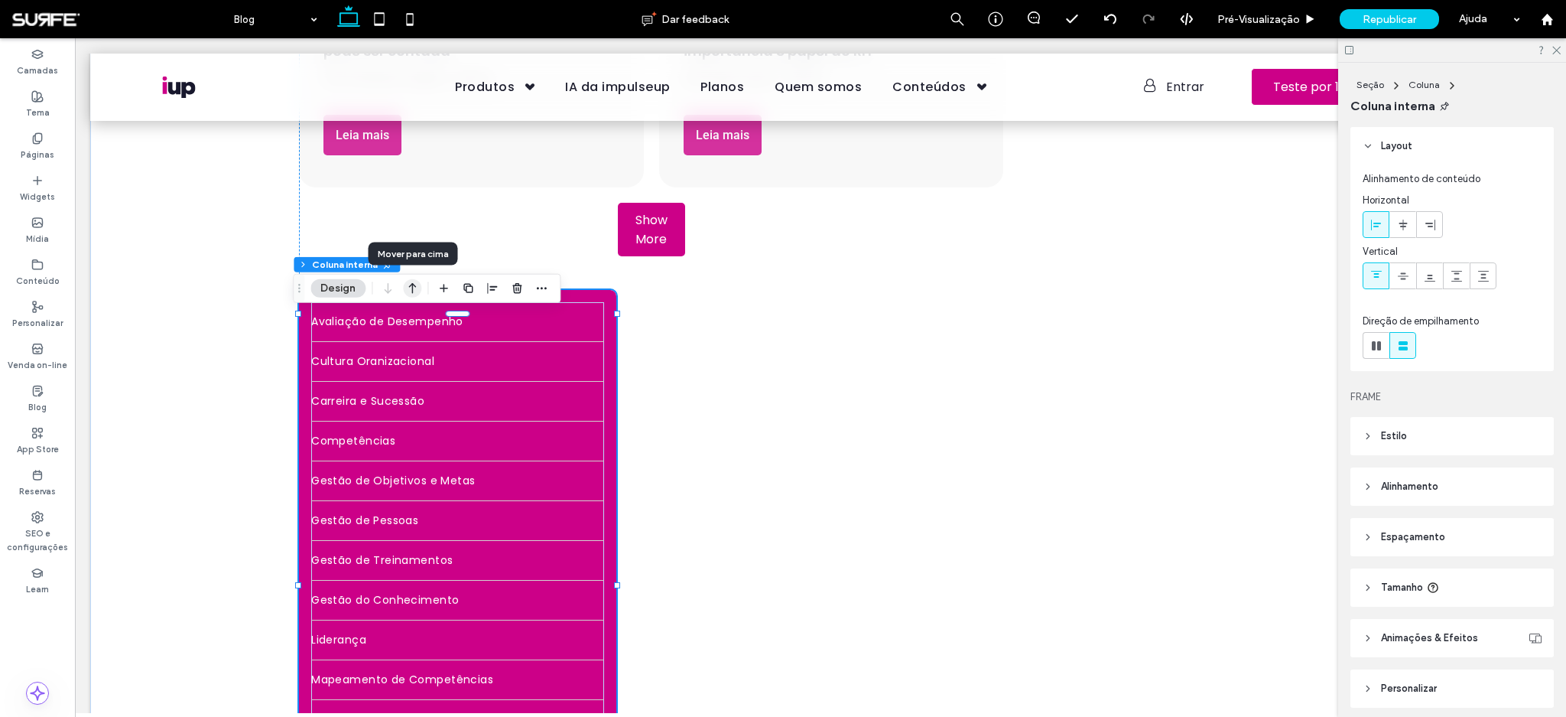
click at [406, 289] on icon "button" at bounding box center [412, 289] width 18 height 28
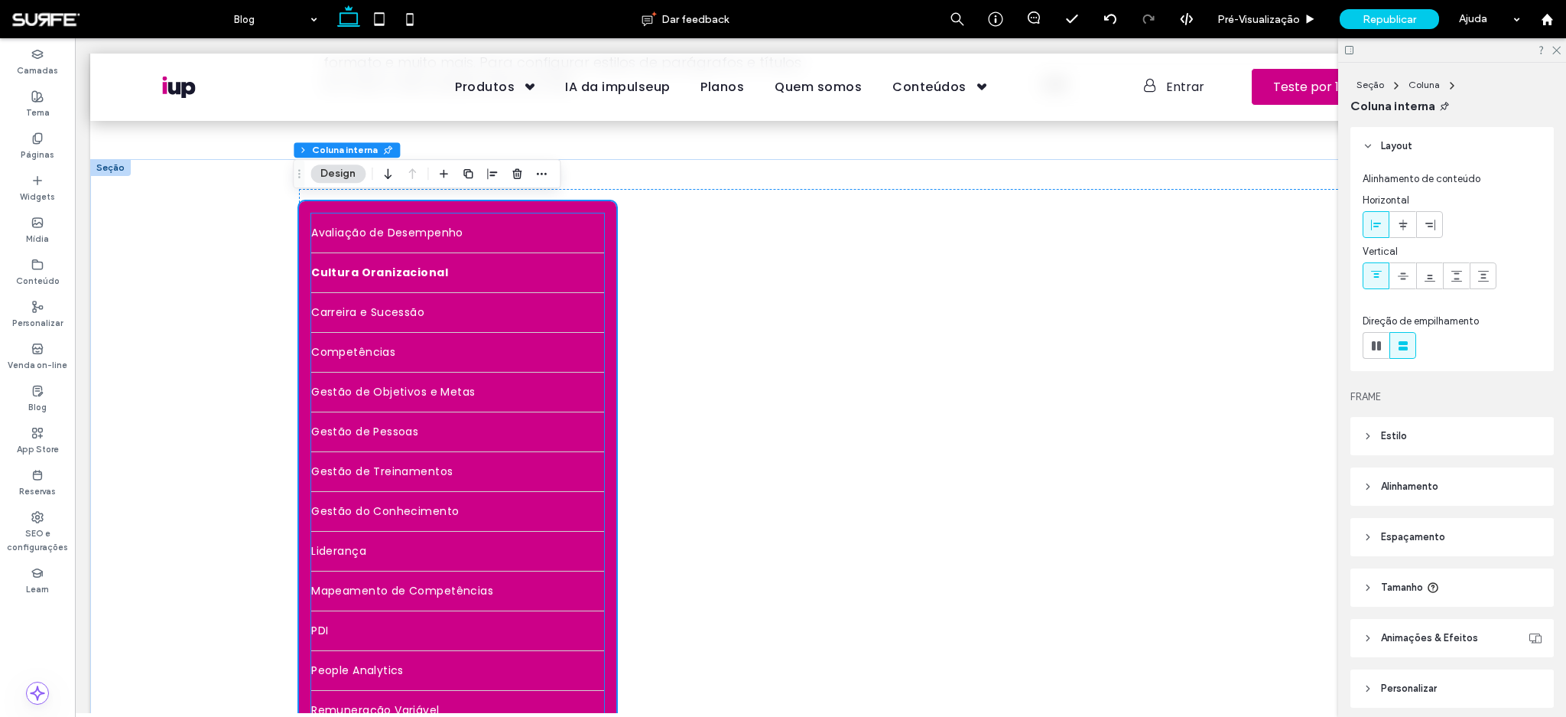
scroll to position [255, 0]
click at [520, 273] on link "Cultura Oranizacional" at bounding box center [457, 271] width 293 height 39
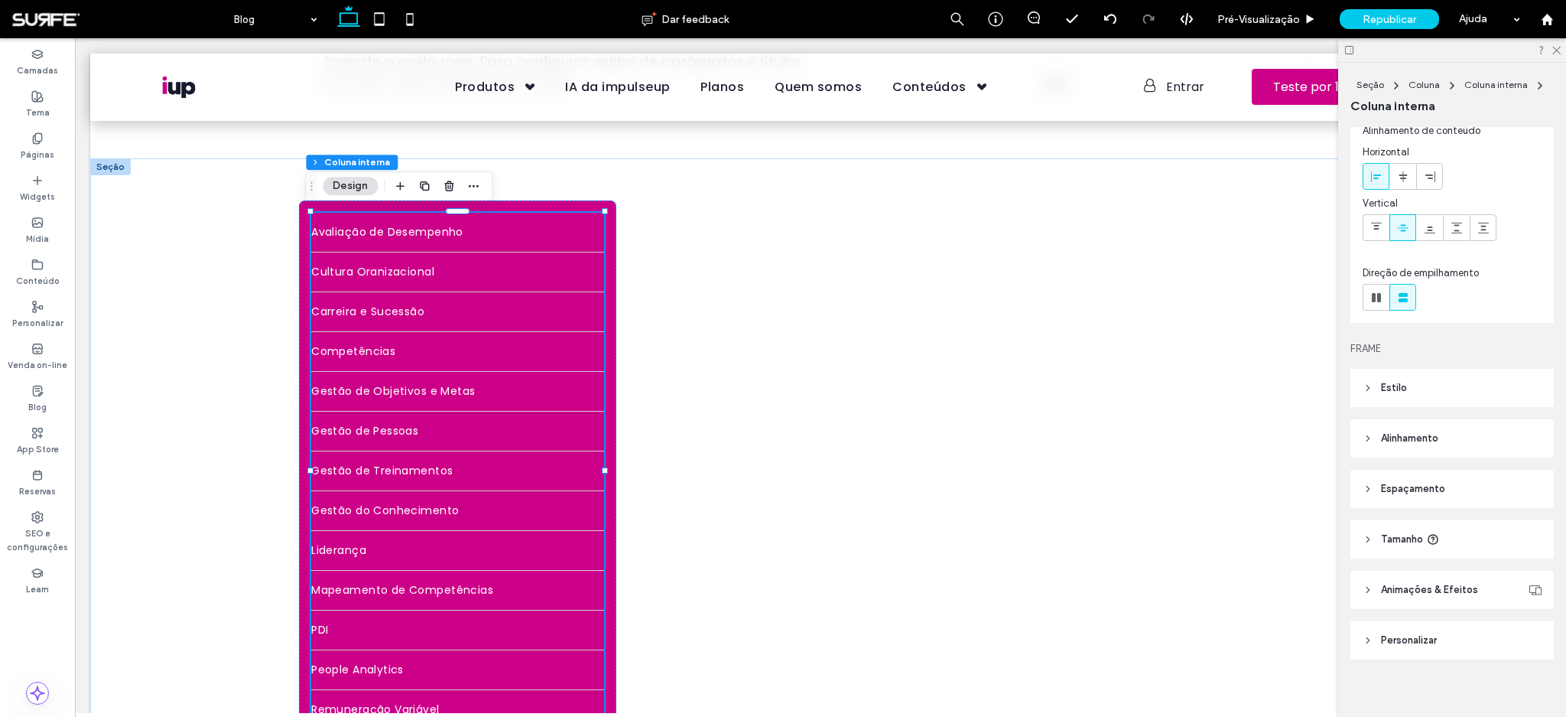
scroll to position [58, 0]
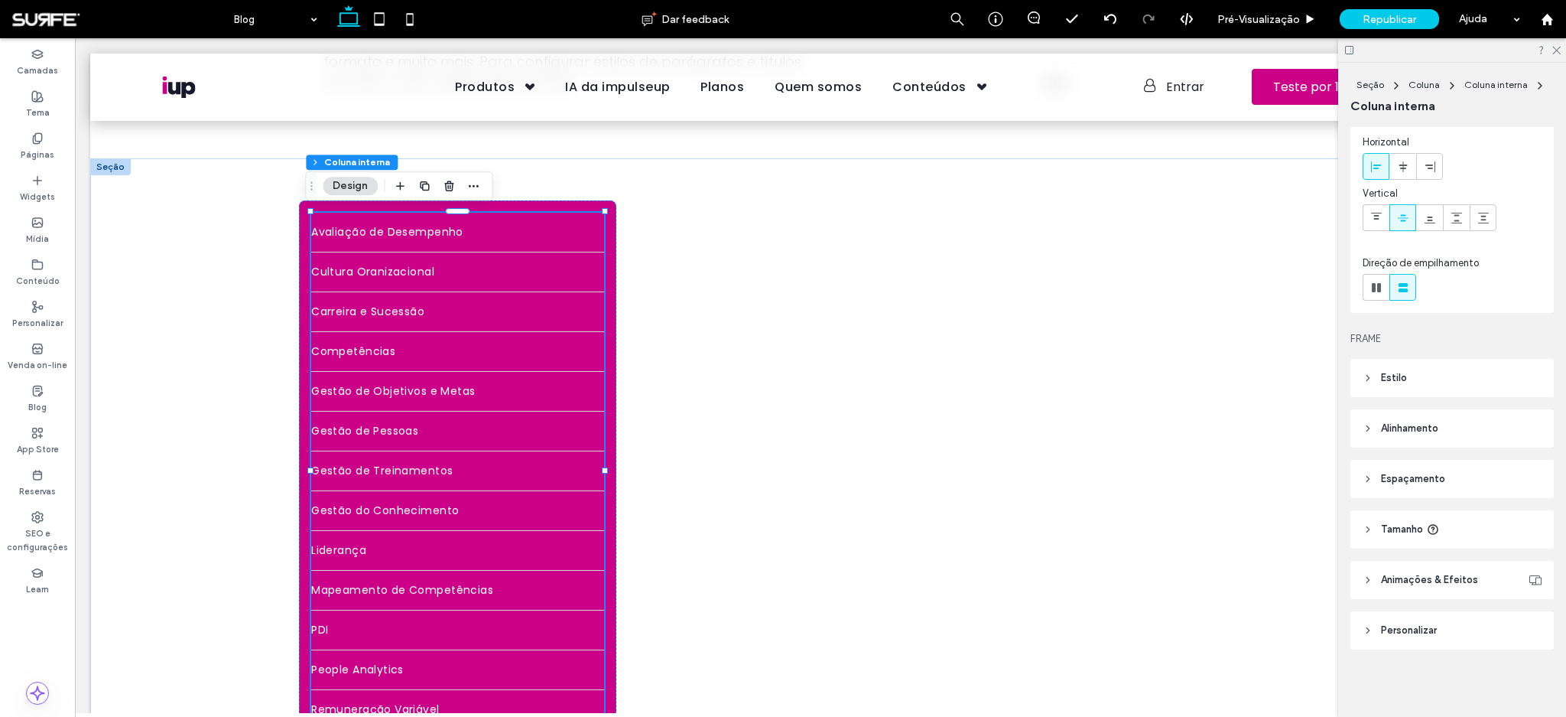
click at [1375, 369] on header "Estilo" at bounding box center [1452, 378] width 203 height 38
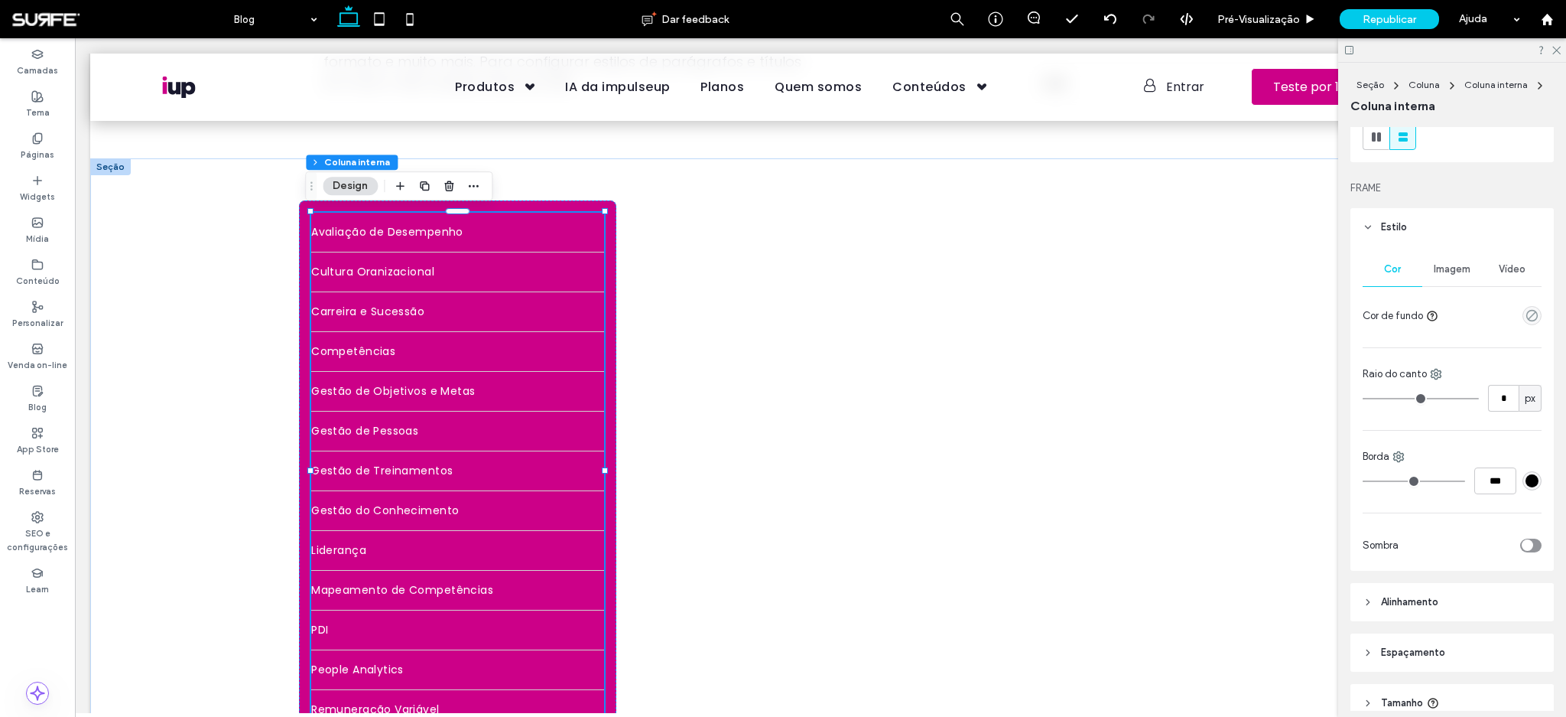
scroll to position [210, 0]
click at [1367, 223] on icon at bounding box center [1368, 225] width 11 height 11
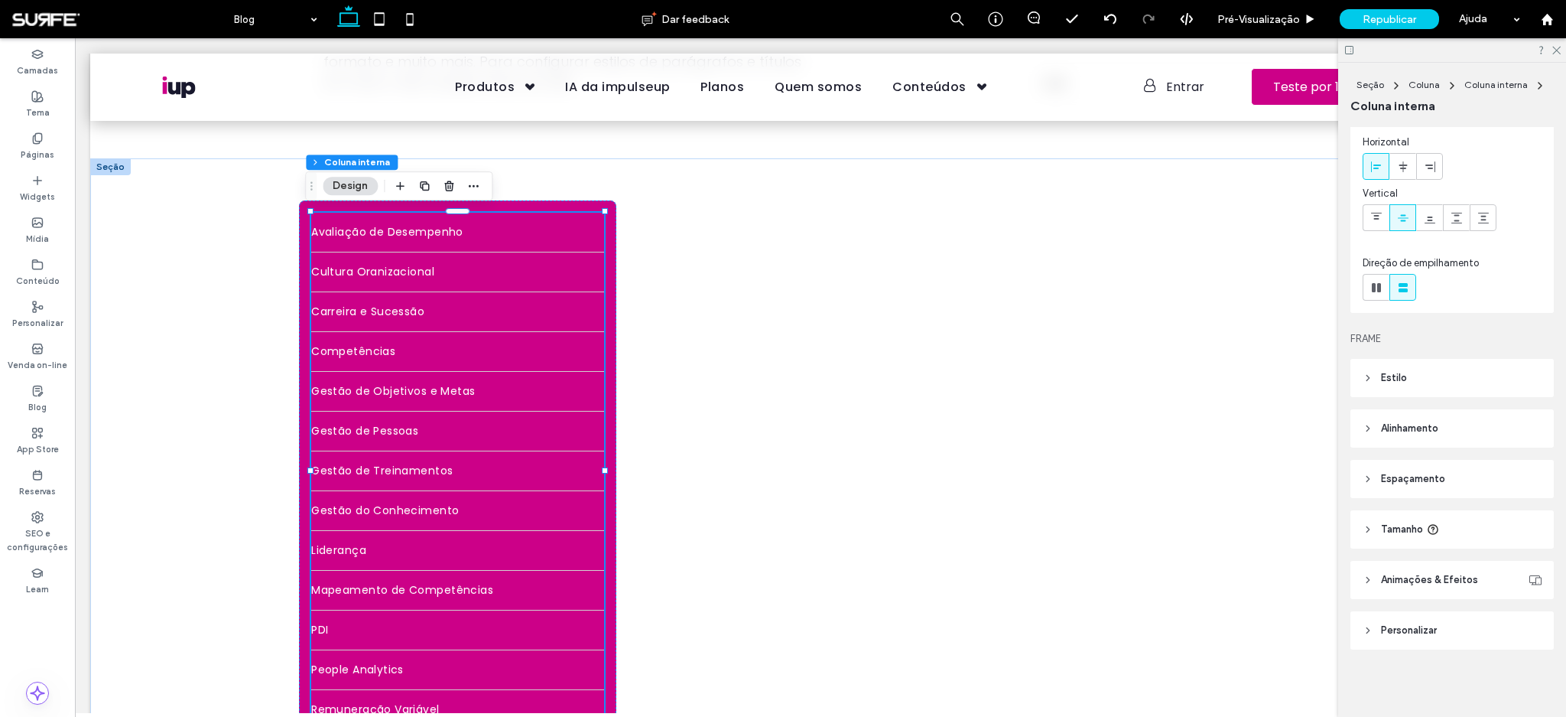
scroll to position [0, 0]
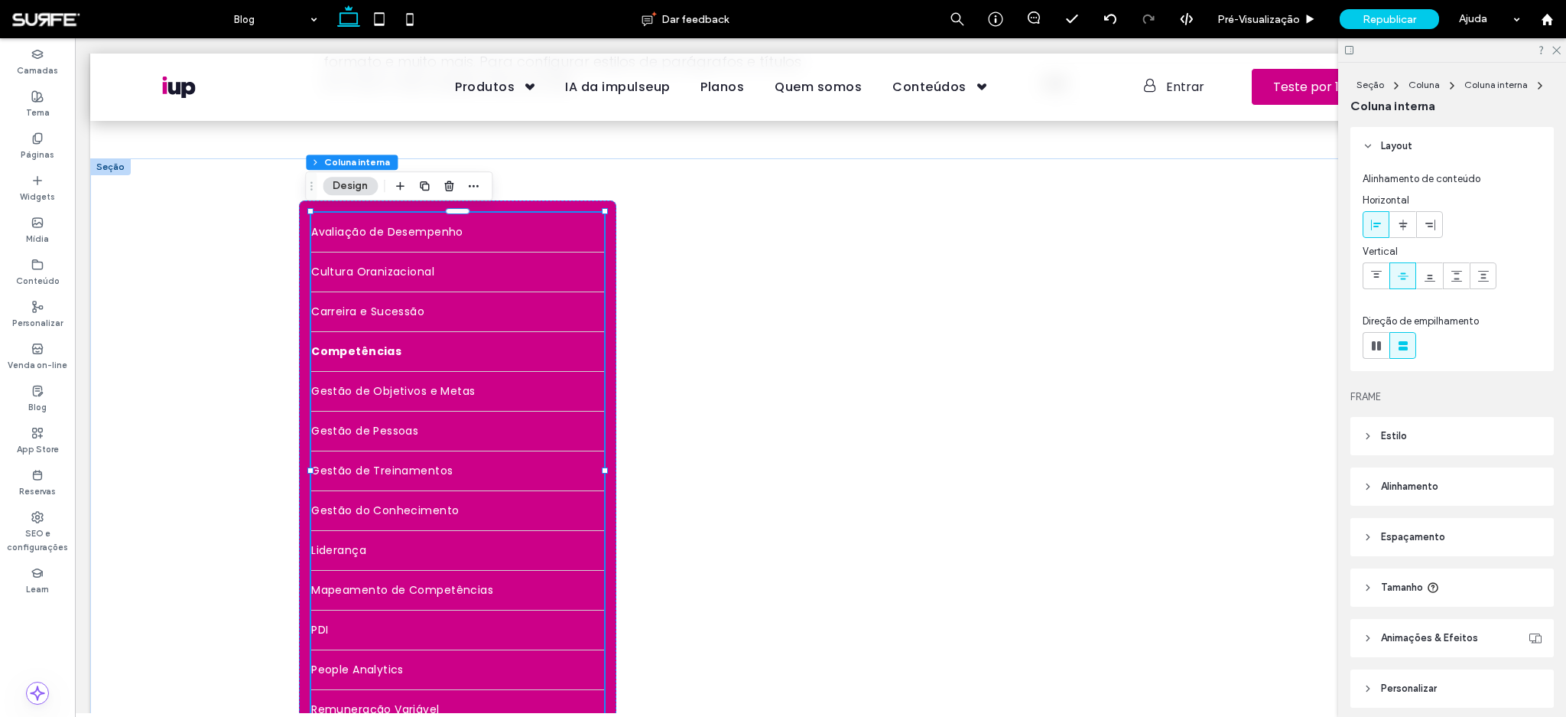
click at [512, 359] on link "Competências" at bounding box center [457, 351] width 293 height 39
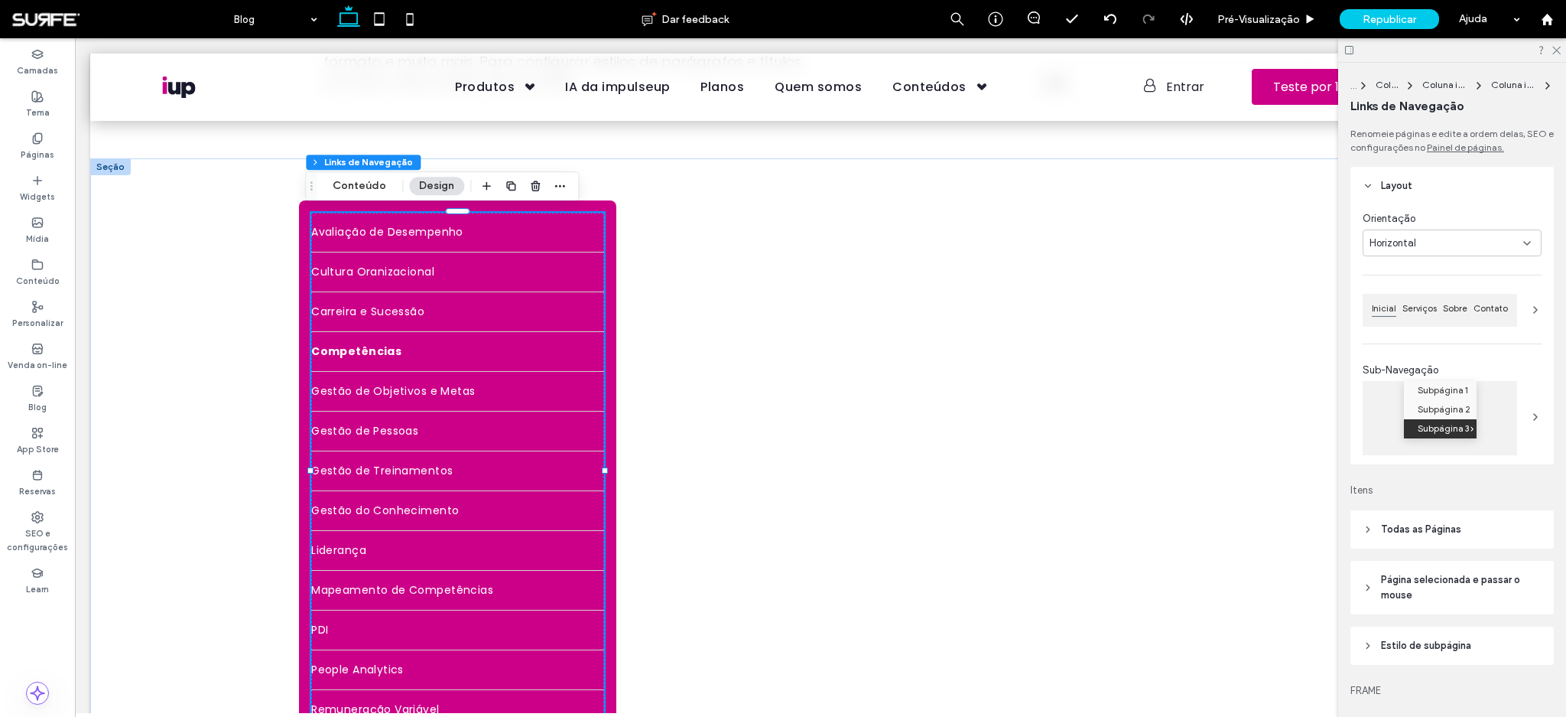
type input "*"
type input "***"
type input "****"
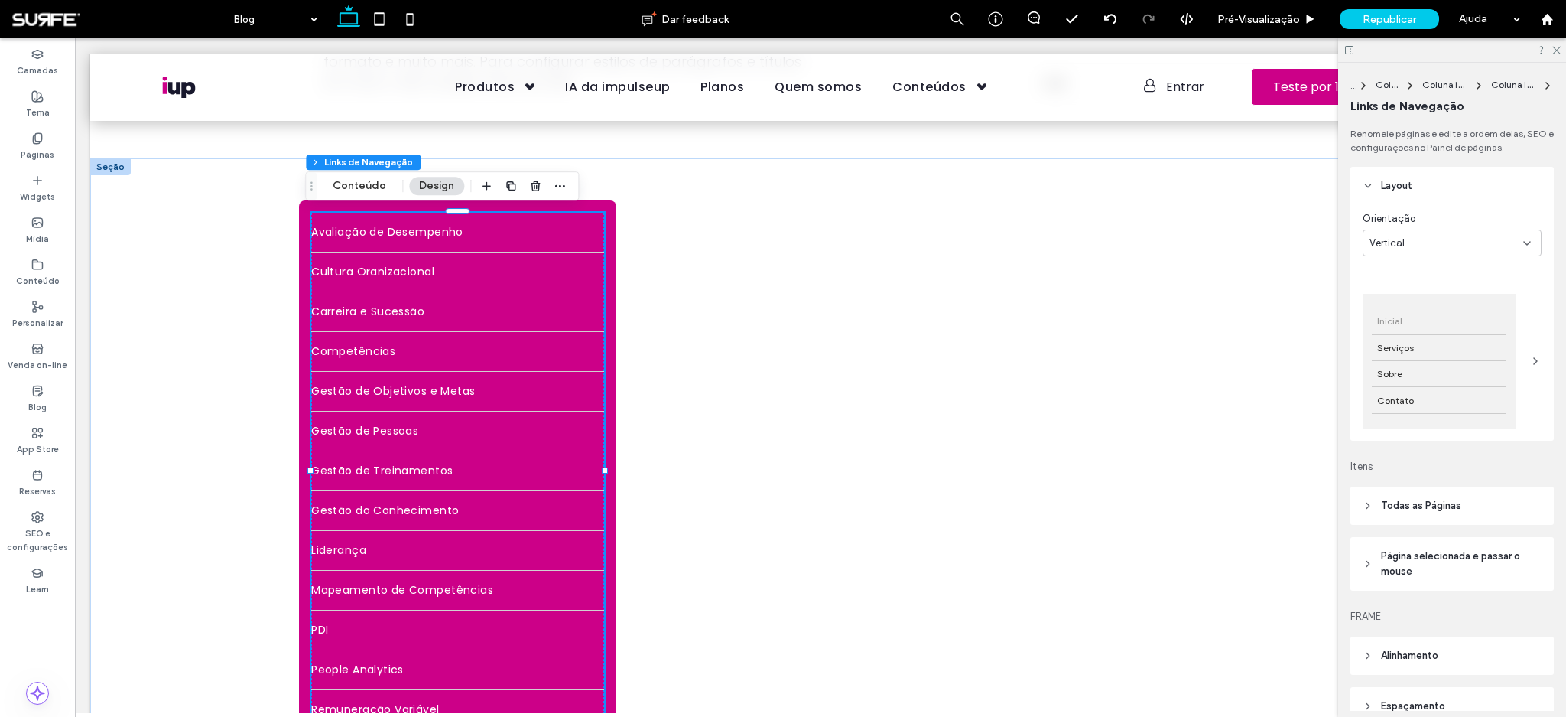
click at [1443, 246] on div "Vertical" at bounding box center [1447, 243] width 154 height 15
click at [1425, 271] on div "Horizontal" at bounding box center [1448, 270] width 169 height 27
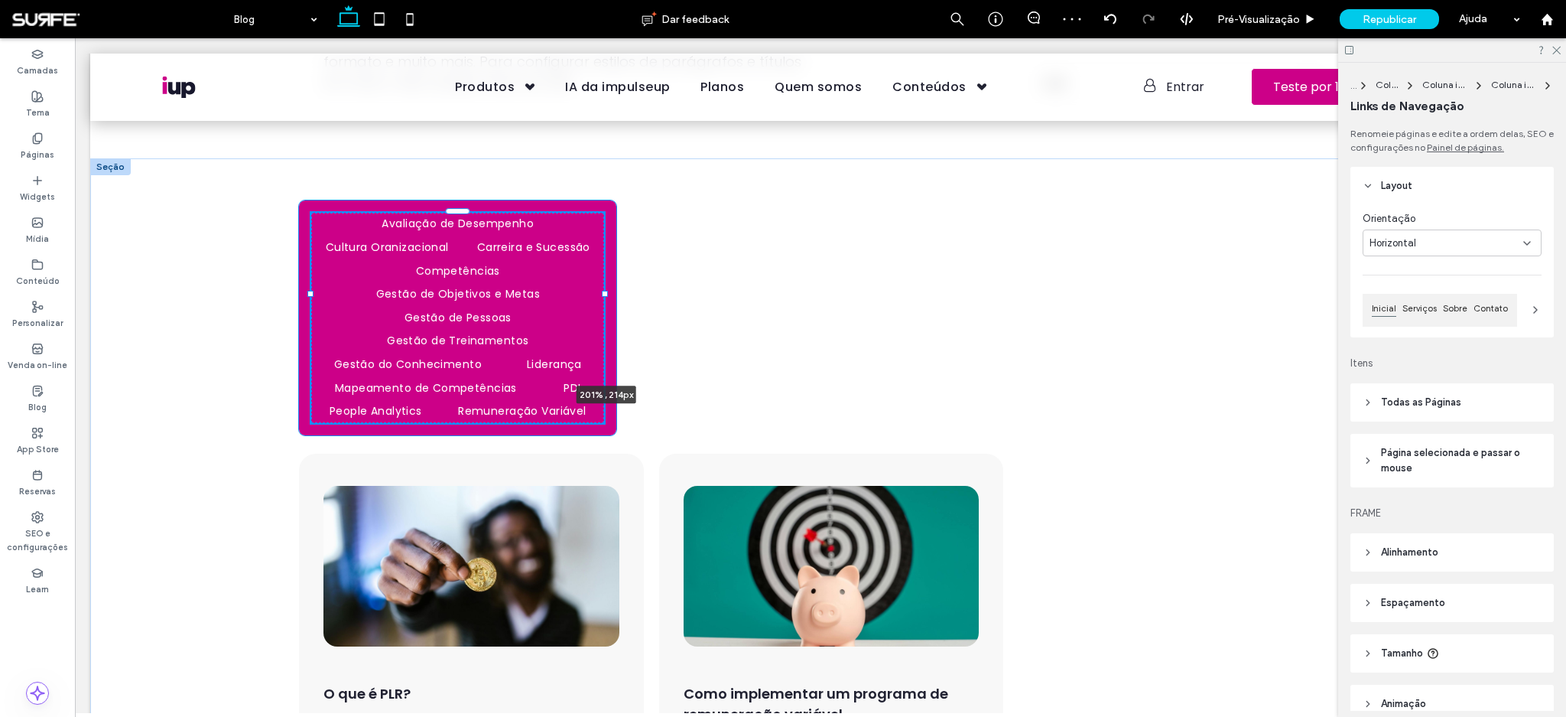
drag, startPoint x: 599, startPoint y: 294, endPoint x: 896, endPoint y: 258, distance: 298.9
click at [610, 300] on div "Avaliação de Desempenho Cultura Oranizacional Carreira e Sucessão Competências …" at bounding box center [457, 317] width 317 height 235
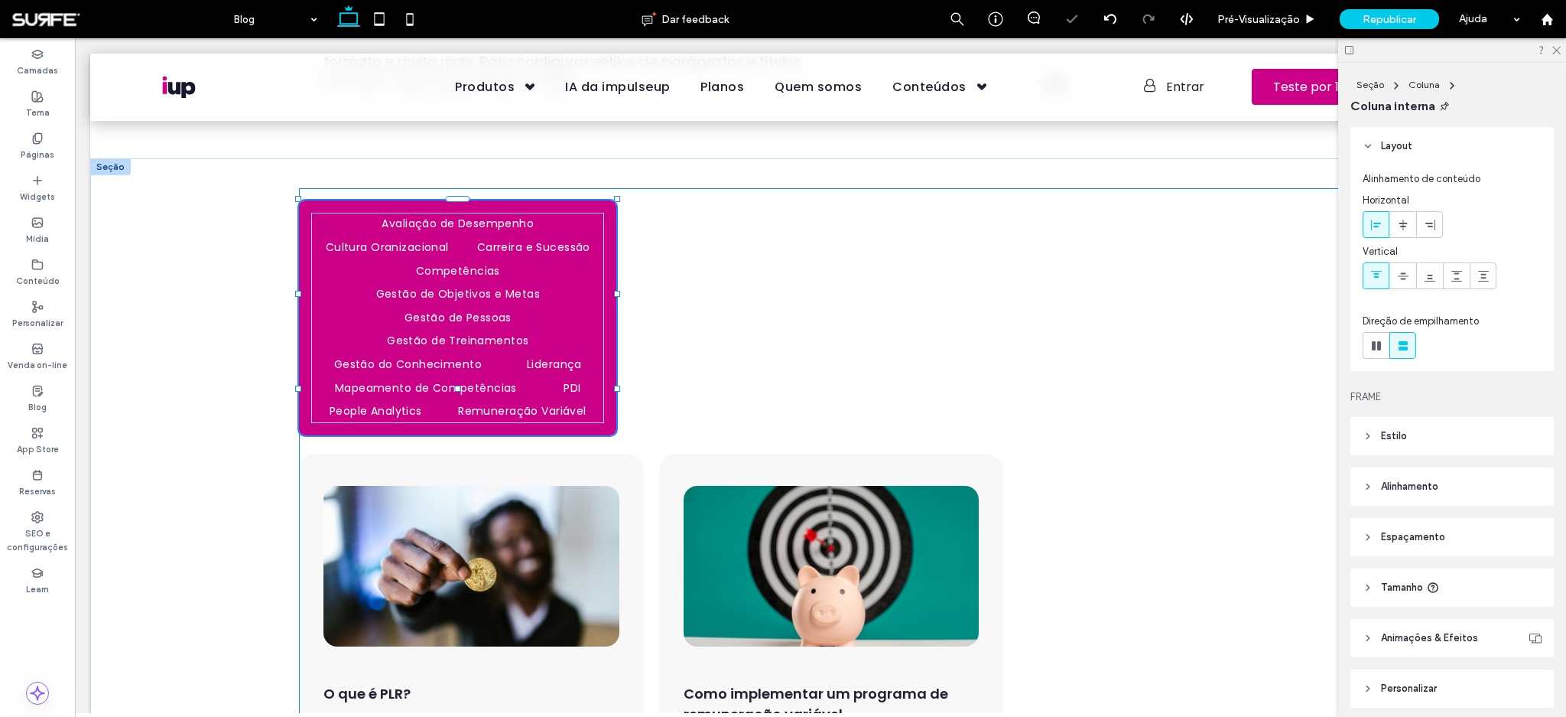
scroll to position [58, 0]
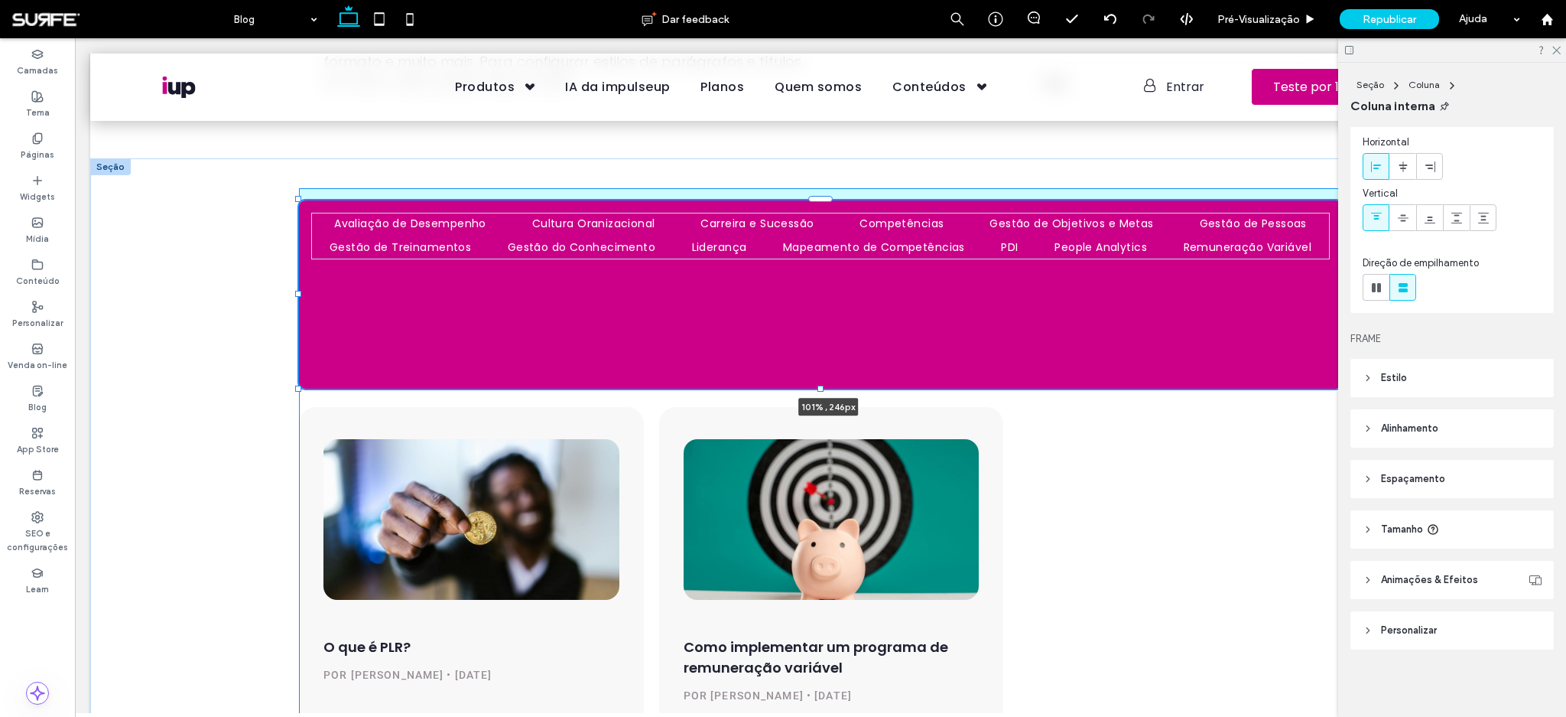
drag, startPoint x: 610, startPoint y: 293, endPoint x: 1351, endPoint y: 212, distance: 745.5
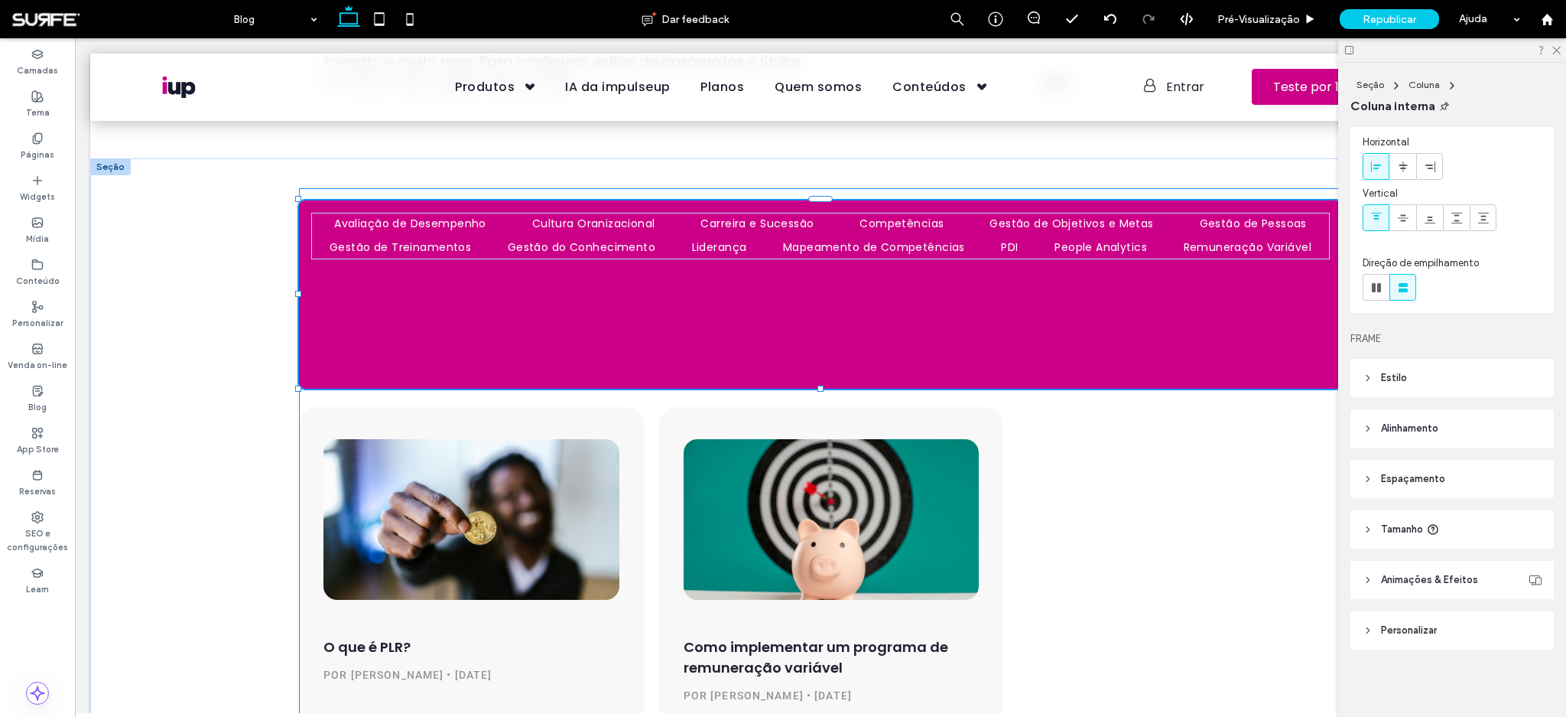
type input "***"
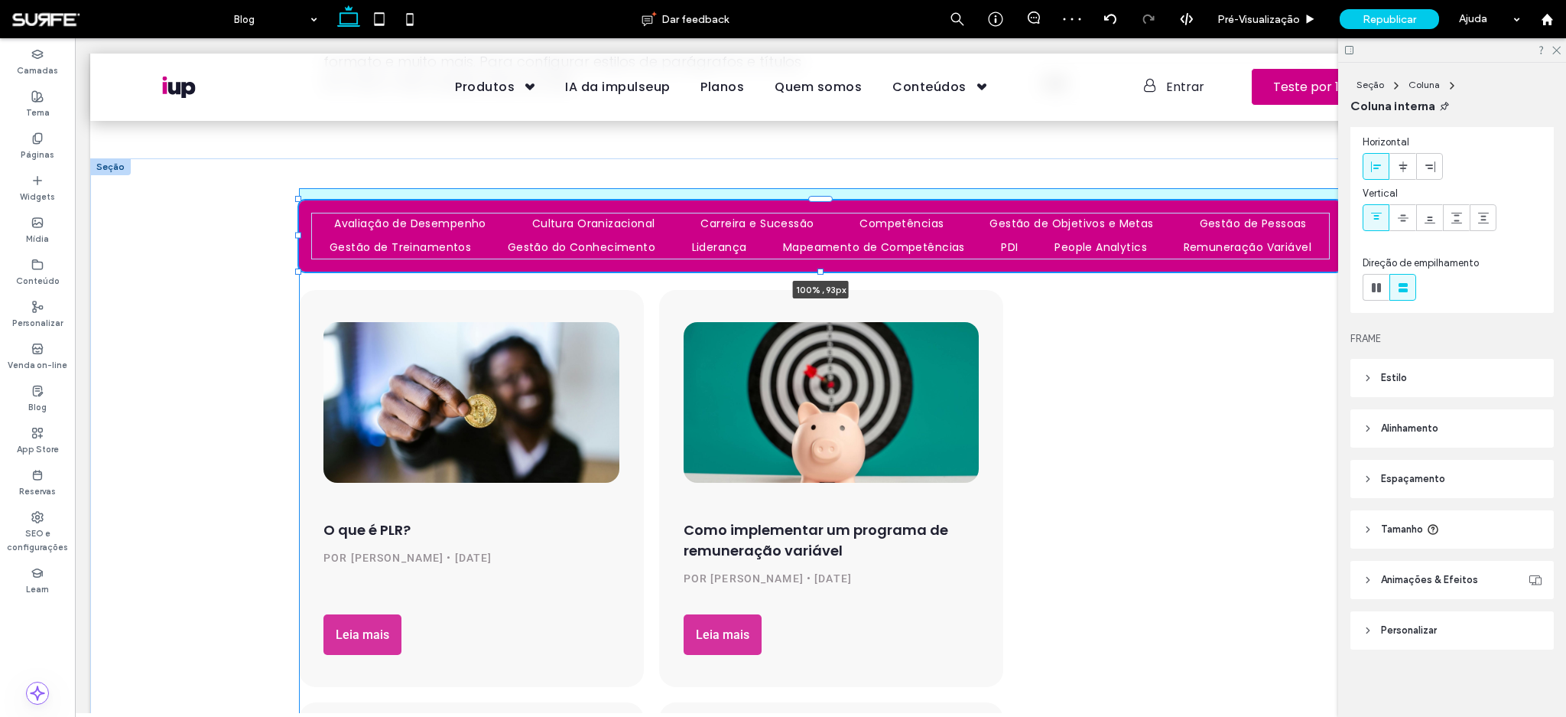
drag, startPoint x: 817, startPoint y: 323, endPoint x: 837, endPoint y: 234, distance: 90.9
type input "**"
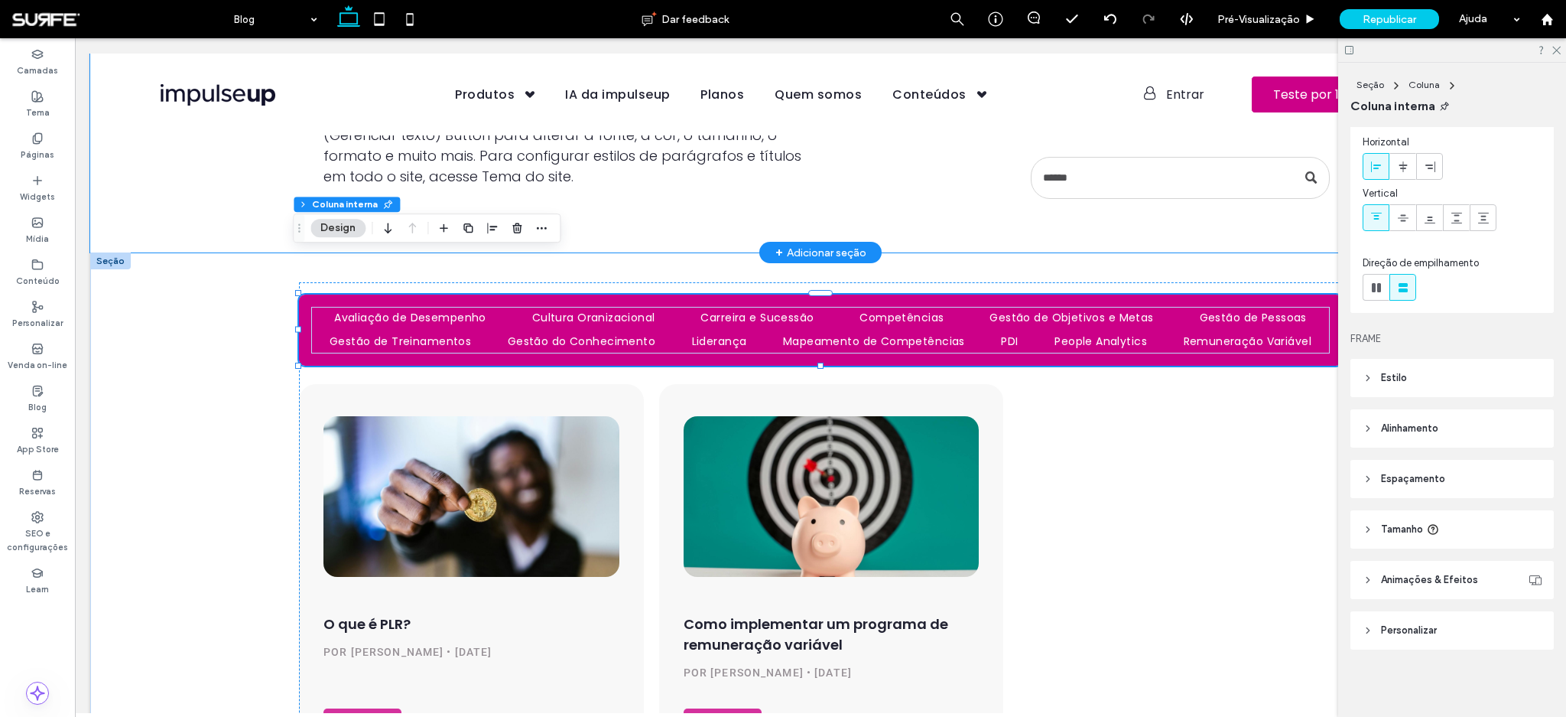
scroll to position [200, 0]
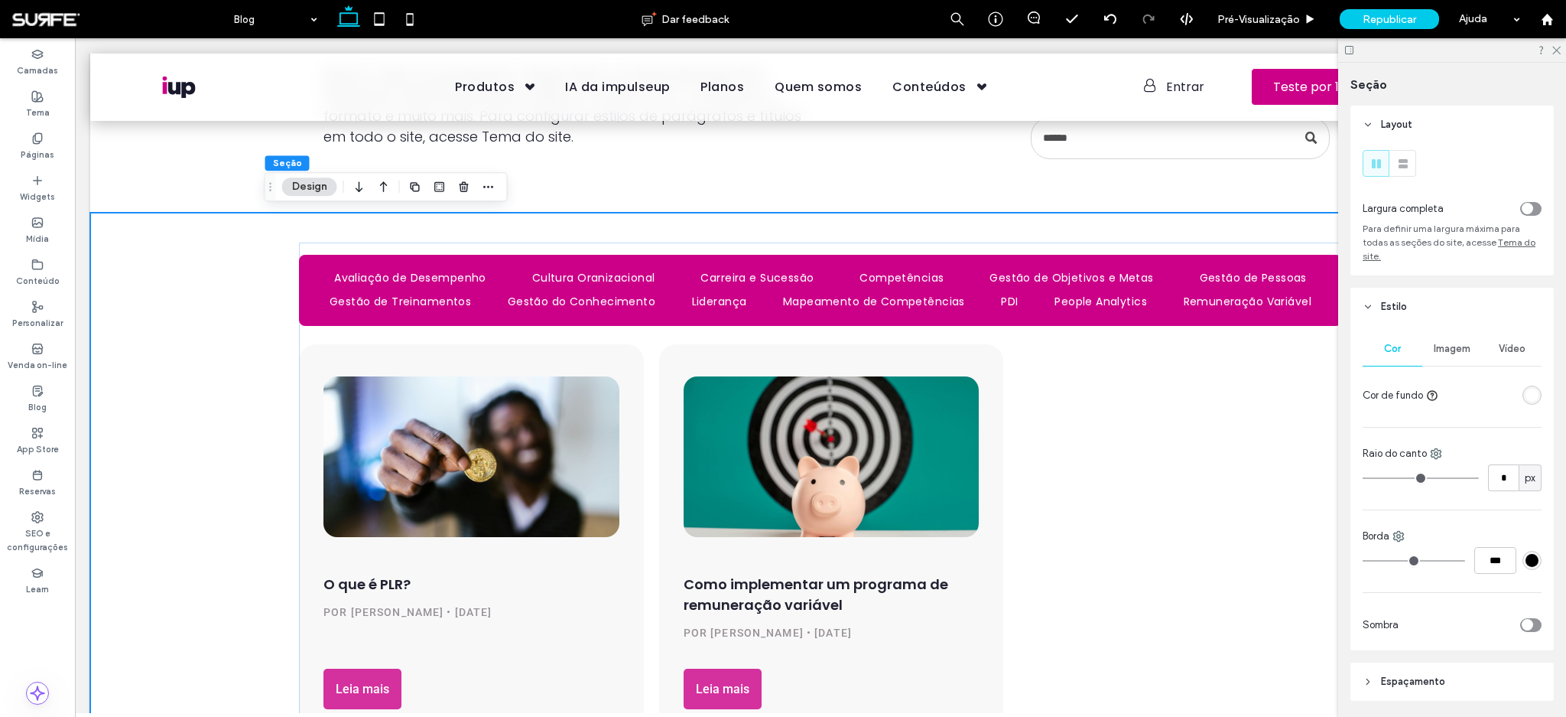
click at [1522, 204] on div "toggle" at bounding box center [1527, 208] width 11 height 11
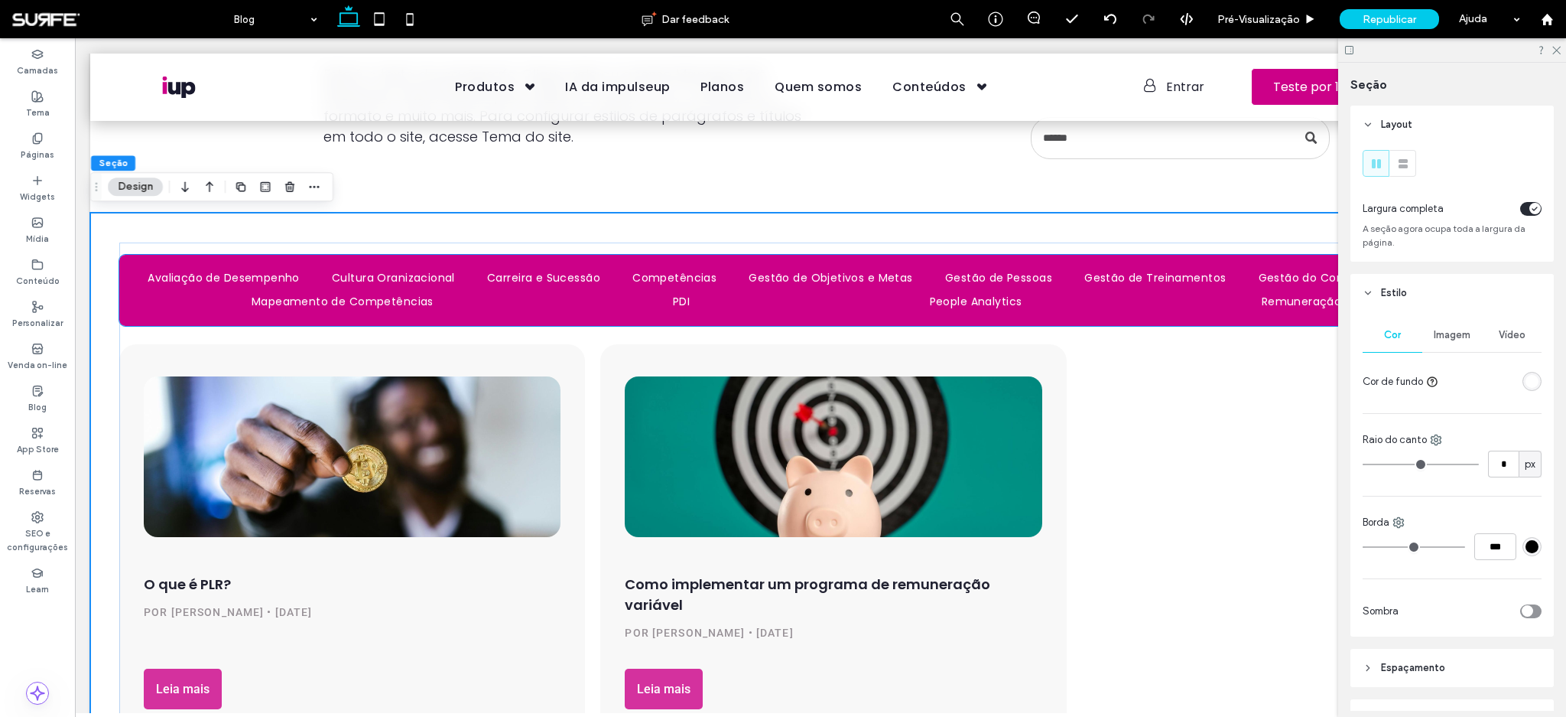
click at [889, 292] on ul "Avaliação de Desempenho Cultura Oranizacional Carreira e Sucessão Competências …" at bounding box center [821, 290] width 1378 height 47
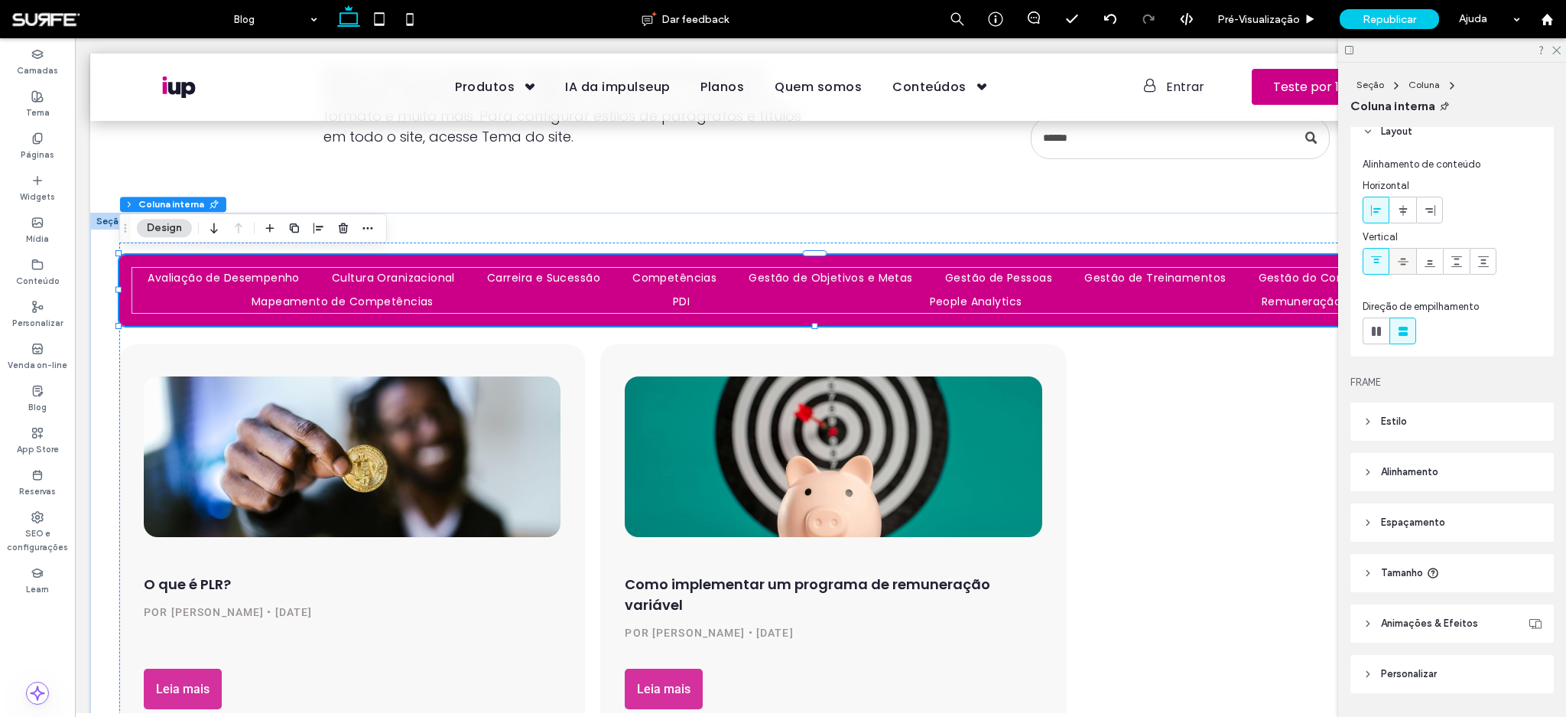
scroll to position [14, 0]
click at [1558, 52] on icon at bounding box center [1556, 49] width 10 height 10
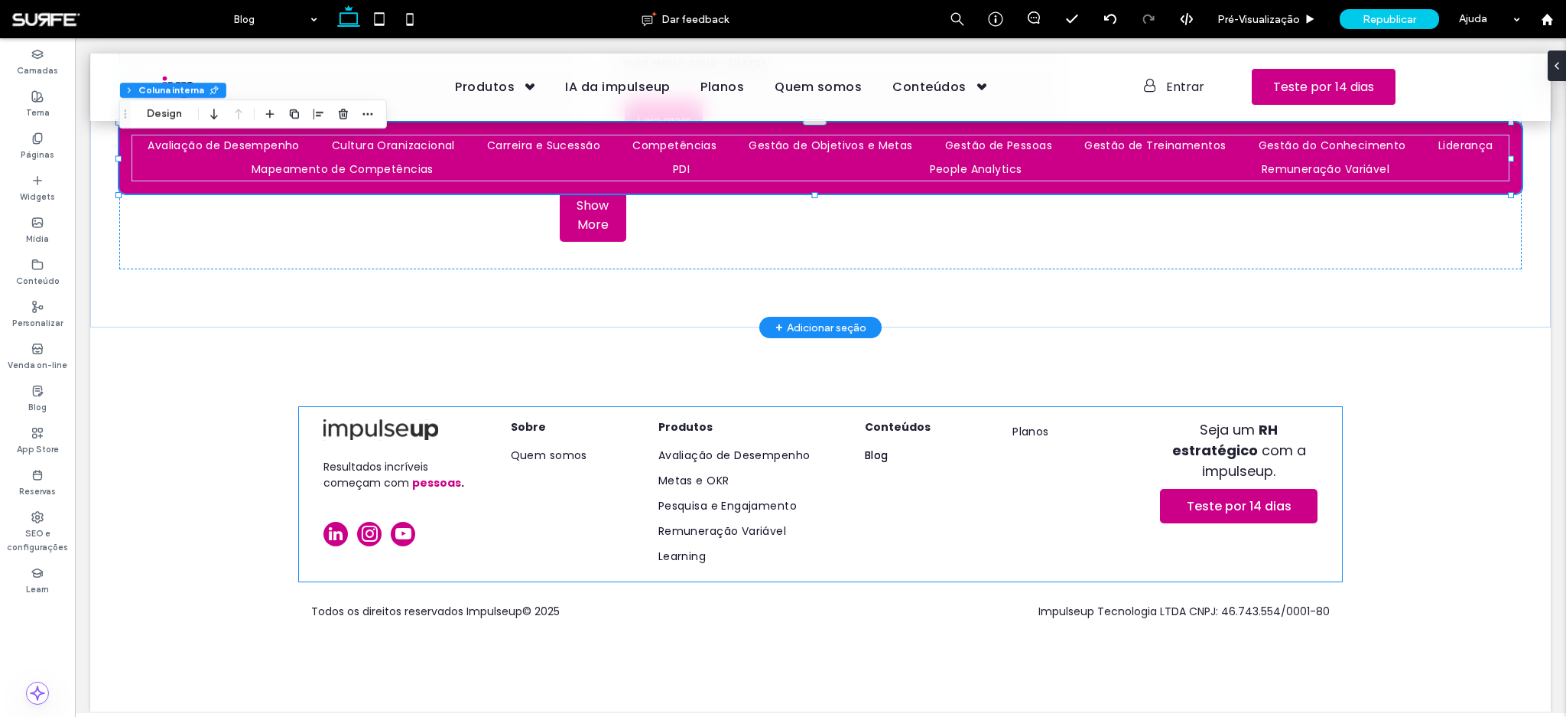
scroll to position [1594, 0]
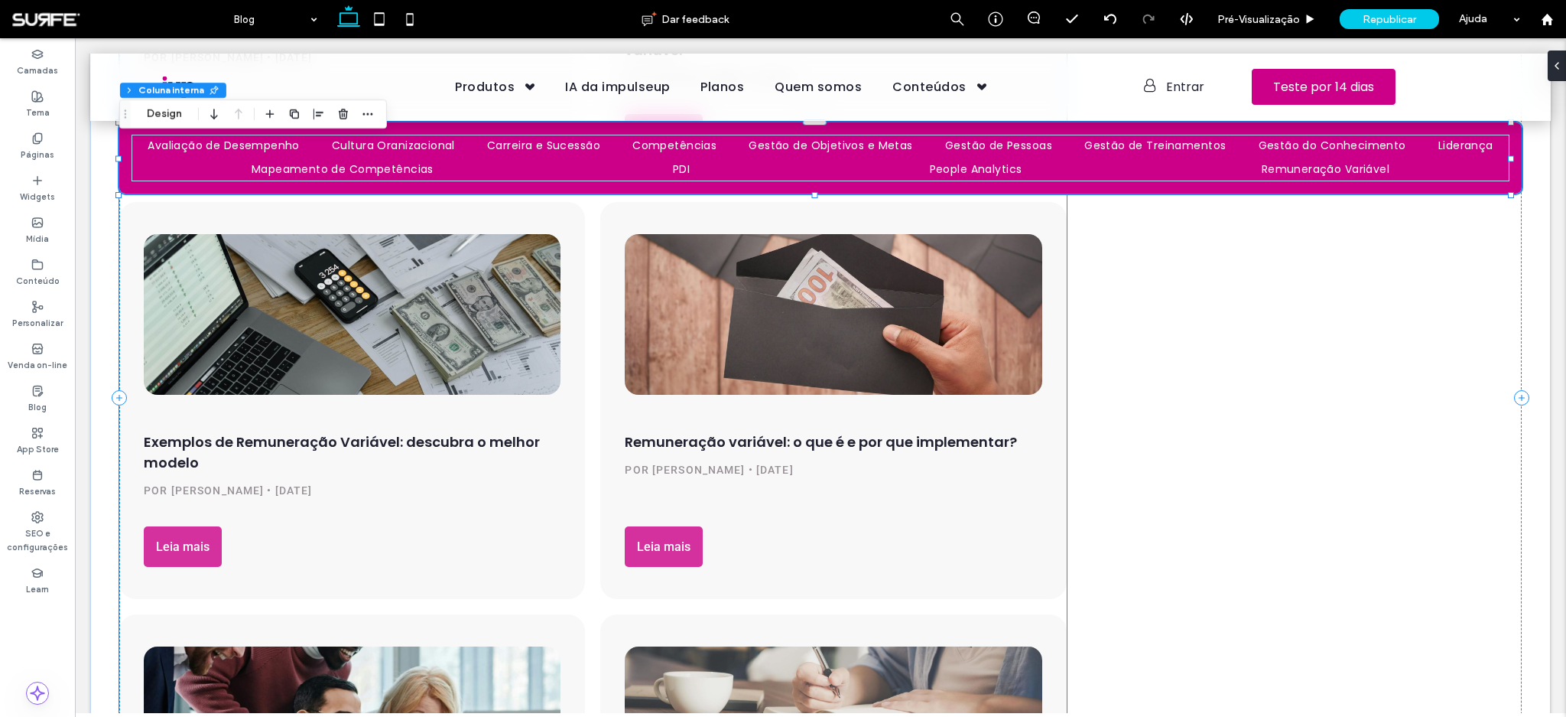
click at [1025, 407] on div "Remuneração variável: o que é e por que implementar? Por Maria Luisa da Costa •…" at bounding box center [833, 461] width 417 height 132
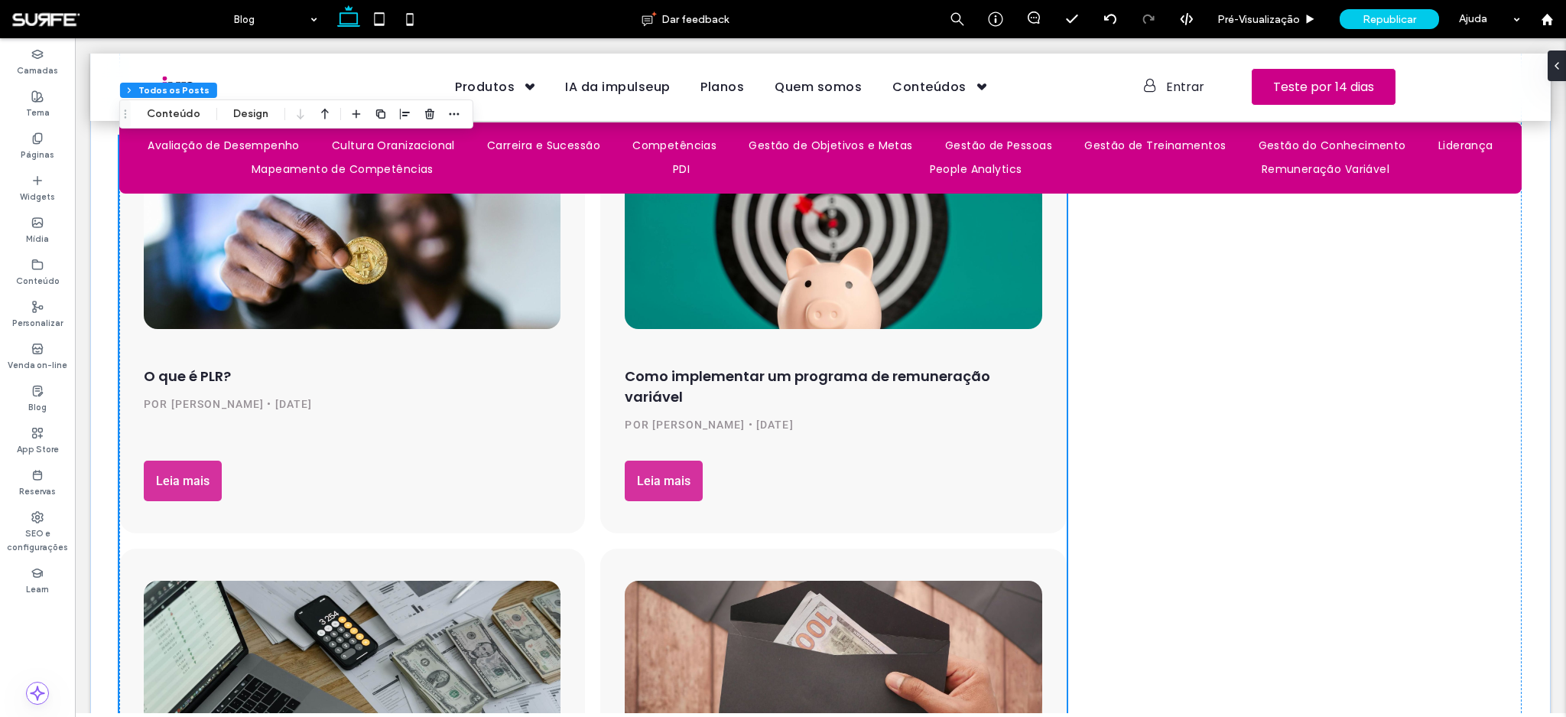
scroll to position [299, 0]
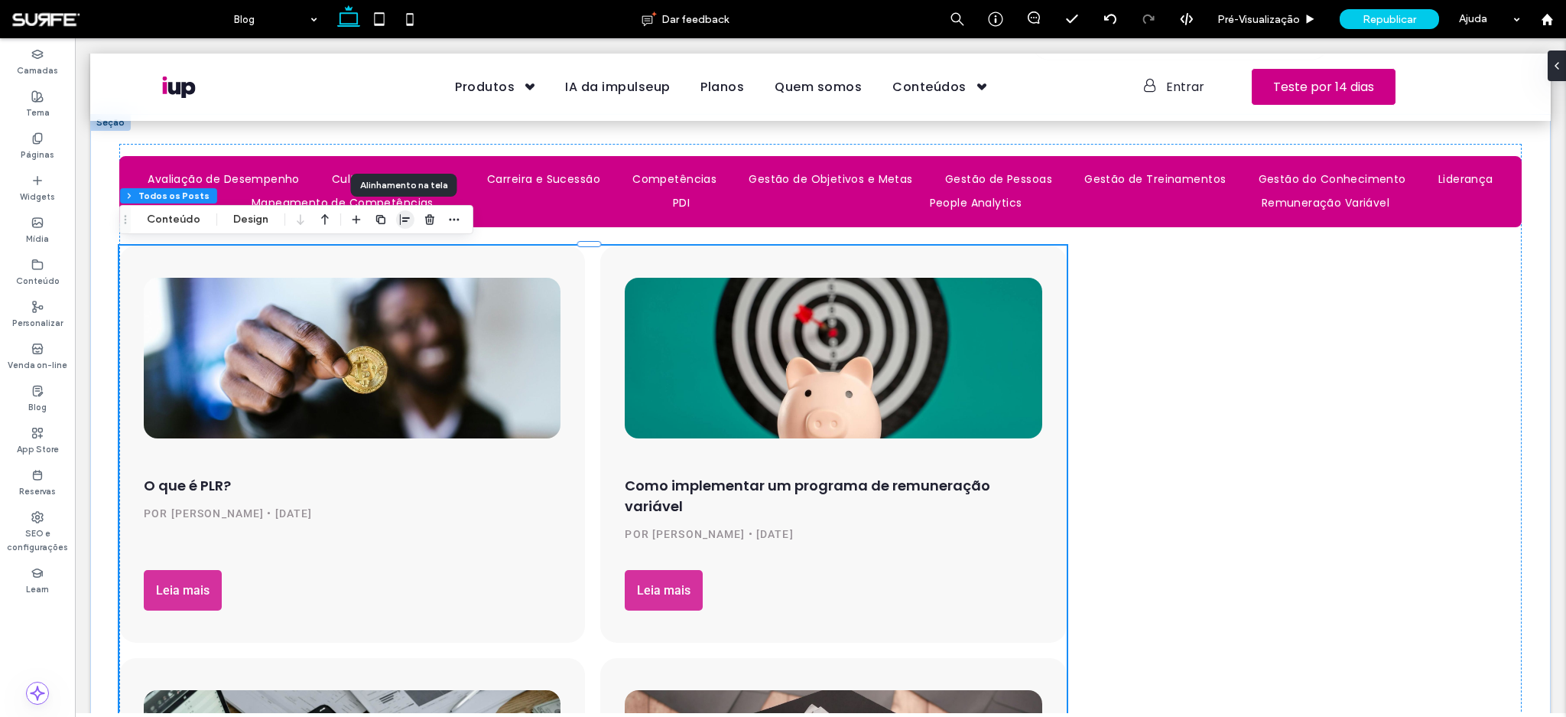
click at [400, 218] on use "button" at bounding box center [405, 219] width 10 height 11
click at [394, 249] on span "center" at bounding box center [389, 249] width 18 height 18
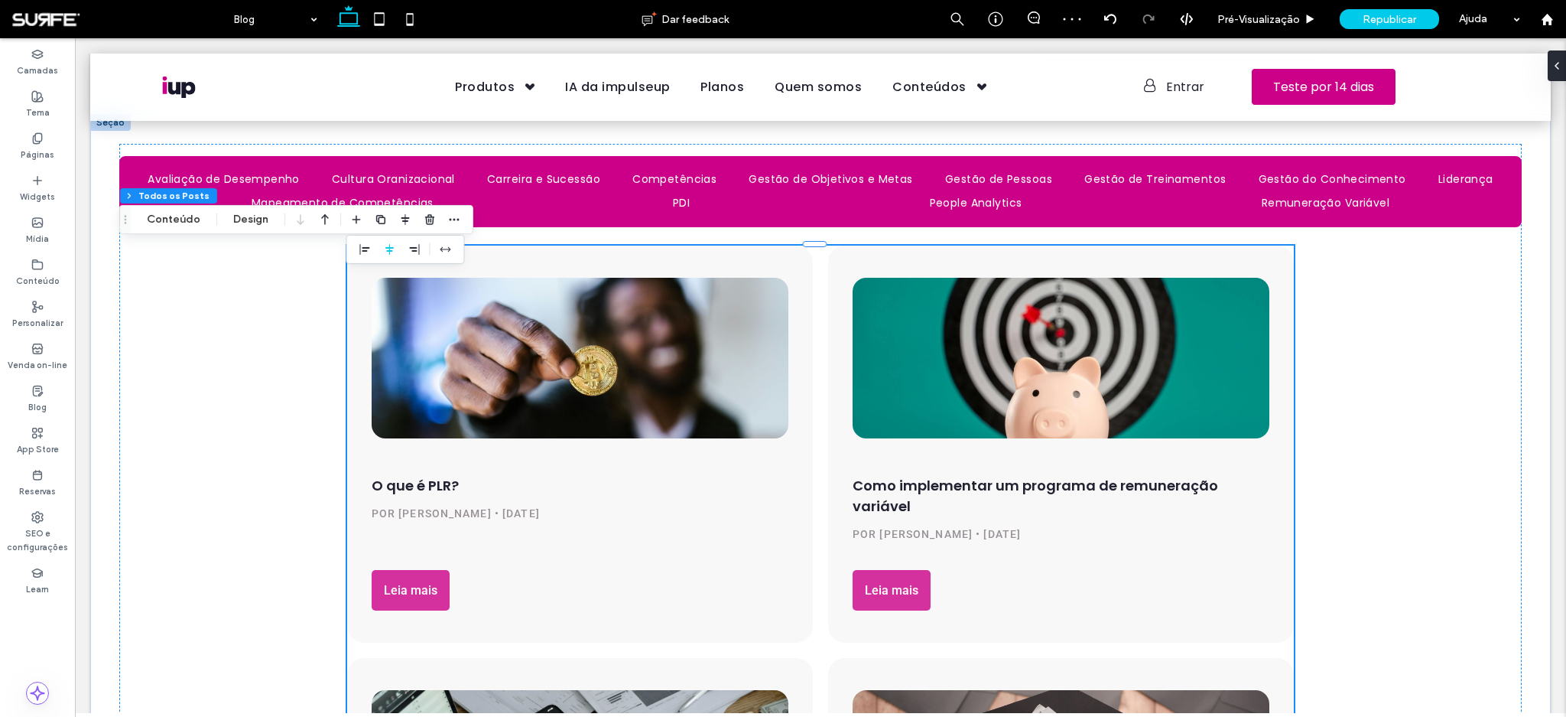
click at [692, 364] on div at bounding box center [580, 357] width 442 height 171
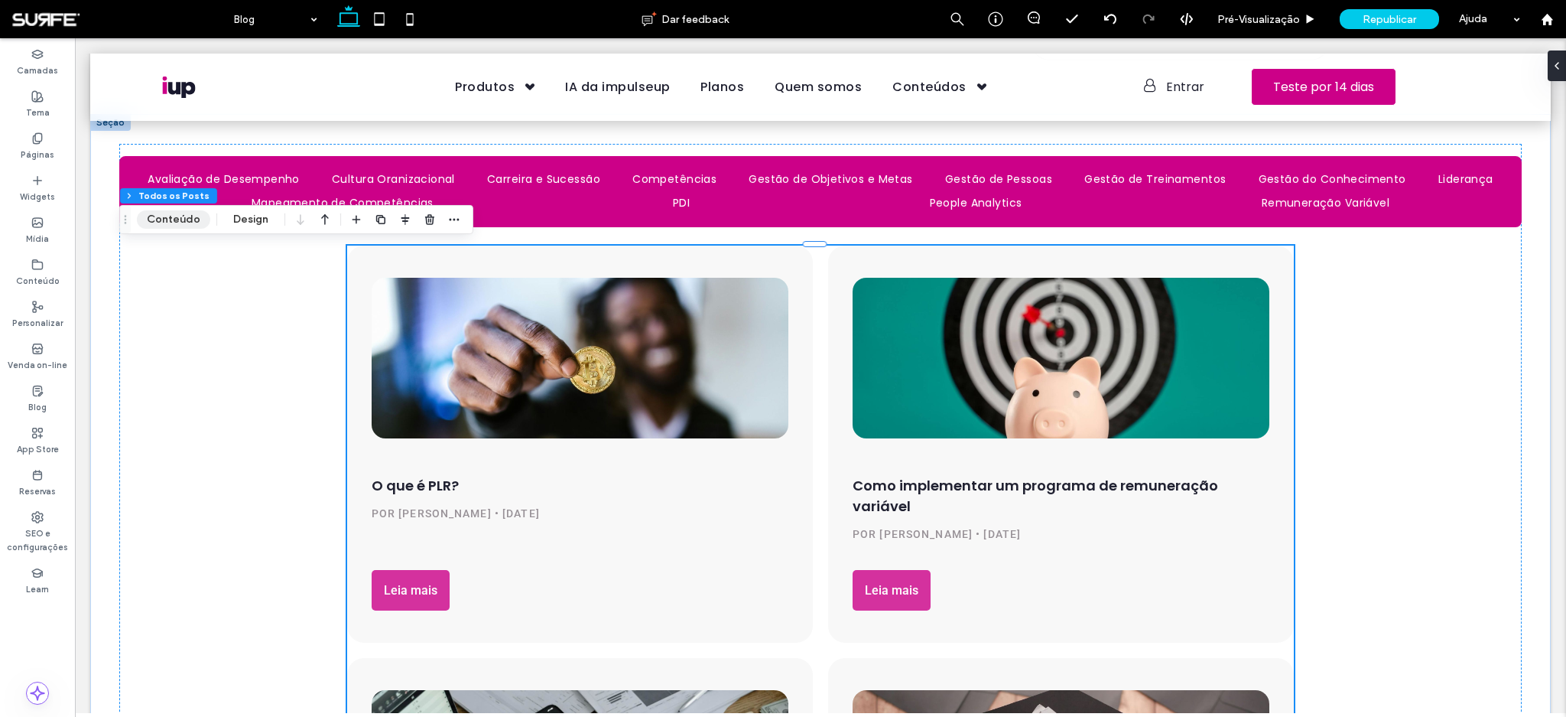
click at [194, 220] on button "Conteúdo" at bounding box center [173, 219] width 73 height 18
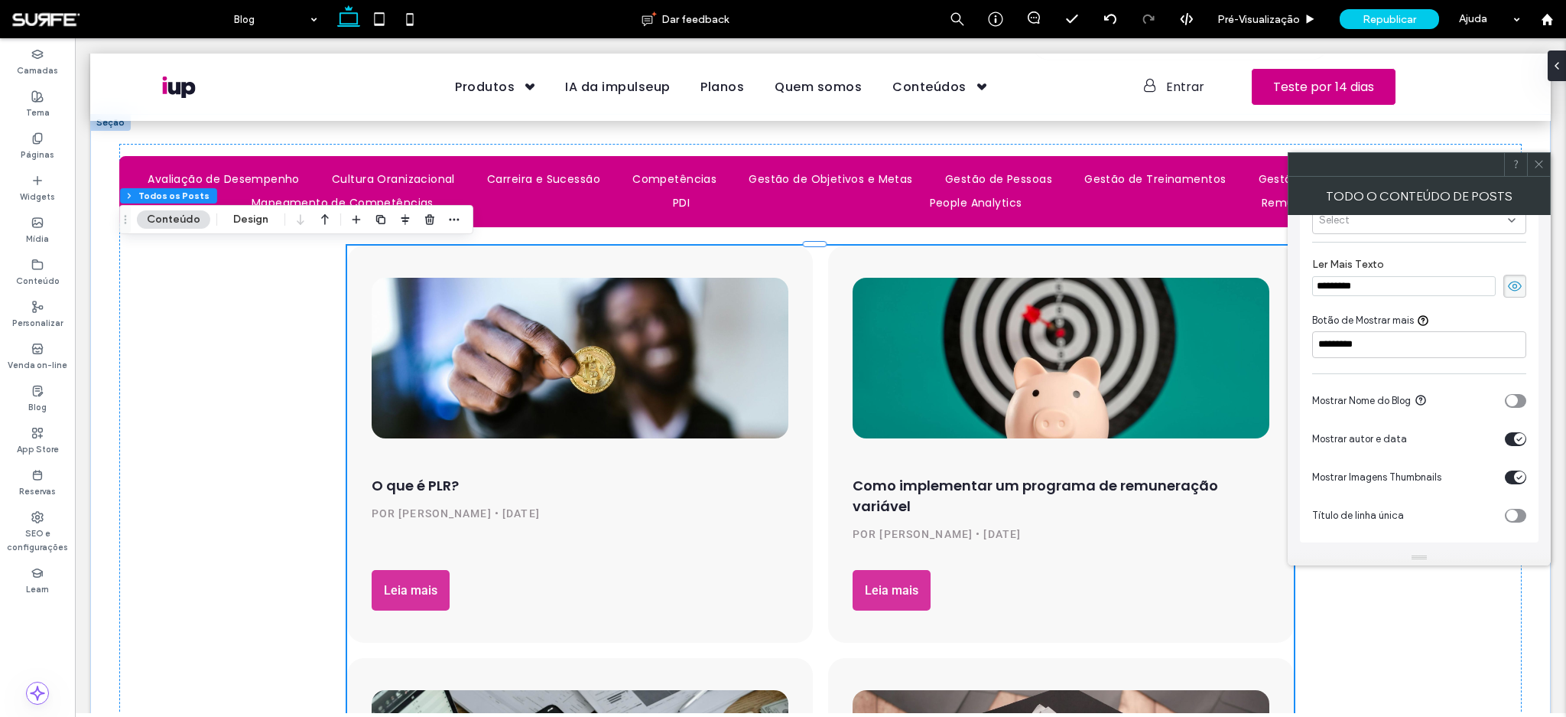
scroll to position [0, 0]
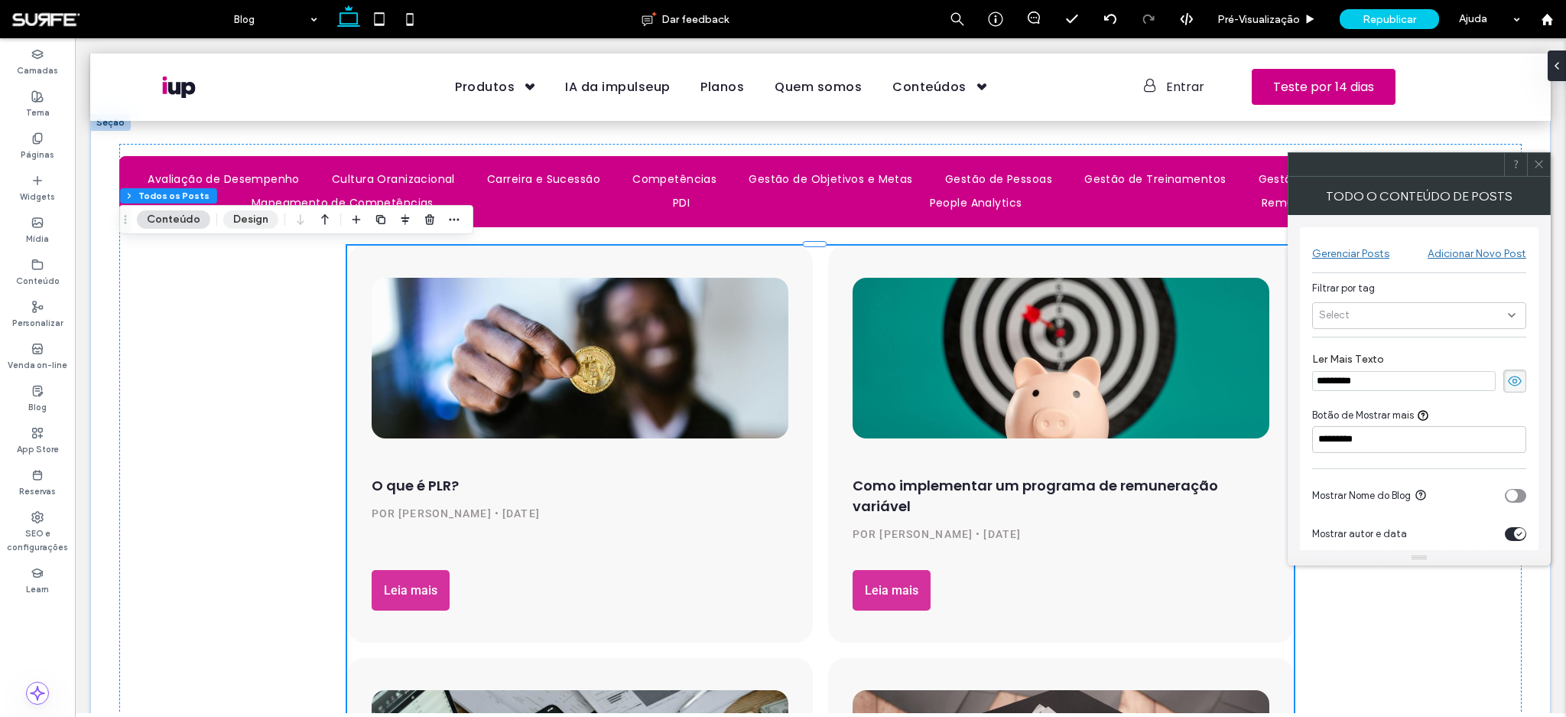
click at [246, 214] on button "Design" at bounding box center [250, 219] width 55 height 18
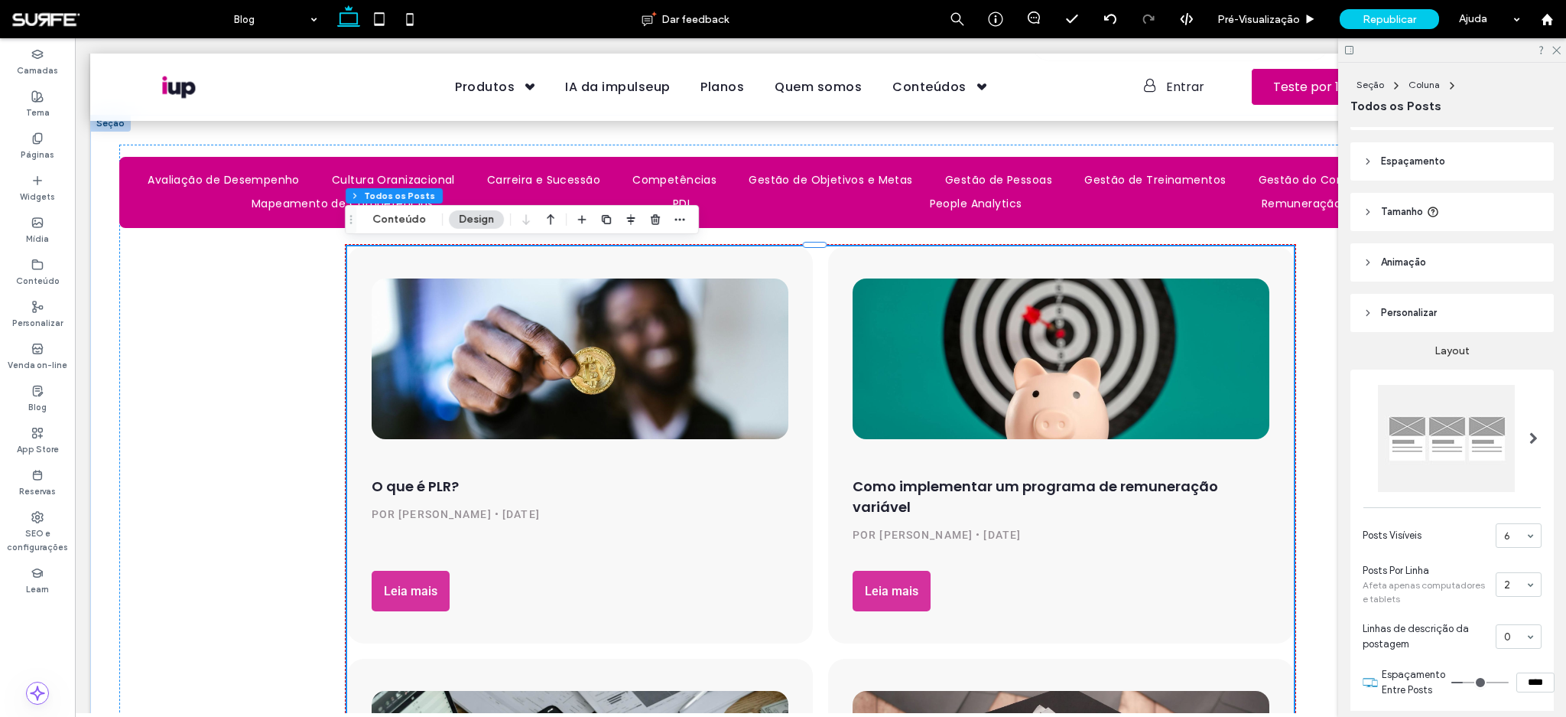
scroll to position [92, 0]
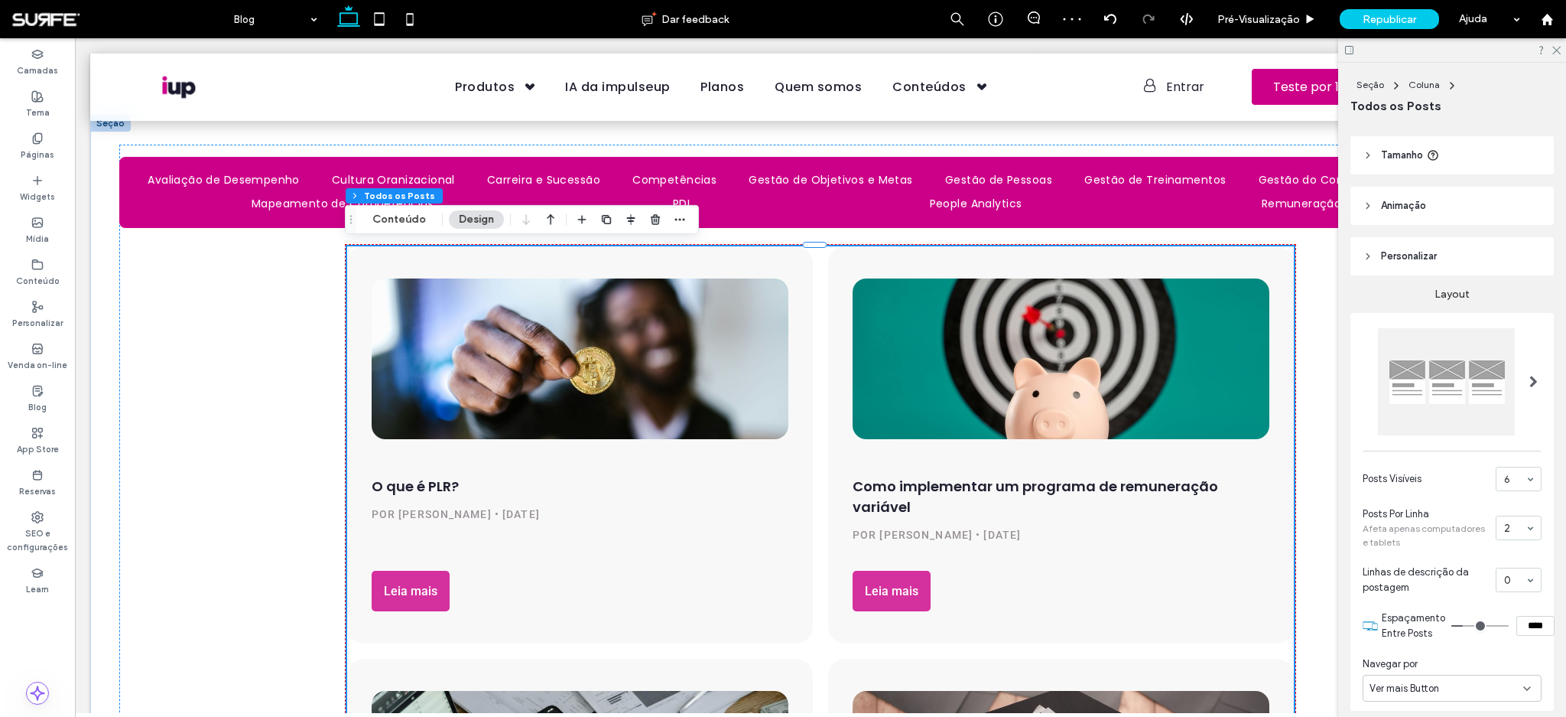
click at [1514, 518] on div "2" at bounding box center [1519, 527] width 46 height 24
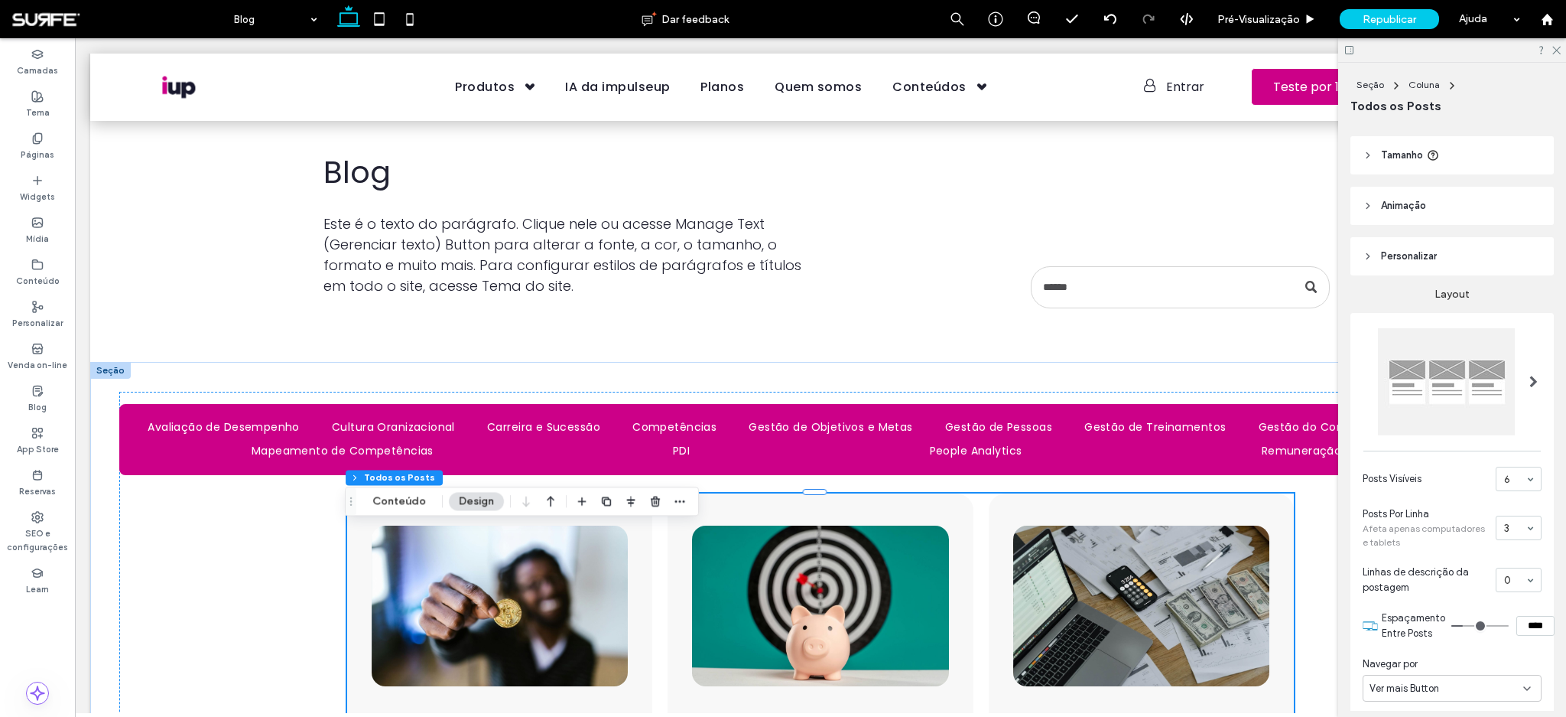
scroll to position [0, 0]
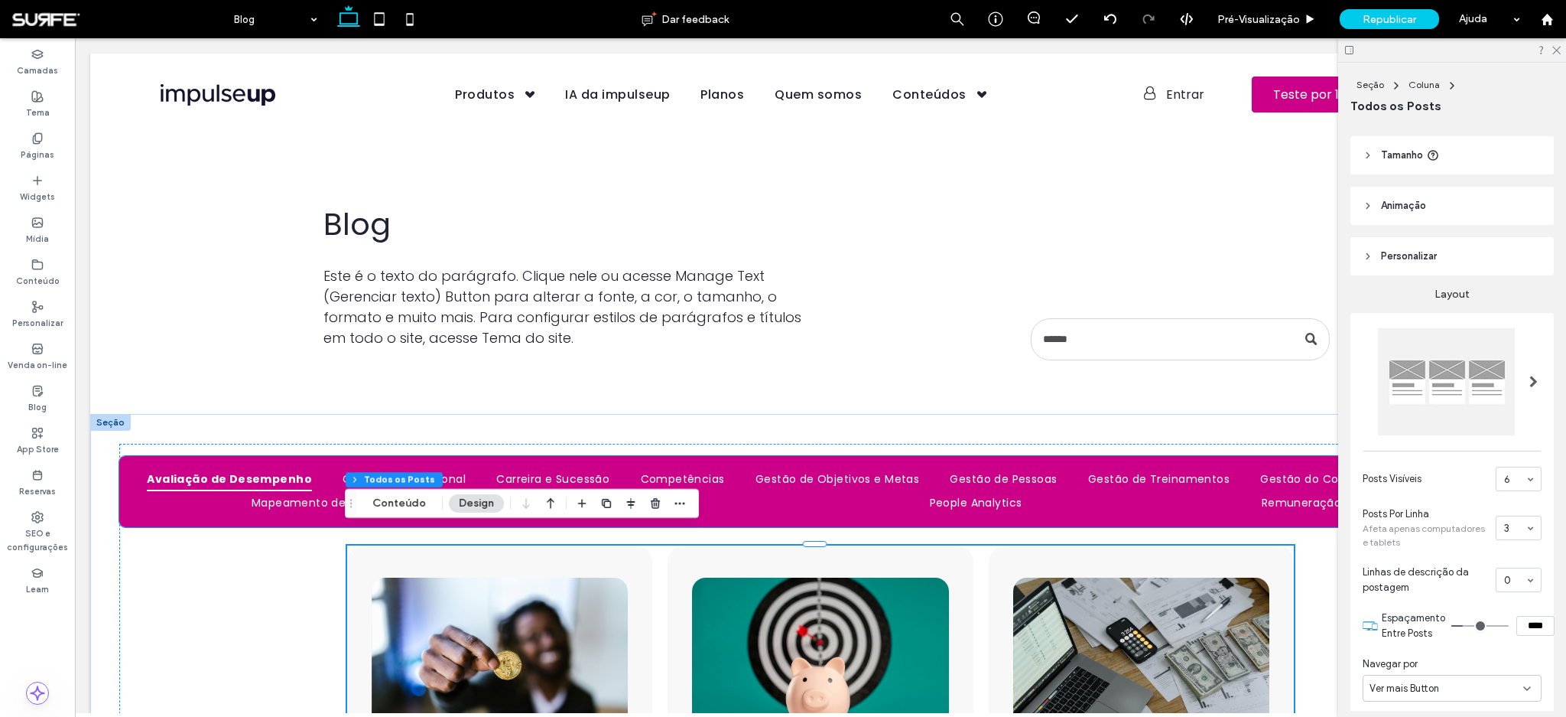
click at [223, 489] on ul "Avaliação de Desempenho Cultura Oranizacional Carreira e Sucessão Competências …" at bounding box center [821, 491] width 1378 height 47
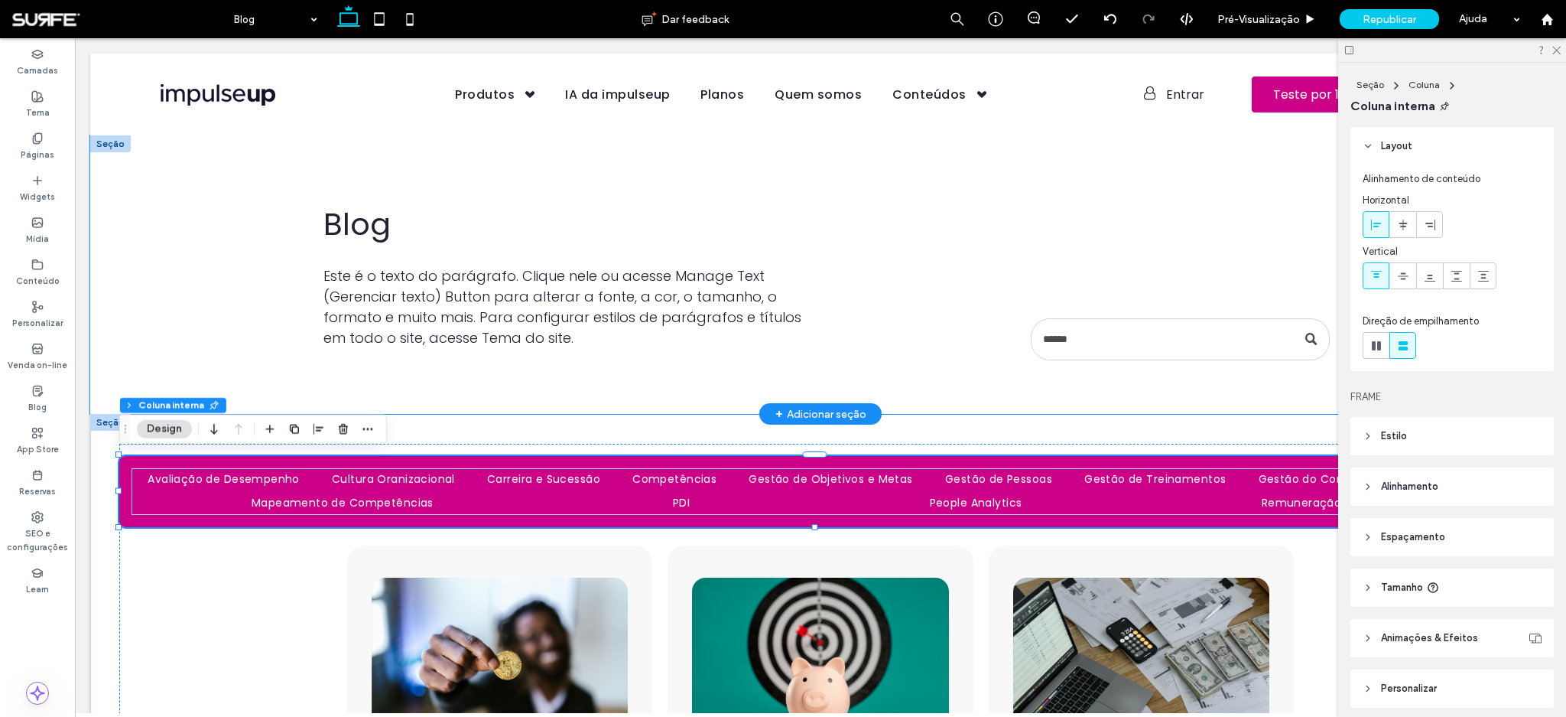
click at [622, 394] on div "Blog Este é o texto do parágrafo. Clique nele ou acesse Manage Text (Gerenciar …" at bounding box center [820, 274] width 1101 height 278
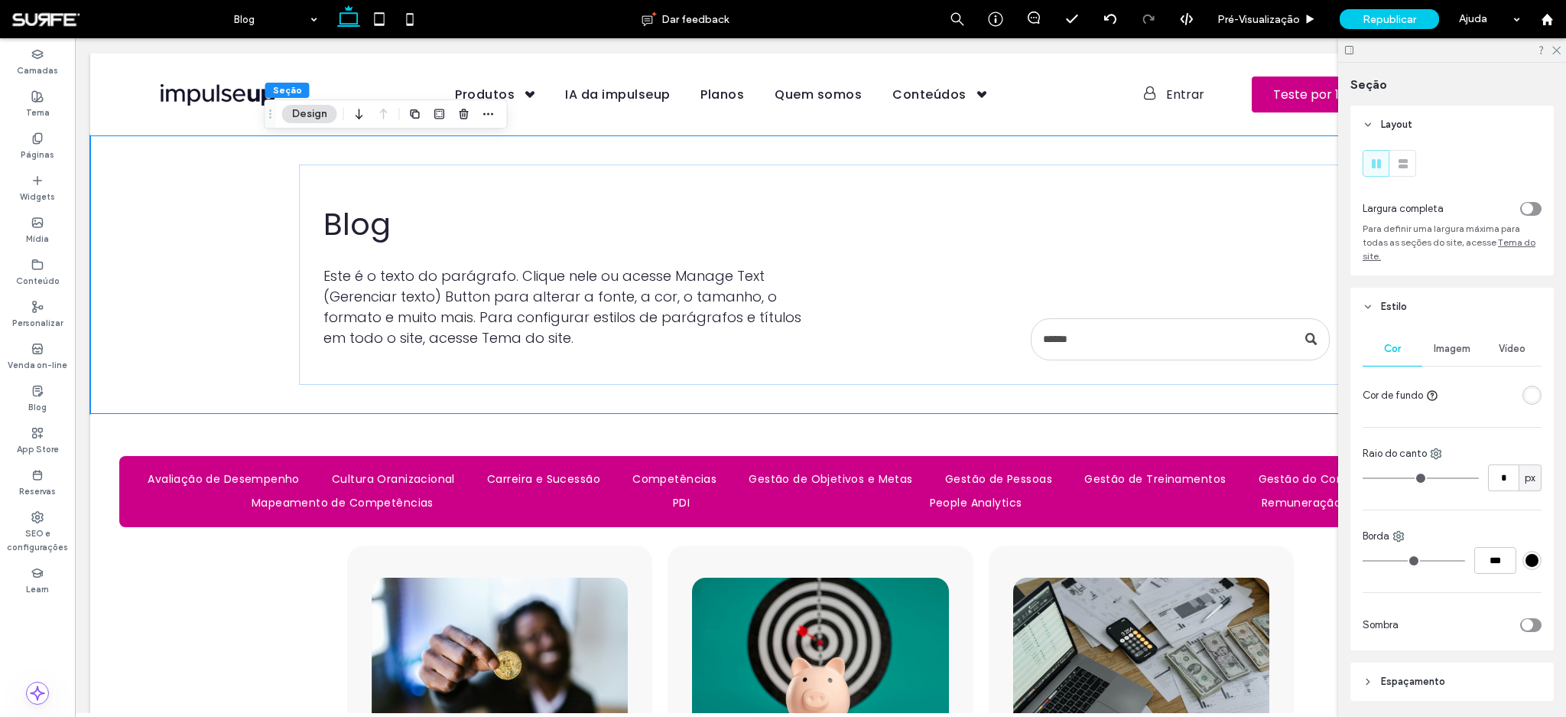
scroll to position [153, 0]
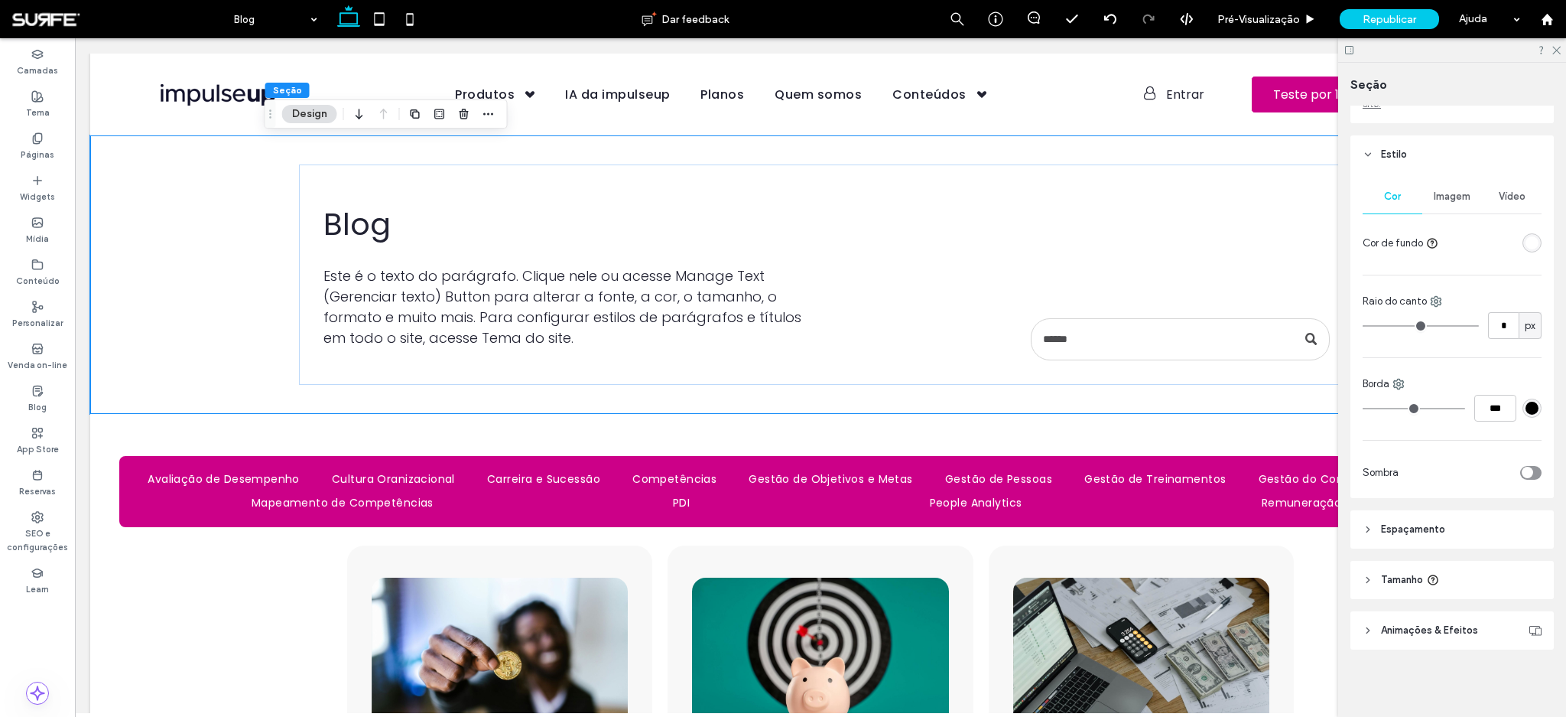
click at [1463, 528] on header "Espaçamento" at bounding box center [1452, 529] width 203 height 38
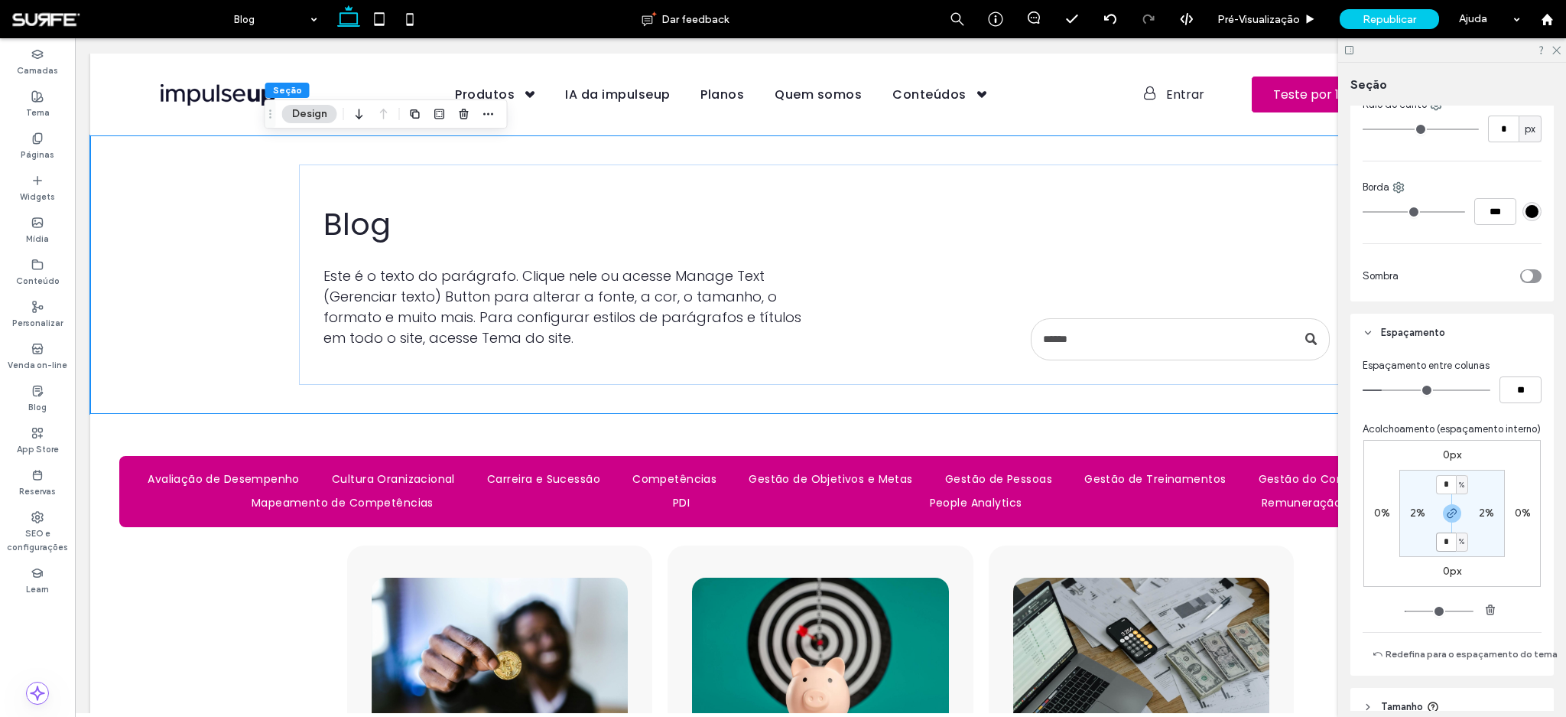
click at [1443, 551] on input "*" at bounding box center [1446, 541] width 20 height 19
click at [1448, 519] on icon "button" at bounding box center [1452, 513] width 12 height 12
click at [1445, 544] on section "* % 2% 2% 2%" at bounding box center [1453, 513] width 106 height 87
click at [1440, 548] on div "2%" at bounding box center [1452, 542] width 34 height 14
click at [1445, 548] on label "2%" at bounding box center [1452, 541] width 15 height 13
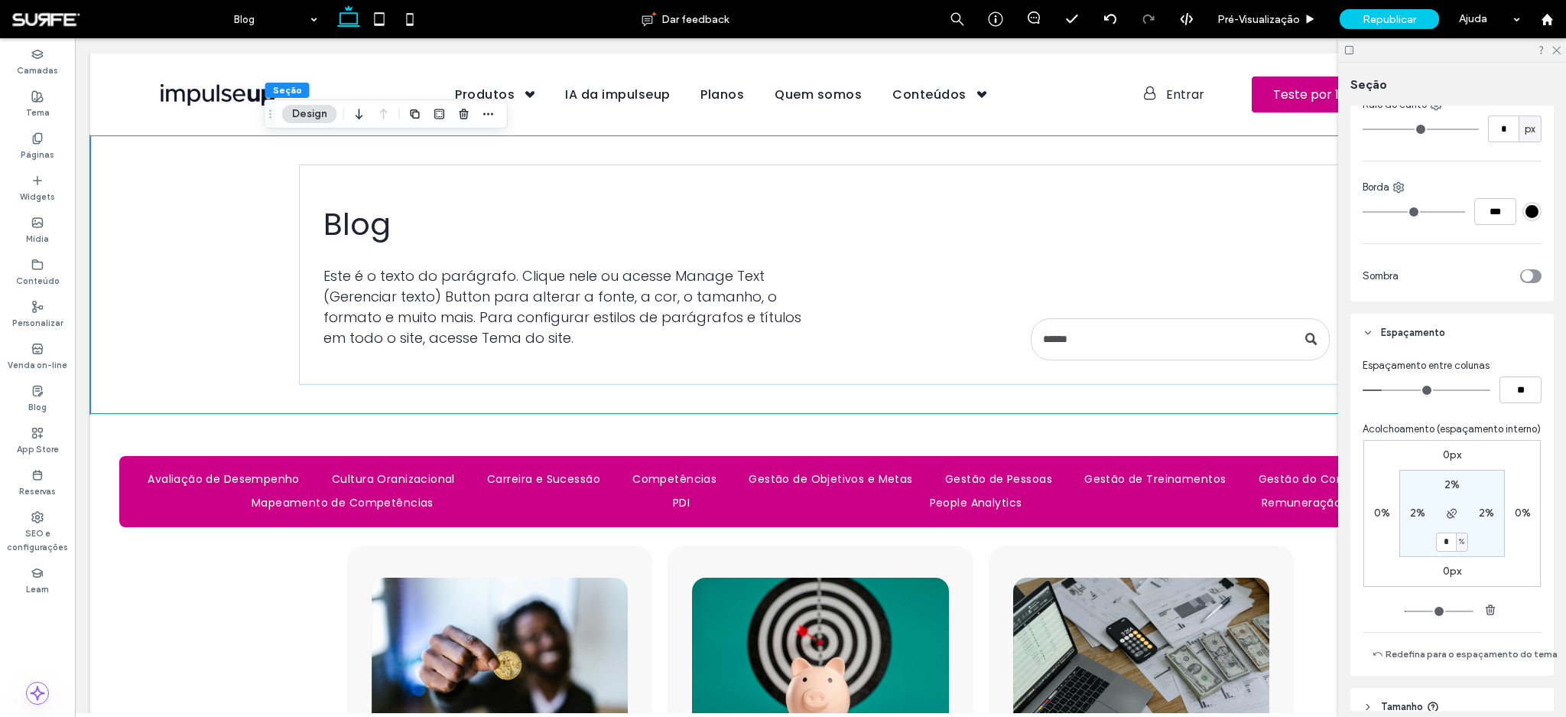
type input "*"
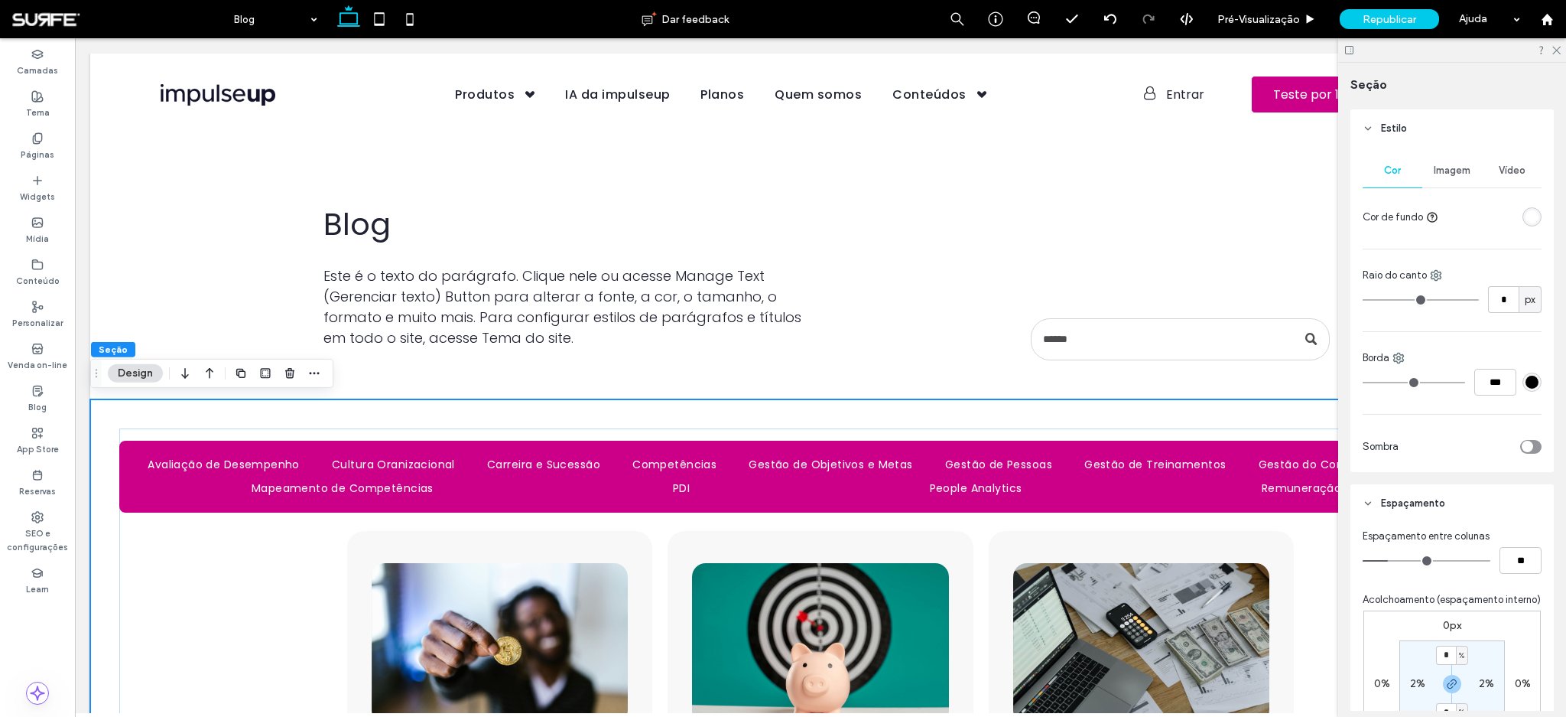
scroll to position [360, 0]
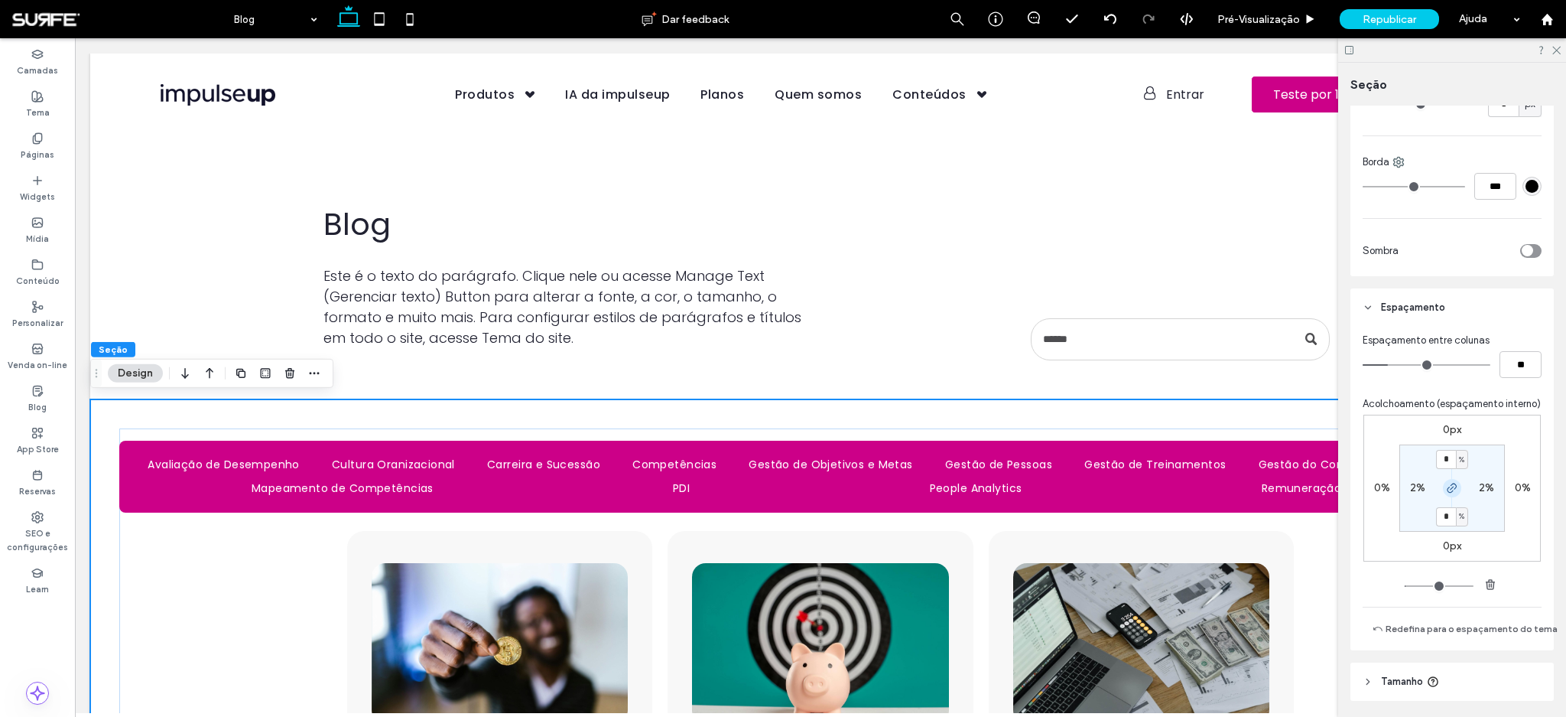
click at [1446, 494] on icon "button" at bounding box center [1452, 488] width 12 height 12
click at [1445, 469] on input "*" at bounding box center [1446, 459] width 20 height 19
type input "*"
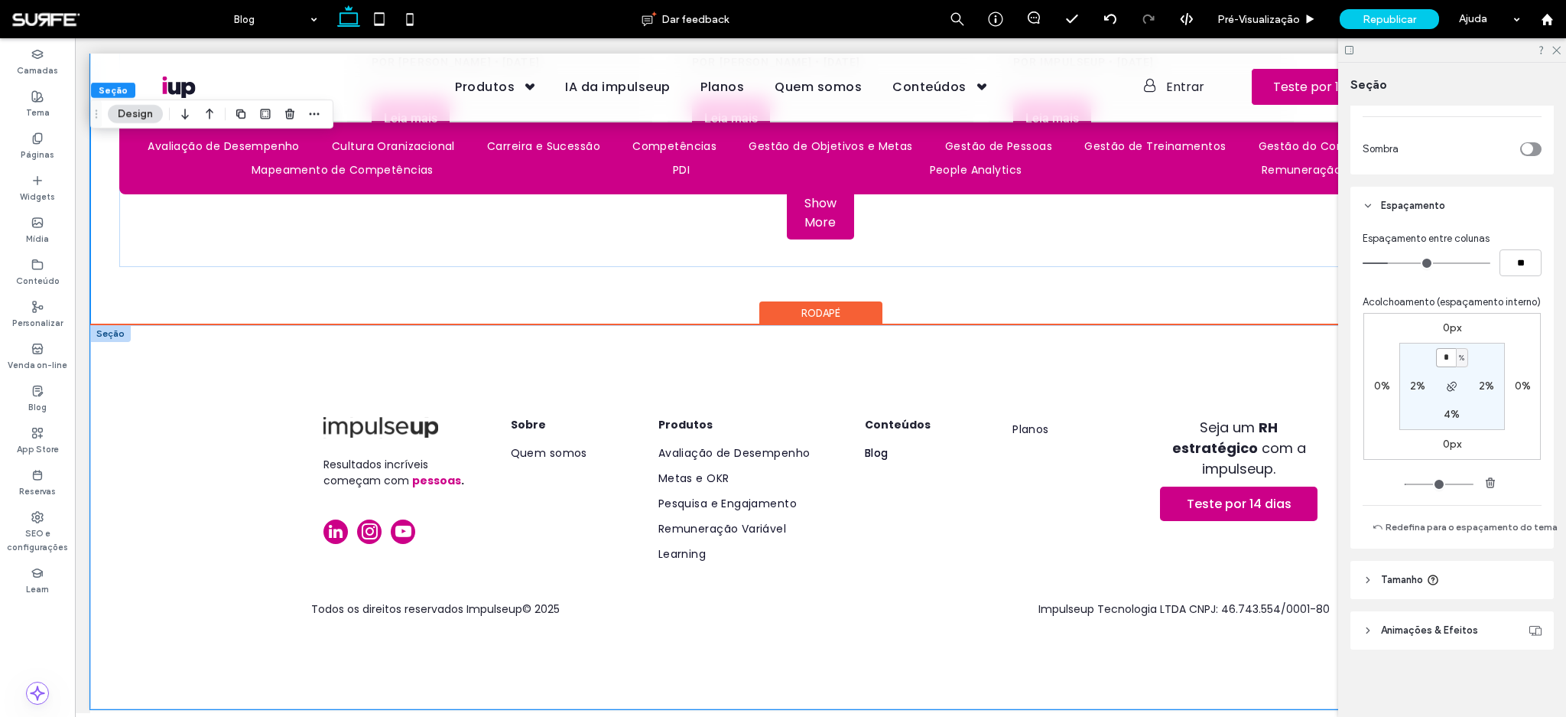
scroll to position [895, 0]
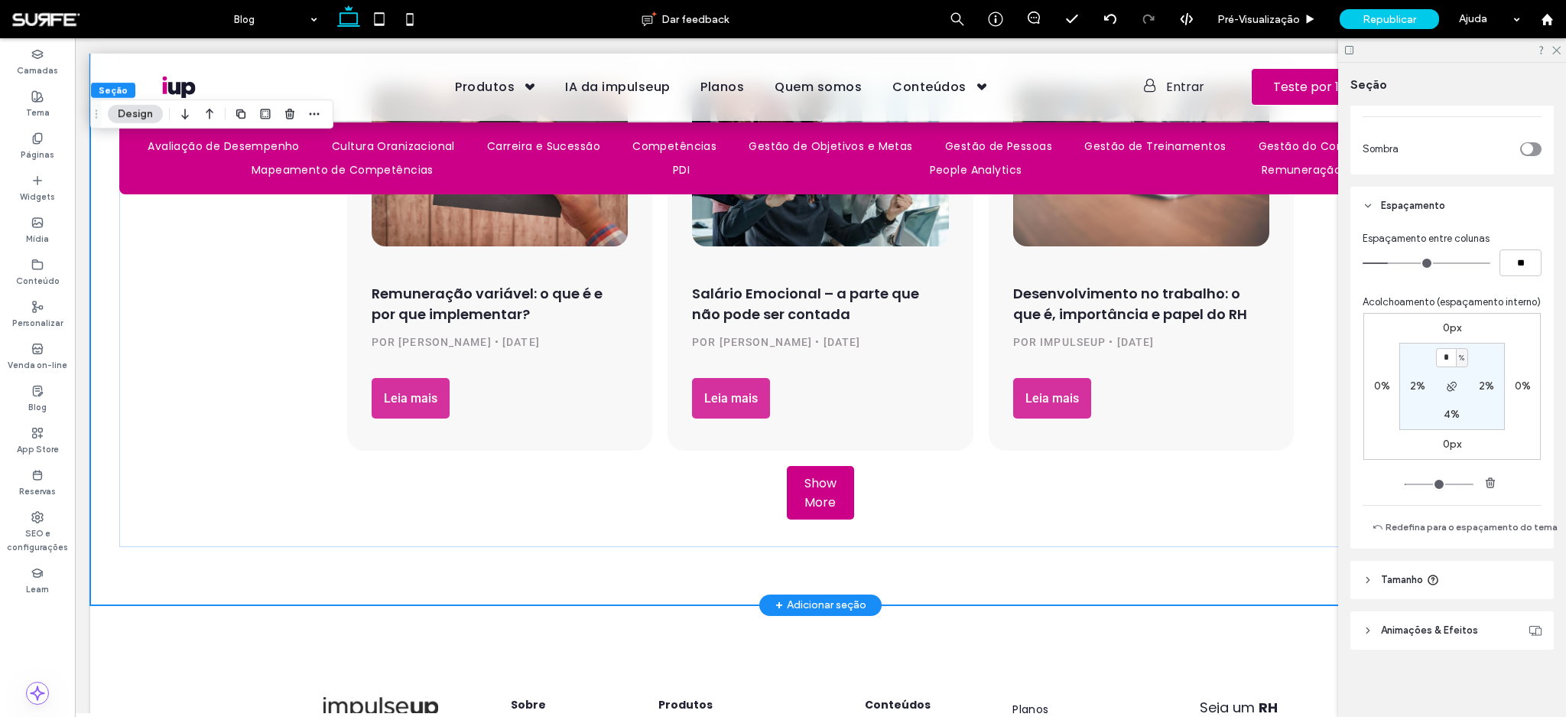
click at [815, 613] on div "+ Adicionar seção" at bounding box center [820, 605] width 91 height 17
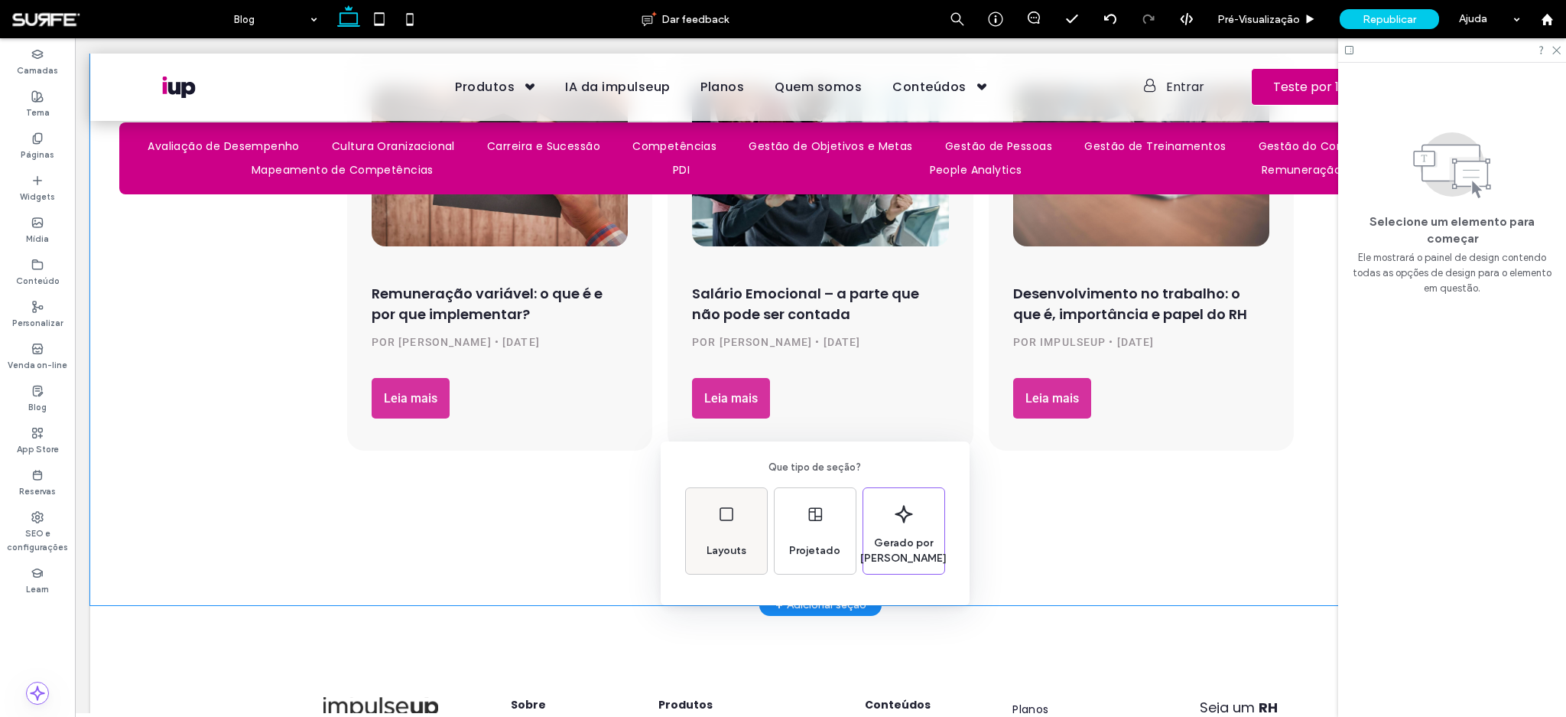
click at [728, 530] on div "Layouts" at bounding box center [726, 531] width 81 height 86
click at [730, 506] on use at bounding box center [714, 504] width 34 height 23
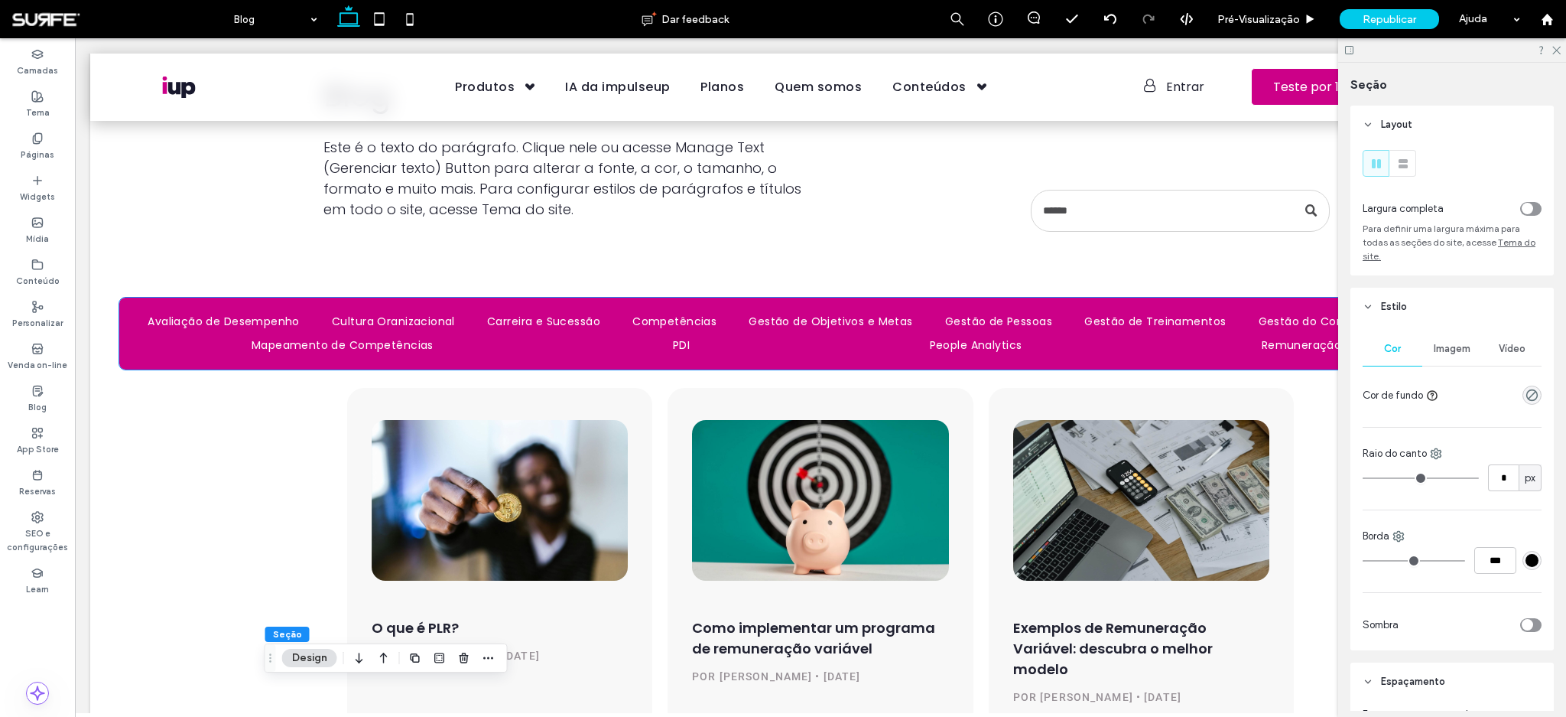
scroll to position [161, 0]
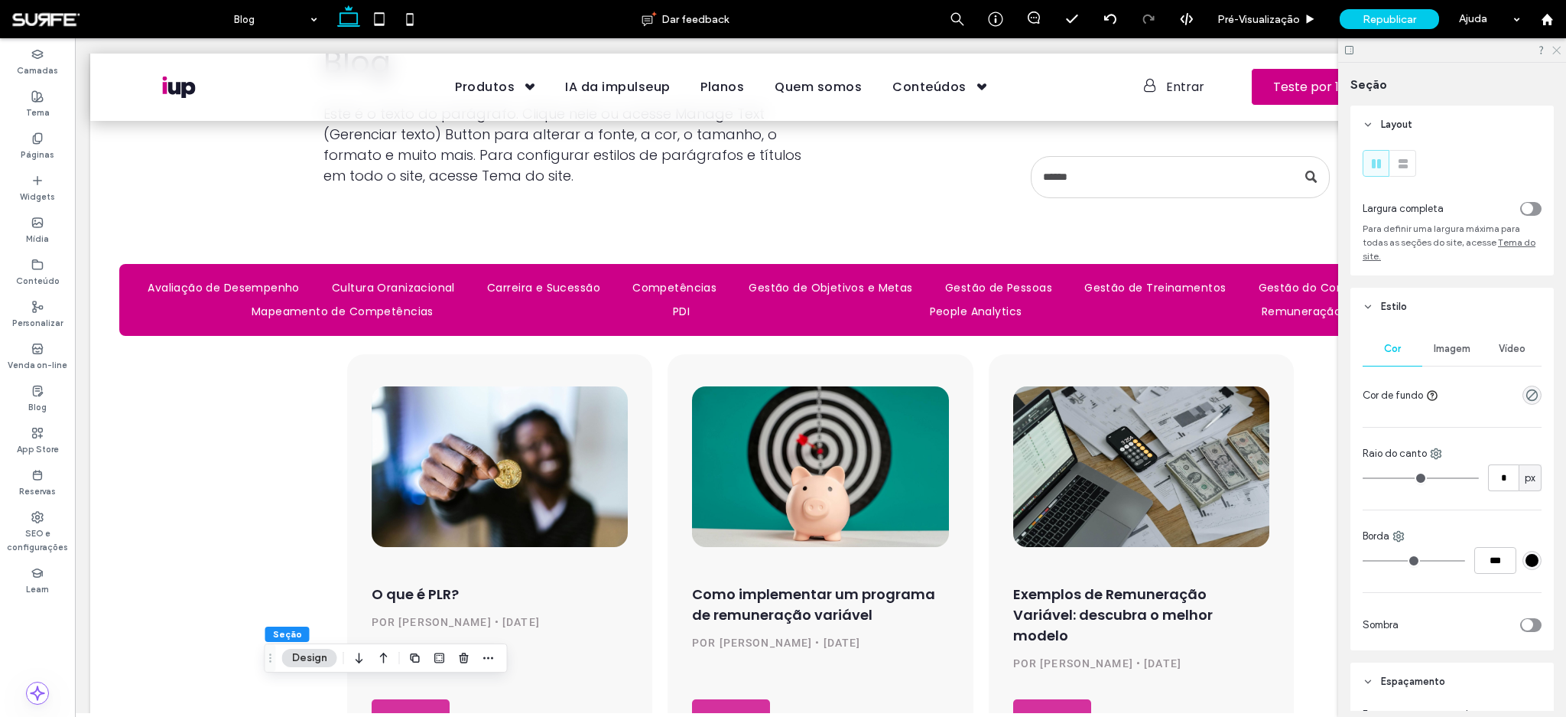
click at [1556, 50] on use at bounding box center [1556, 51] width 8 height 8
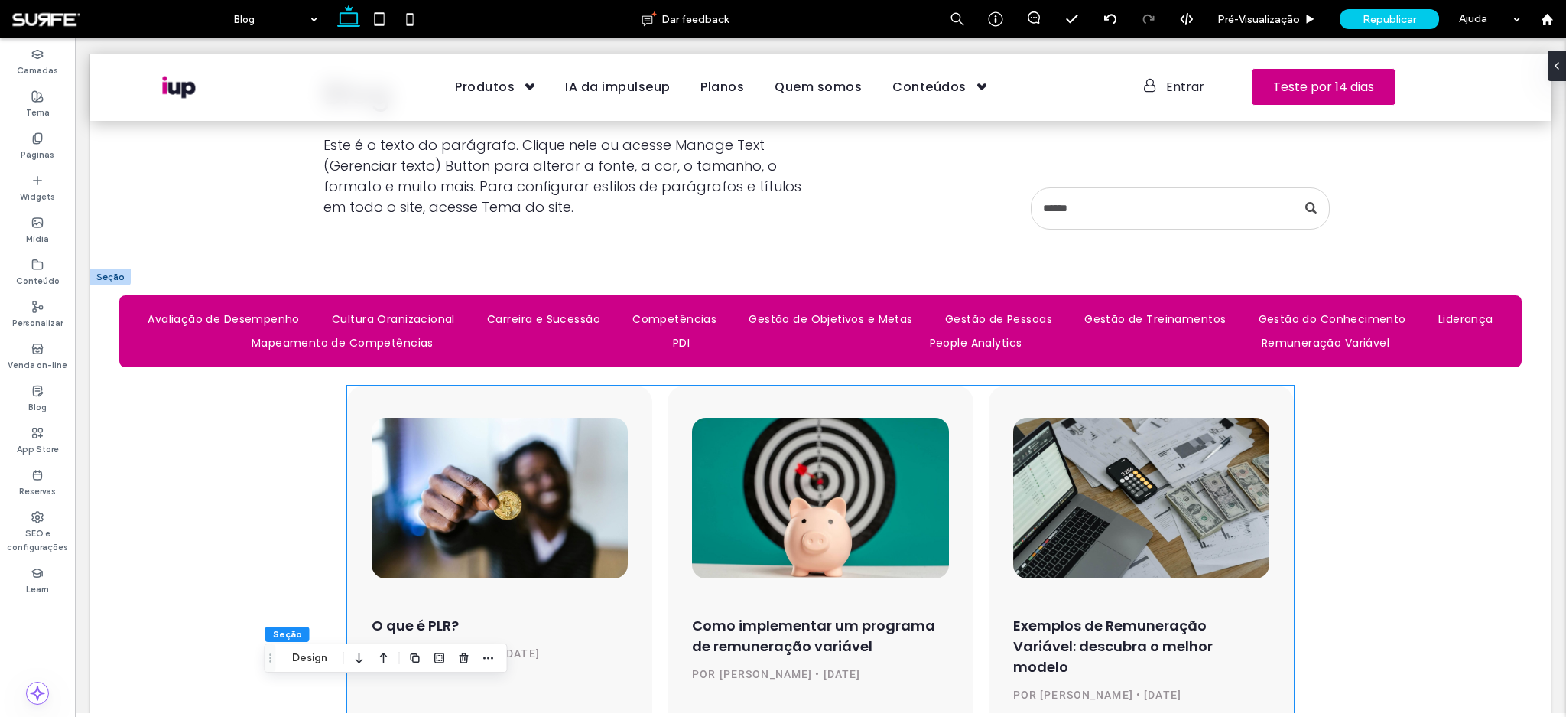
scroll to position [0, 0]
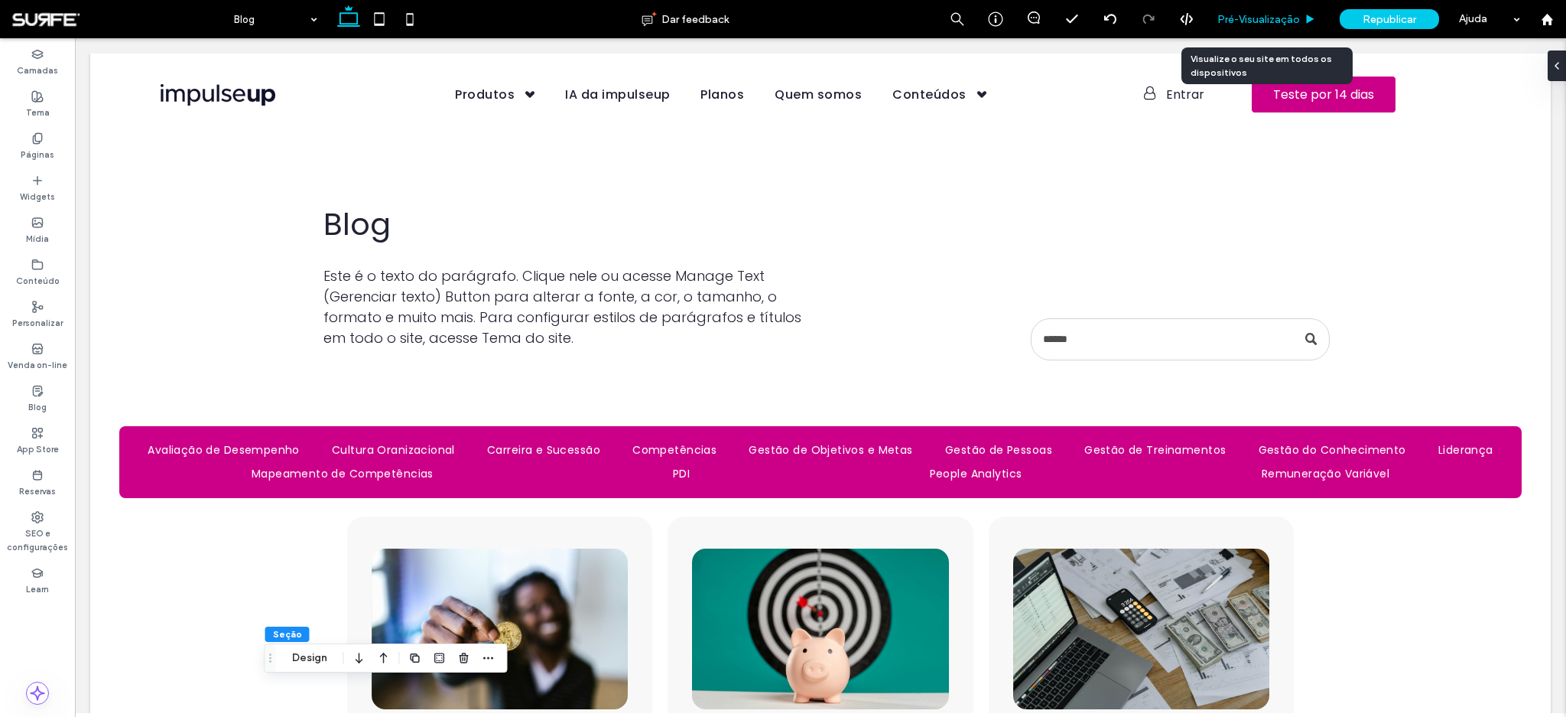
click at [1237, 13] on span "Pré-Visualizaçāo" at bounding box center [1258, 19] width 83 height 13
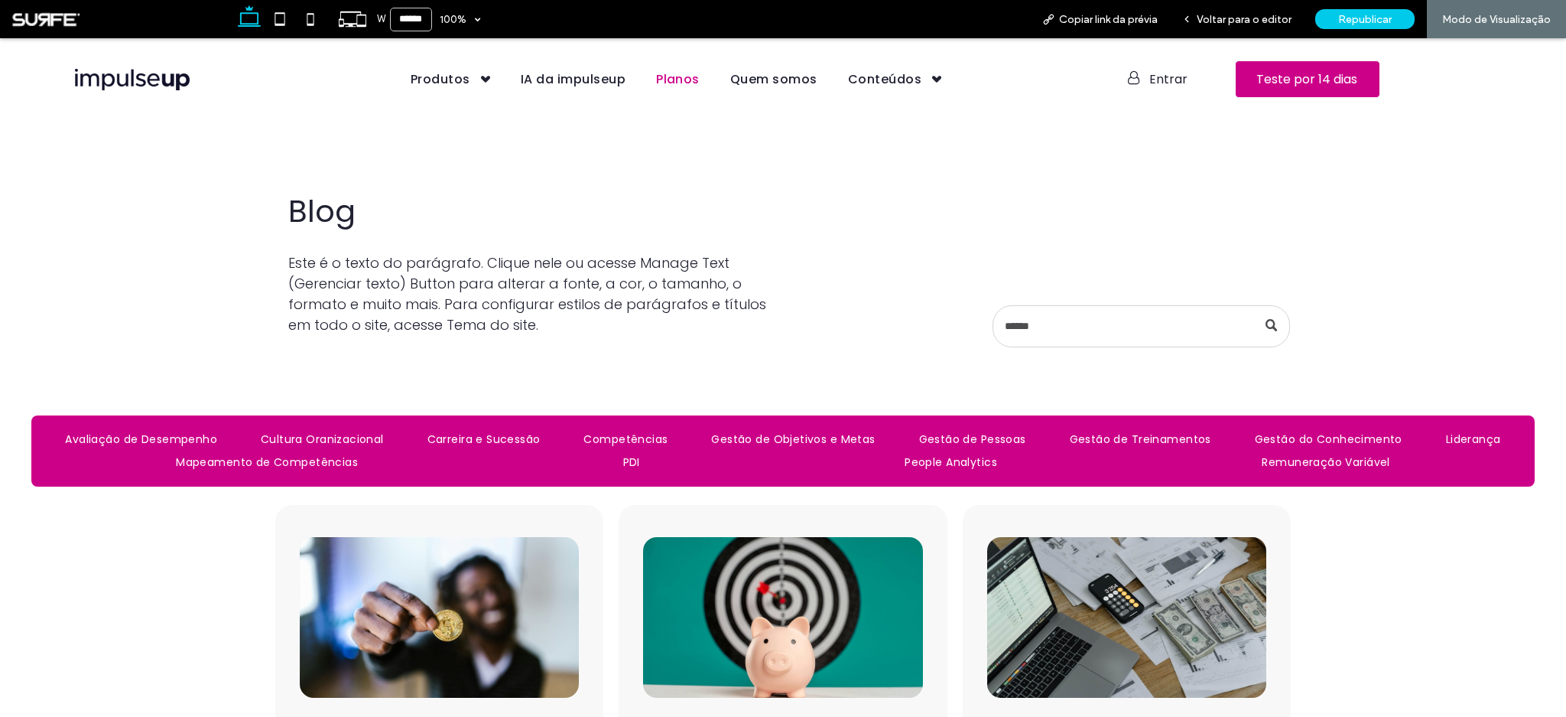
click at [689, 76] on span "Planos" at bounding box center [678, 79] width 44 height 19
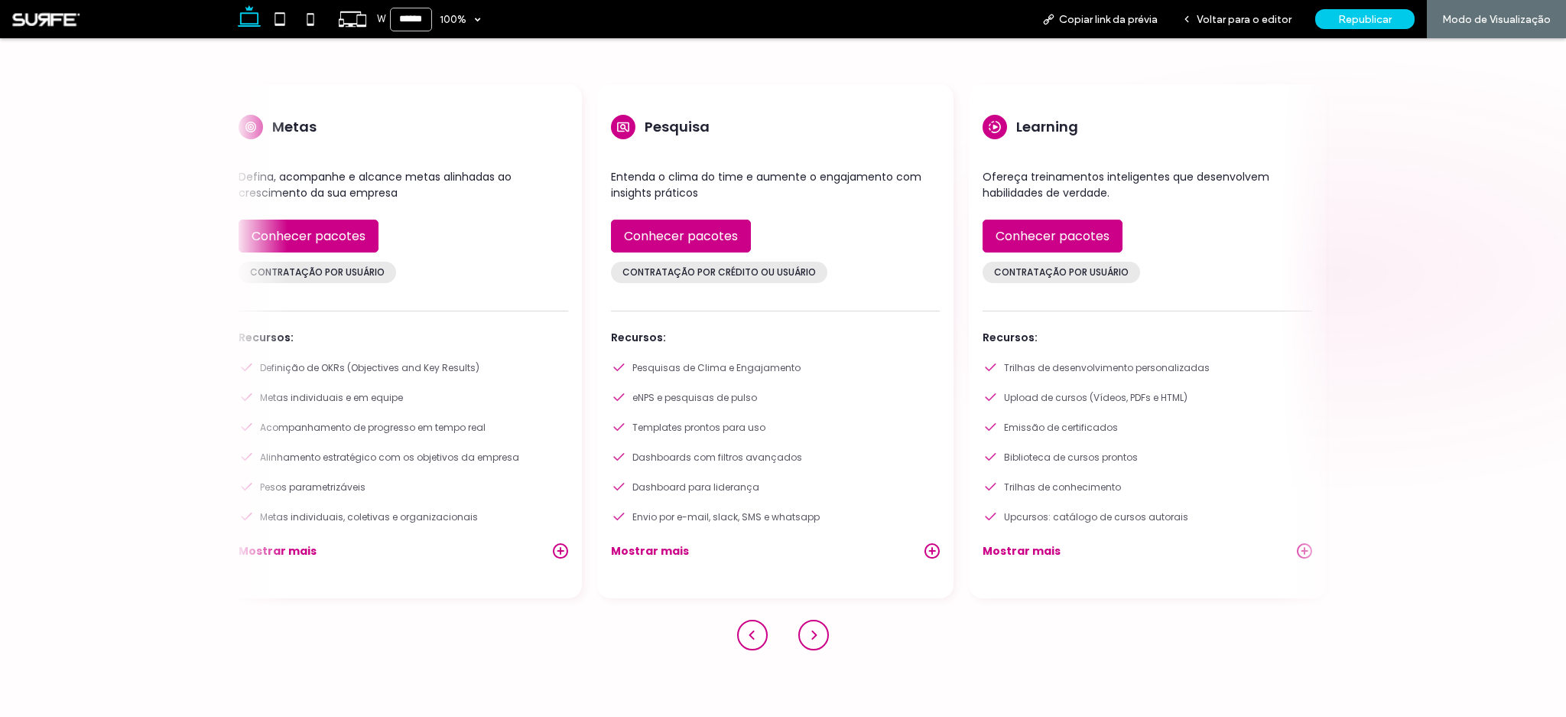
scroll to position [204, 0]
click at [808, 636] on div "Next slide" at bounding box center [813, 634] width 31 height 31
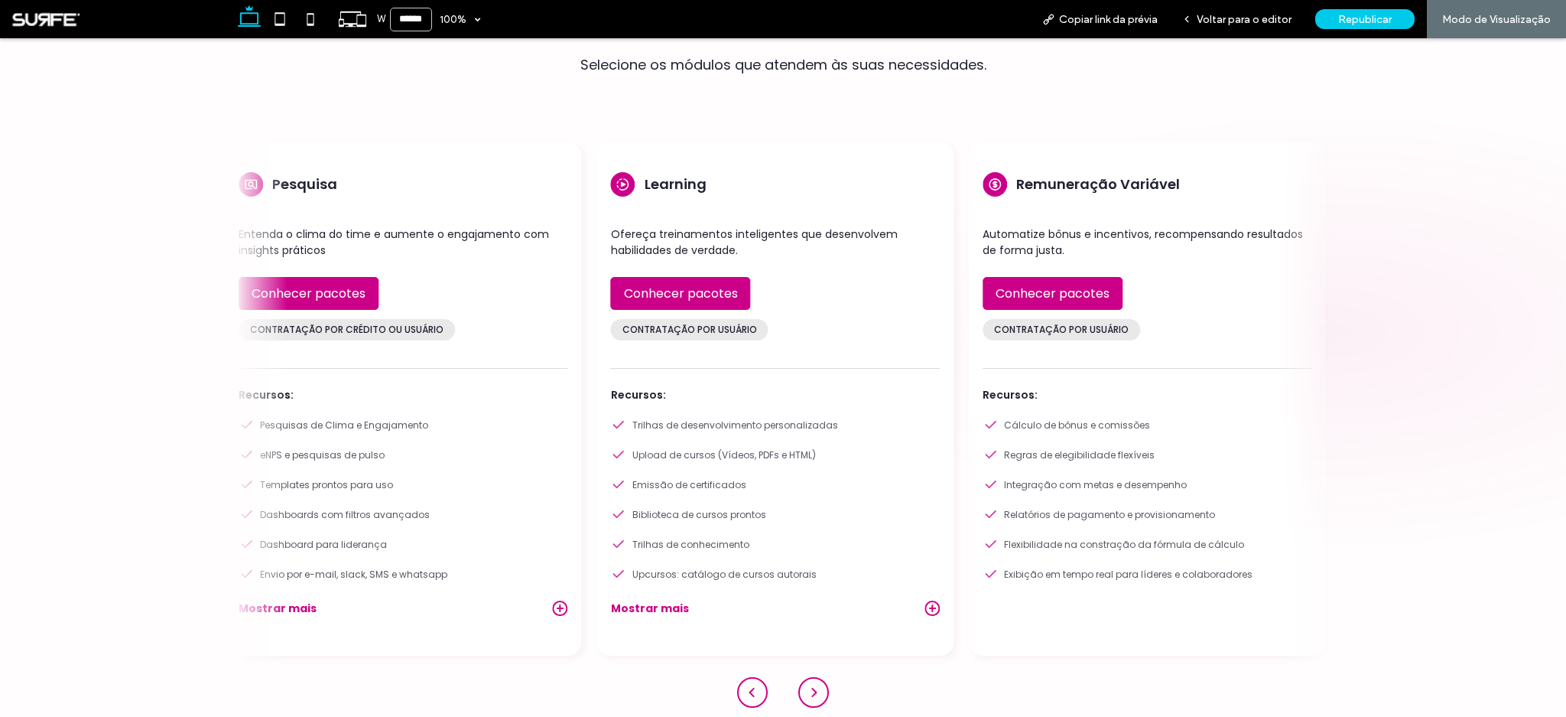
scroll to position [141, 0]
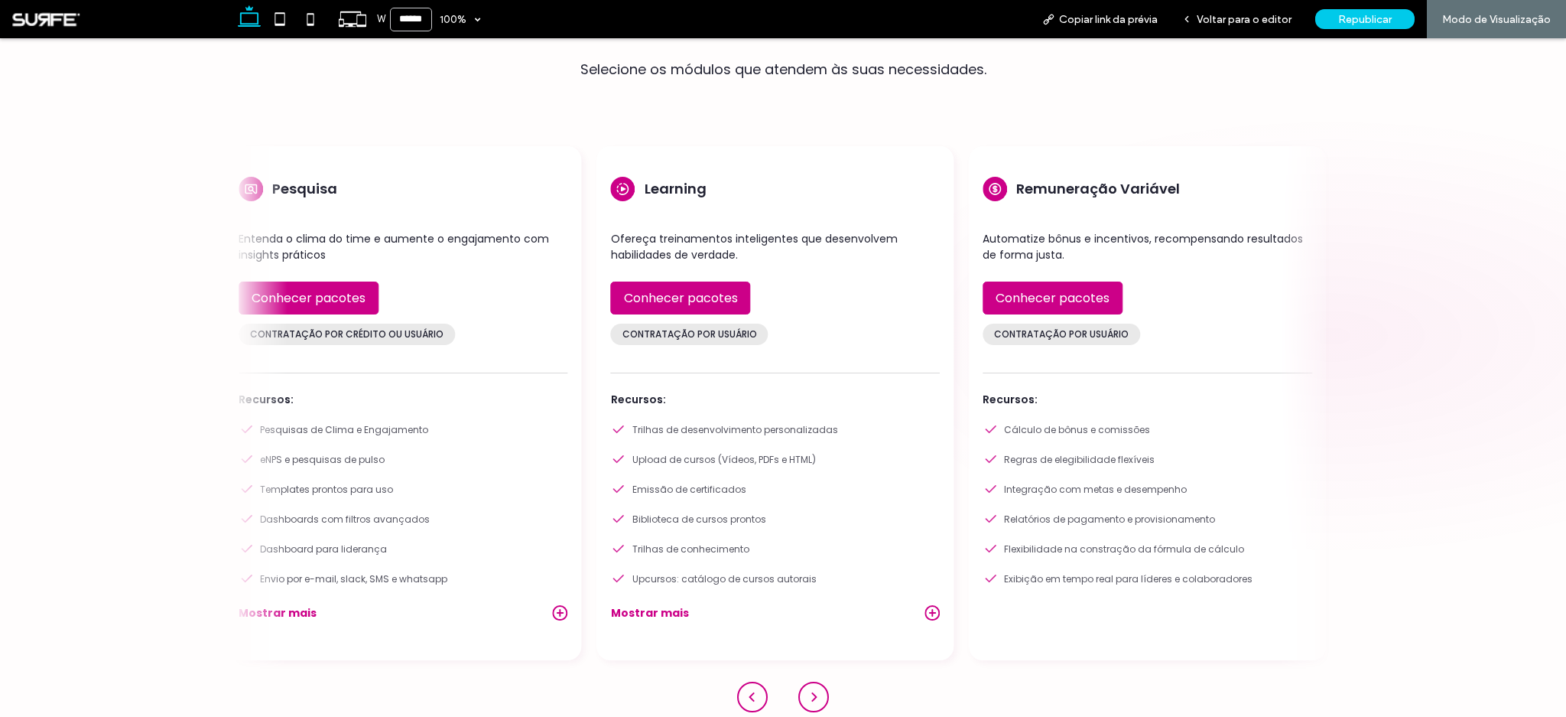
click at [809, 694] on div "Next slide" at bounding box center [813, 696] width 31 height 31
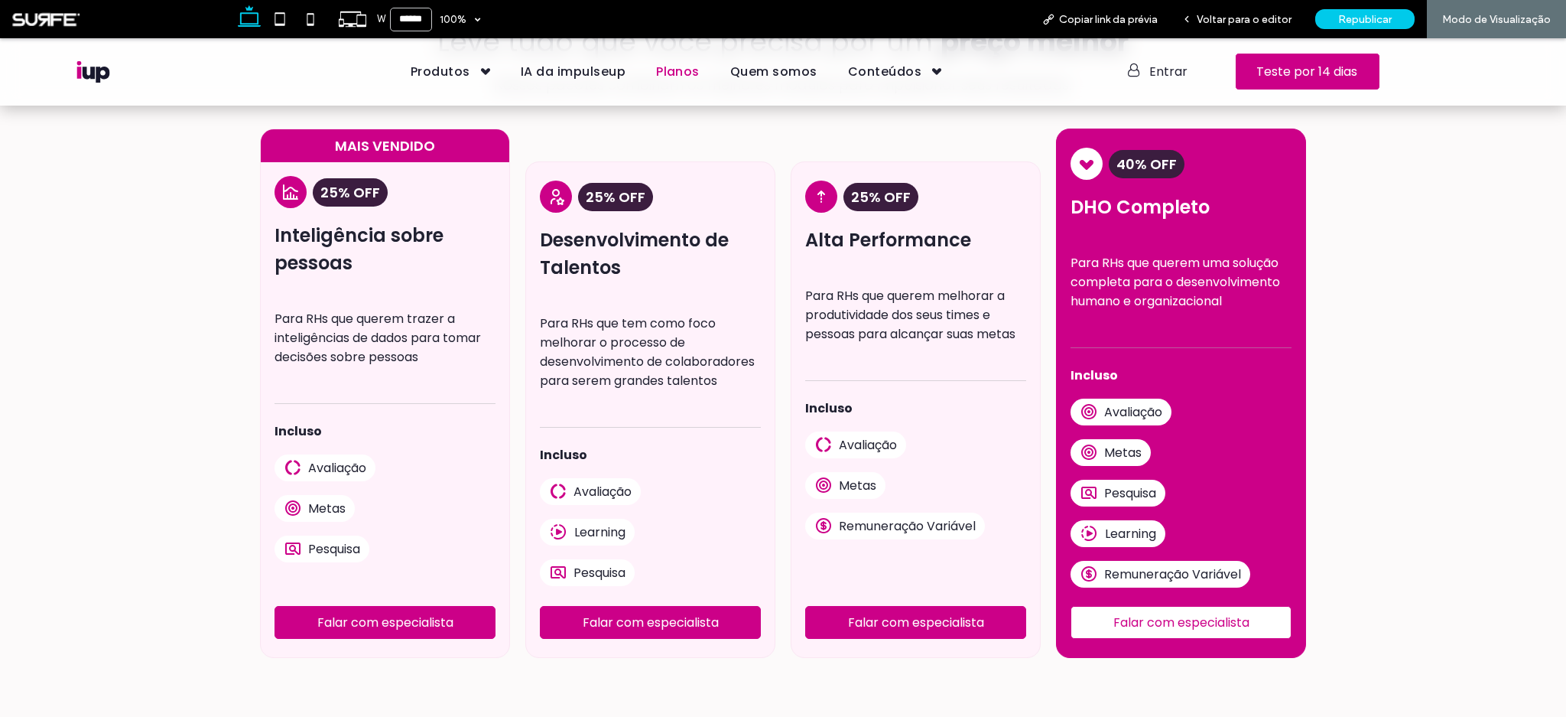
scroll to position [2667, 0]
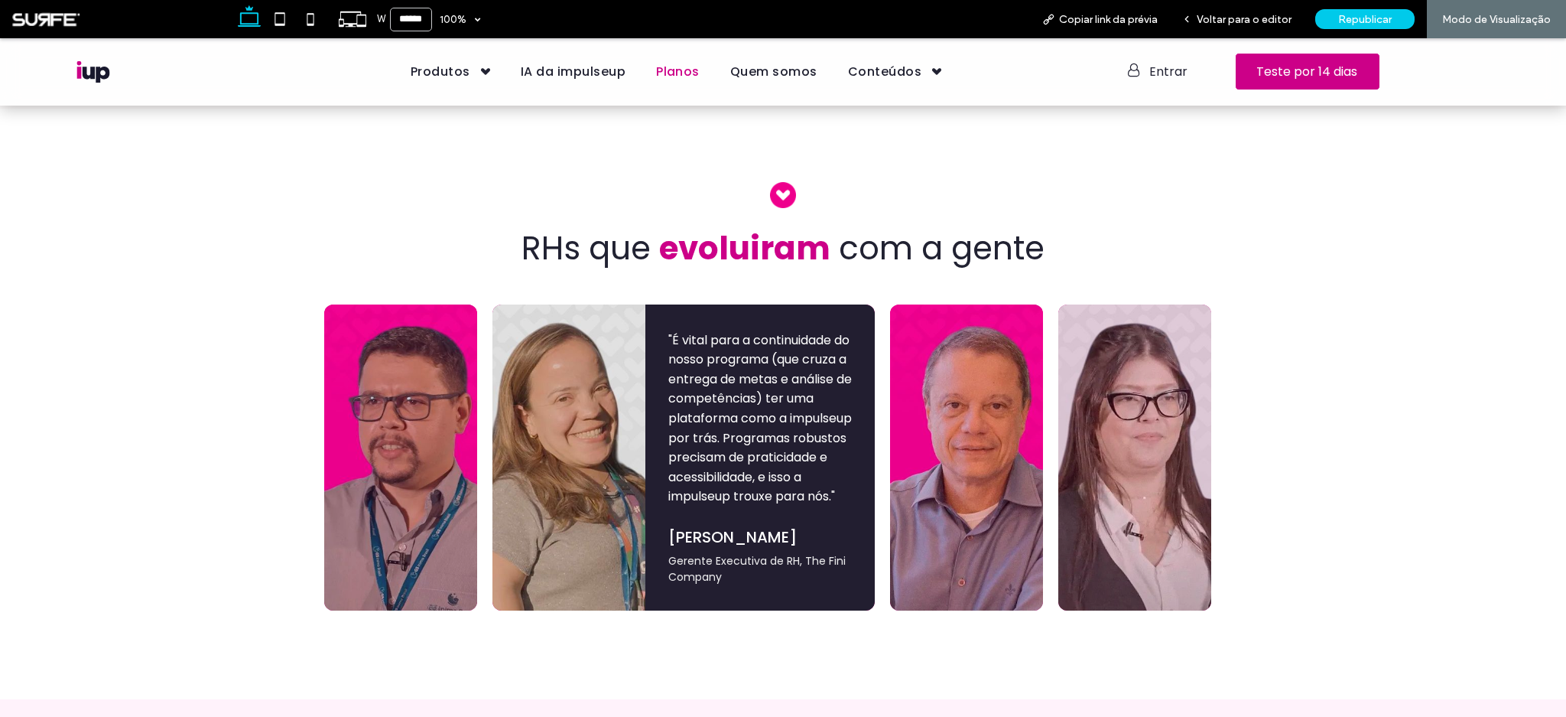
scroll to position [2859, 0]
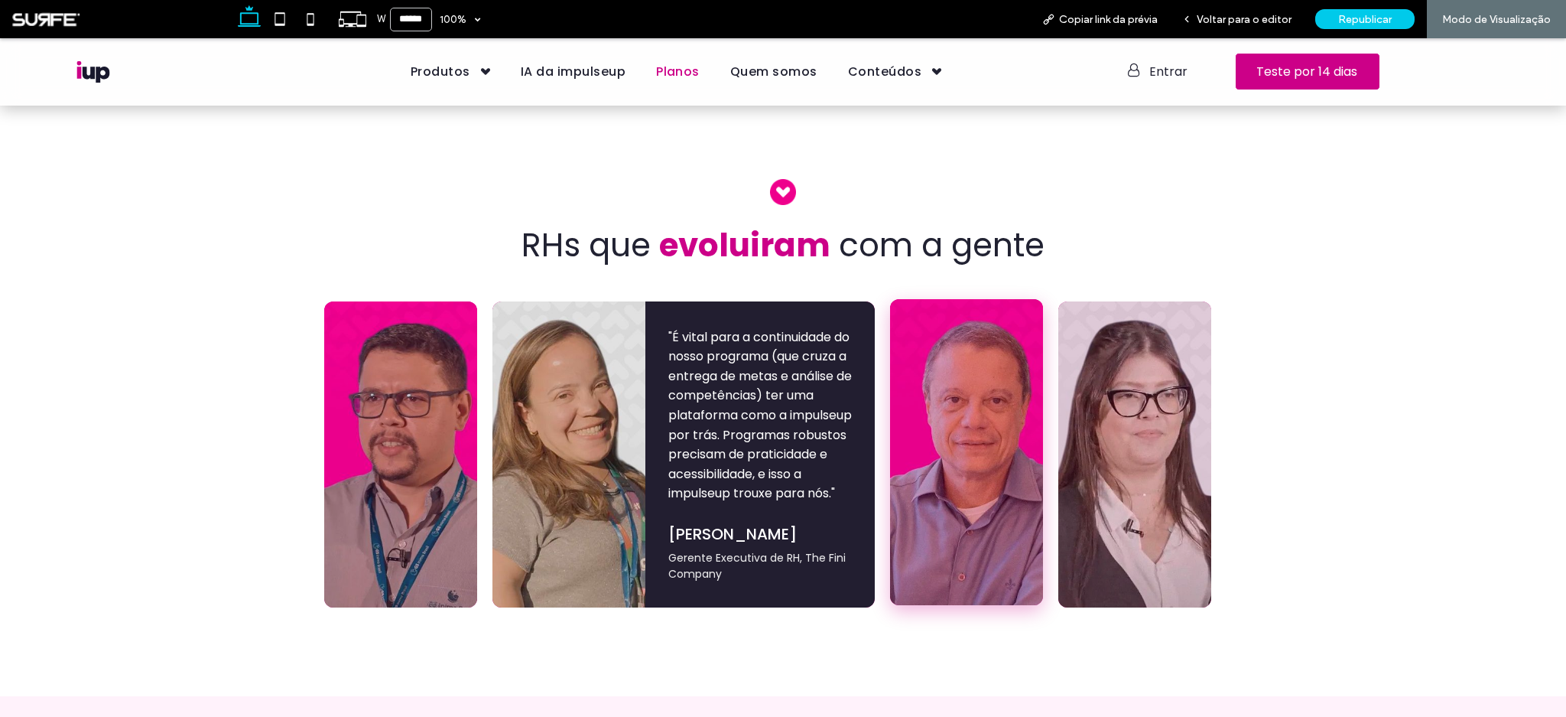
click at [989, 390] on div ""Eu recomendo a impulseup porque ela faz com que o processo seja vivo, dinâmico…" at bounding box center [966, 452] width 153 height 306
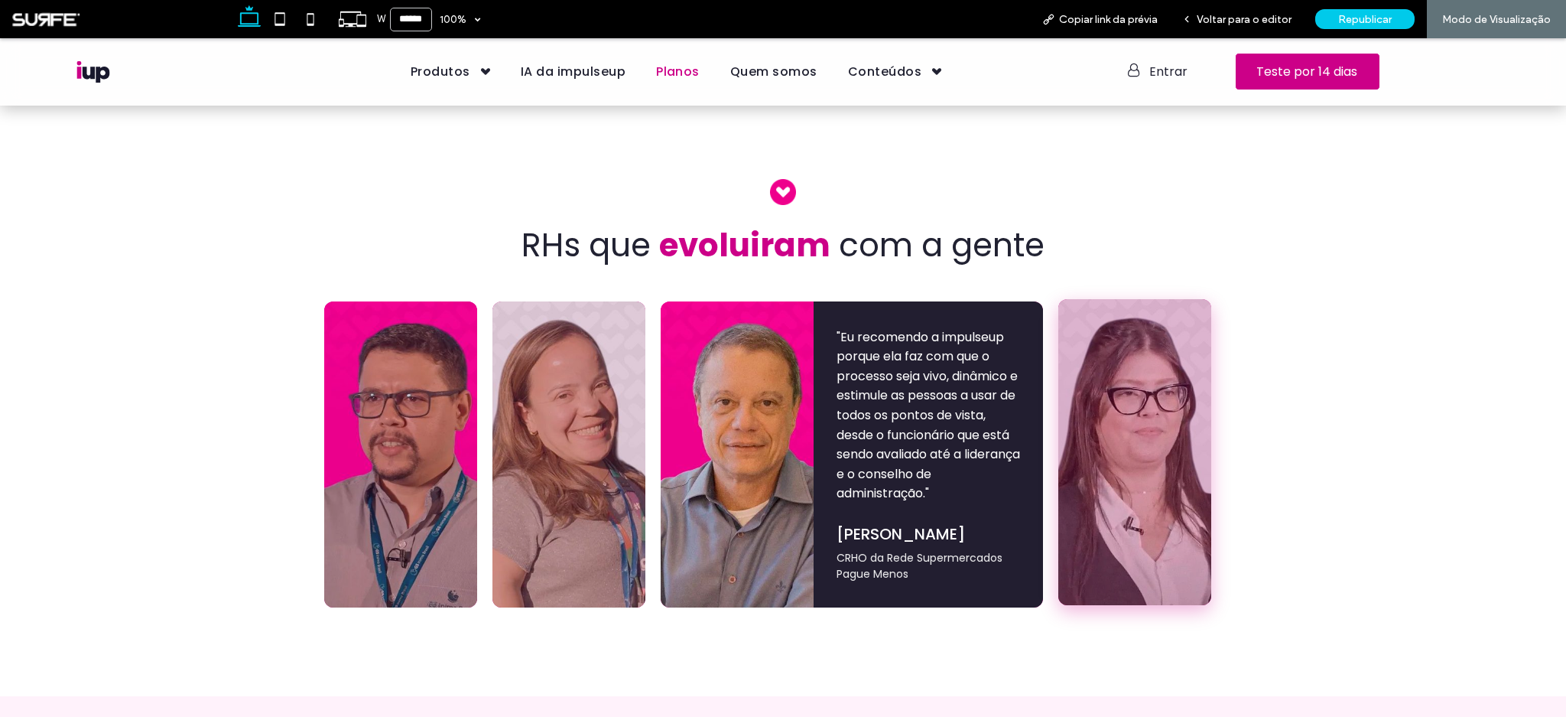
click at [1113, 377] on div ""Recomendo baseado na facilidade de utilização e no fato dela ter, em uma única…" at bounding box center [1134, 452] width 153 height 306
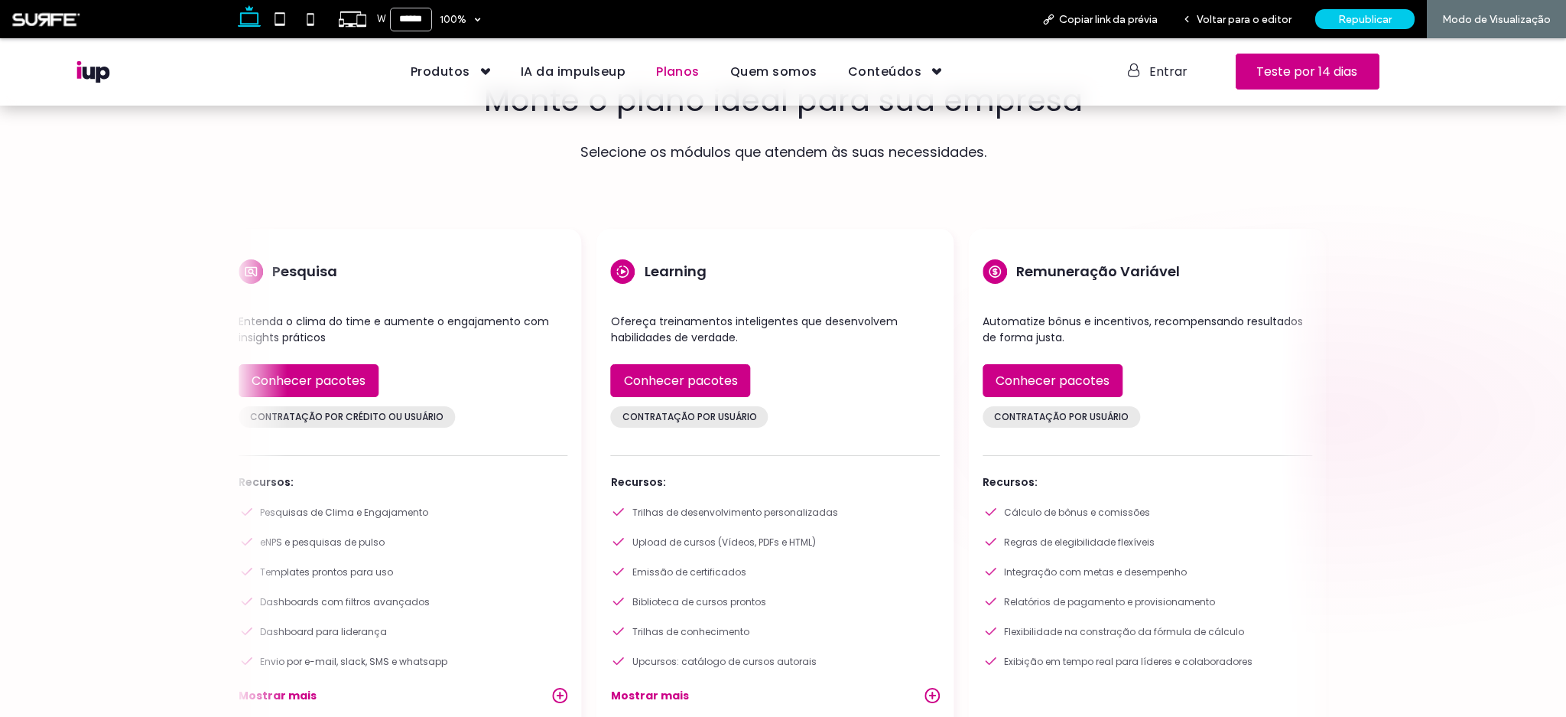
scroll to position [202, 0]
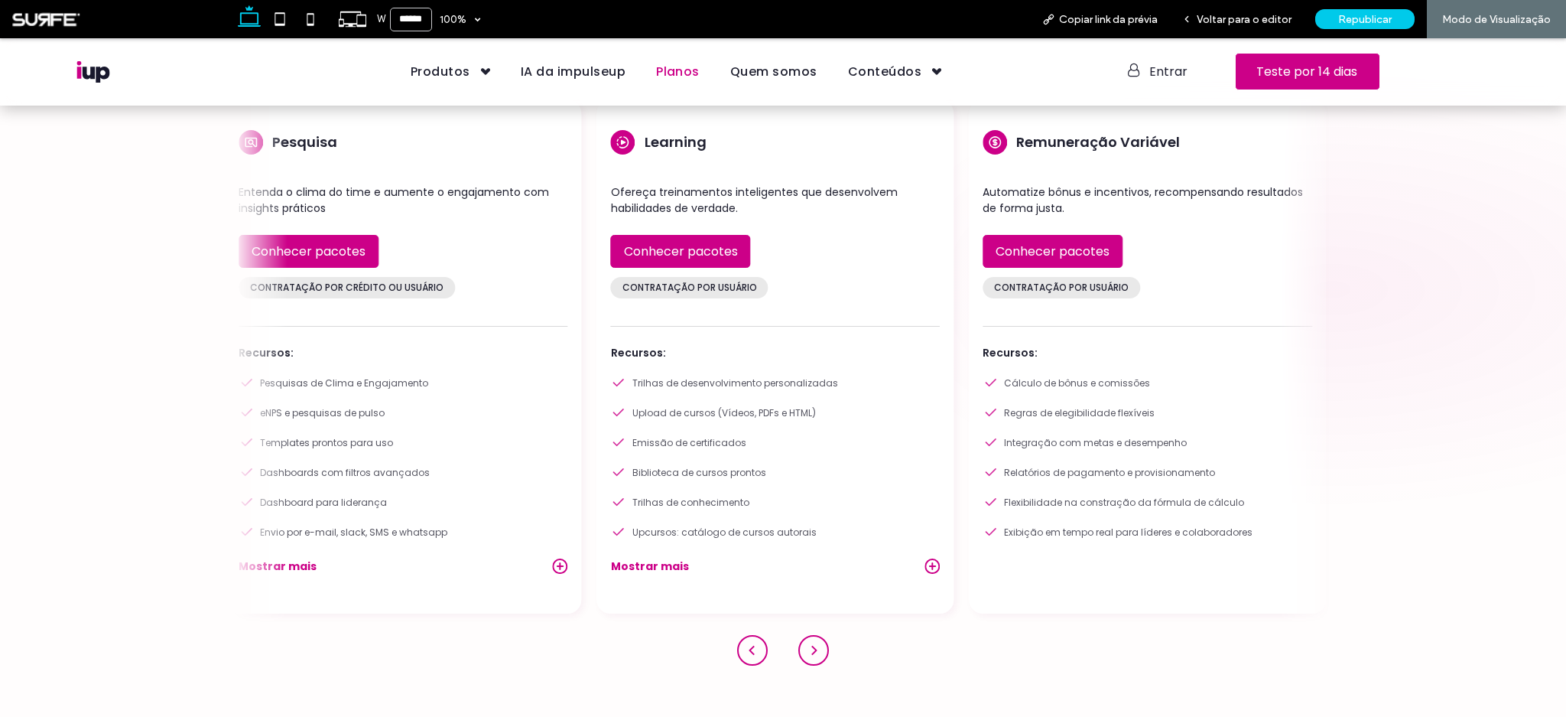
click at [750, 652] on div "Previous slide" at bounding box center [752, 650] width 31 height 31
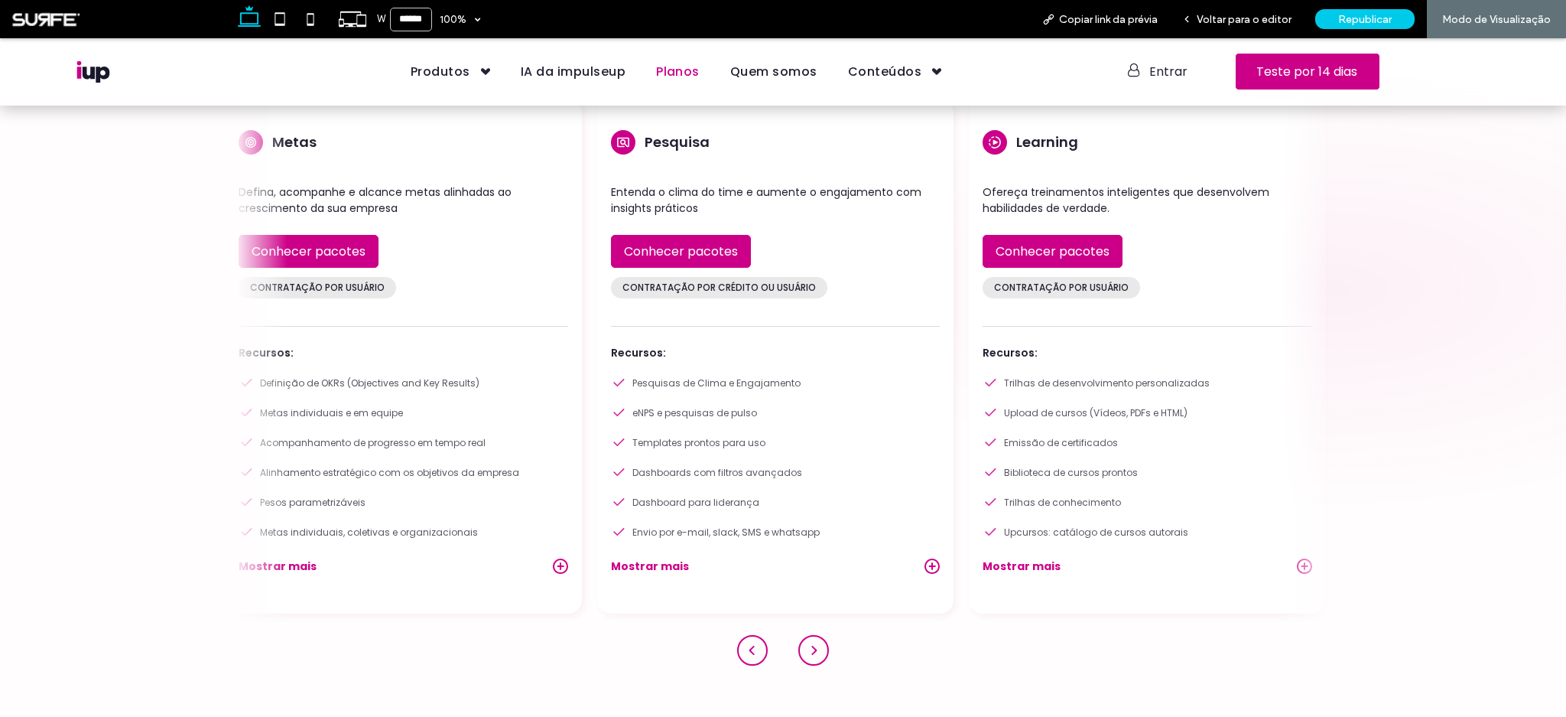
click at [750, 652] on div "Previous slide" at bounding box center [752, 650] width 31 height 31
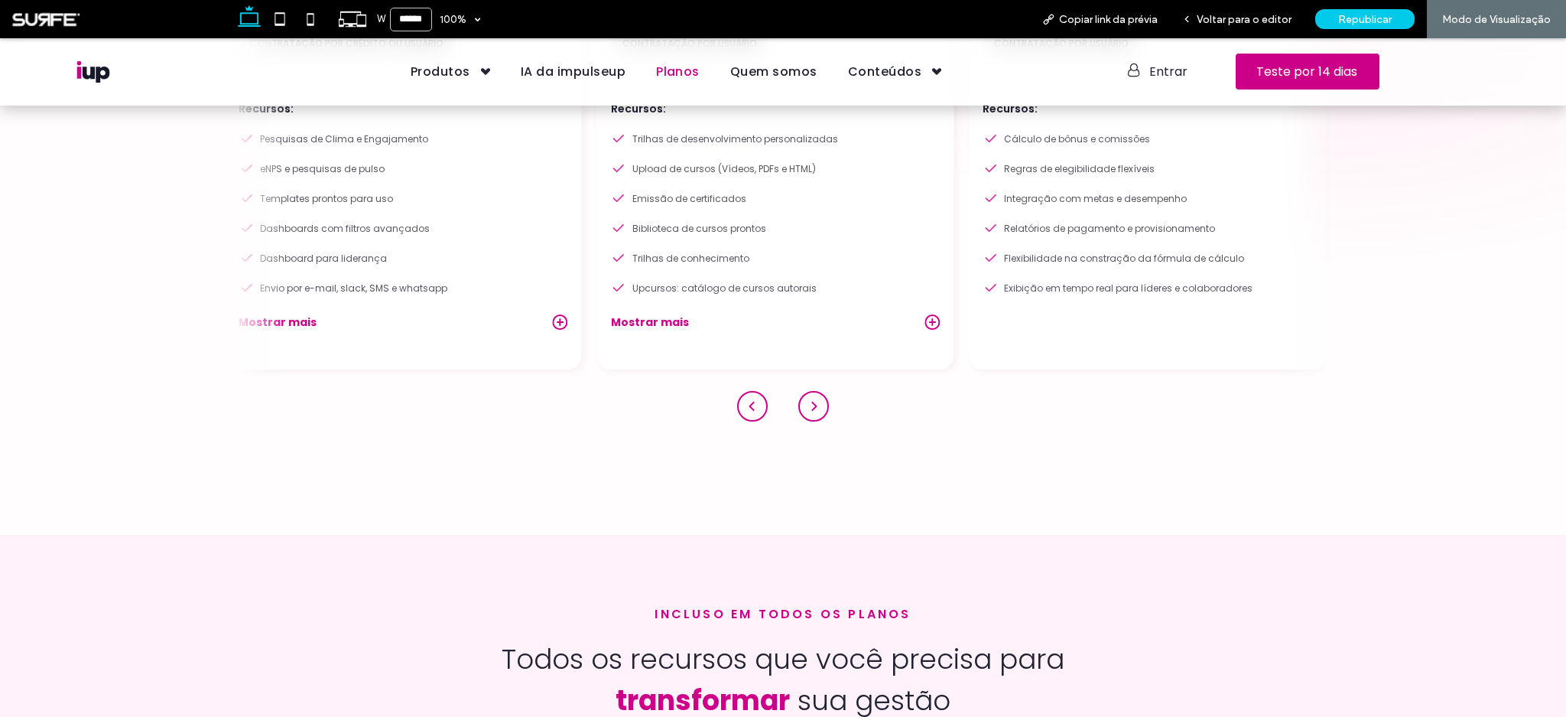
scroll to position [323, 0]
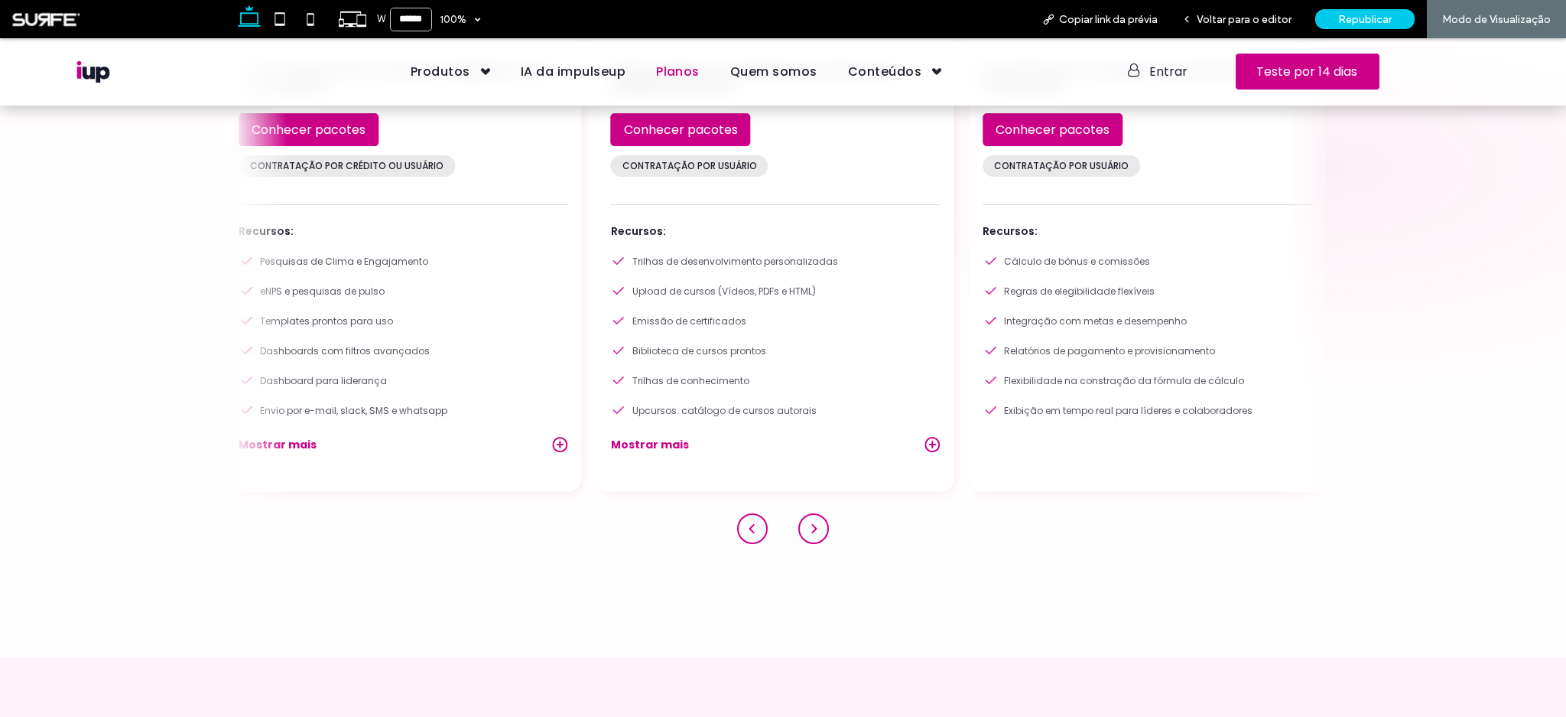
click at [952, 441] on div "Learning Ofereça treinamentos inteligentes que desenvolvem habilidades de verda…" at bounding box center [775, 235] width 357 height 514
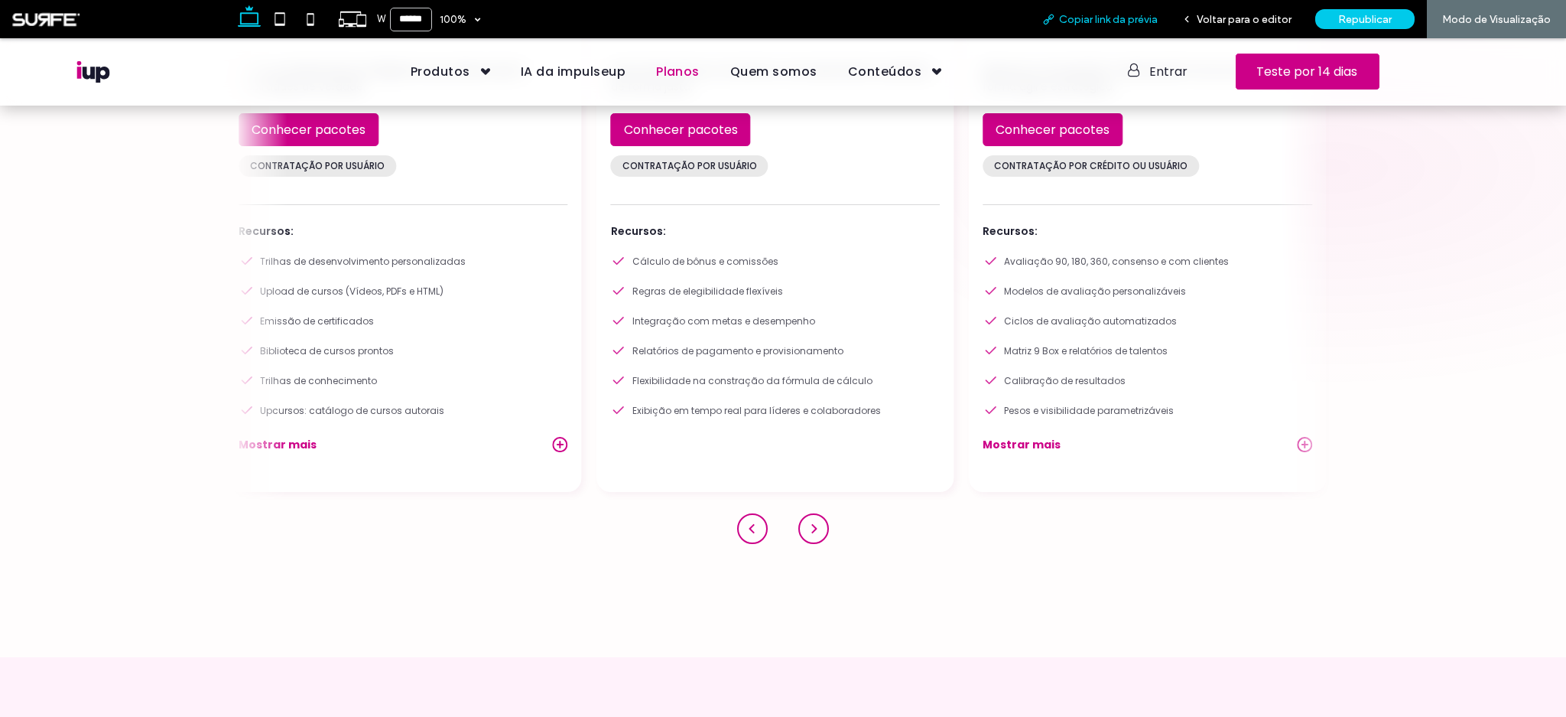
click at [1089, 15] on span "Copiar link da prévia" at bounding box center [1108, 19] width 99 height 13
